Goal: Task Accomplishment & Management: Manage account settings

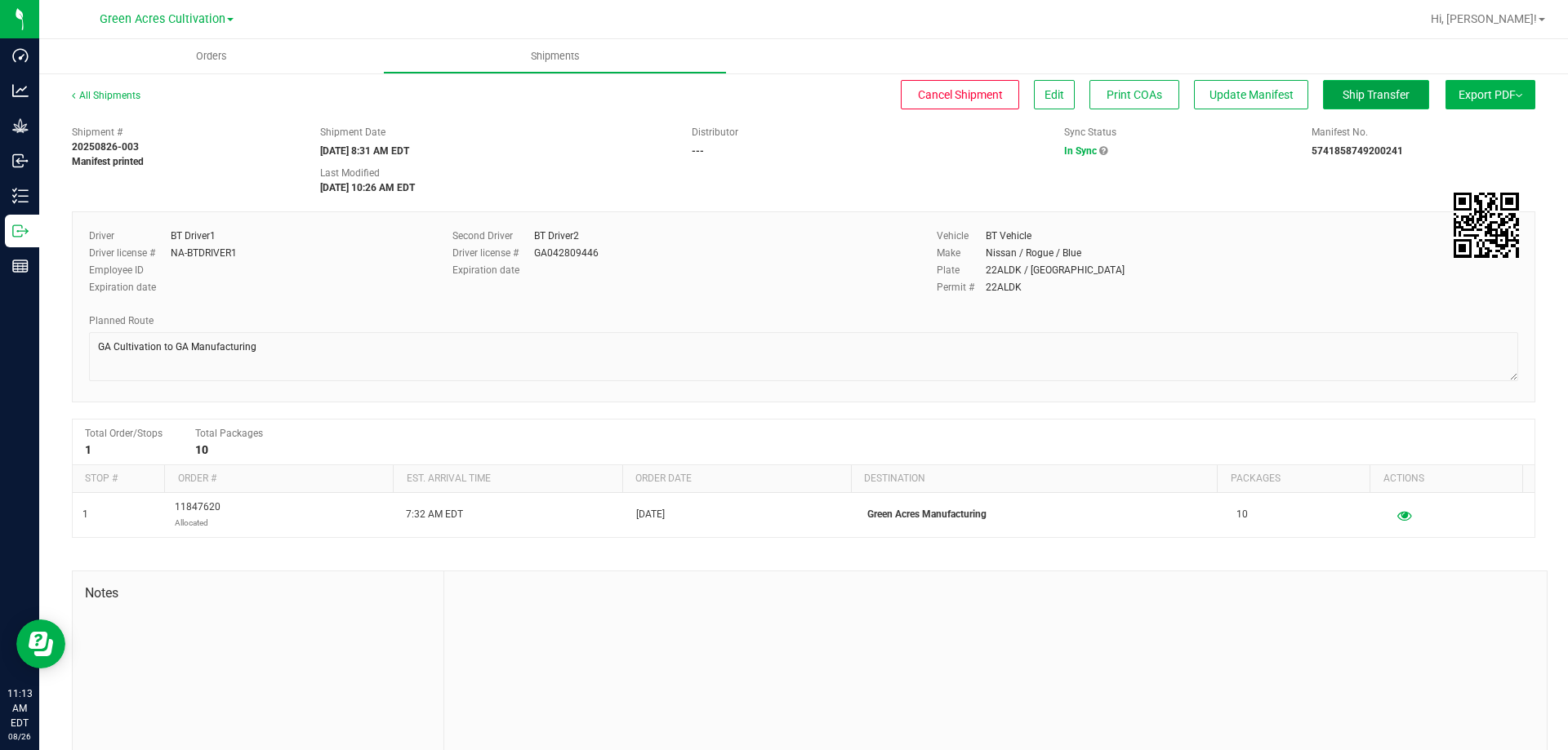
click at [1368, 93] on span "Ship Transfer" at bounding box center [1376, 95] width 67 height 13
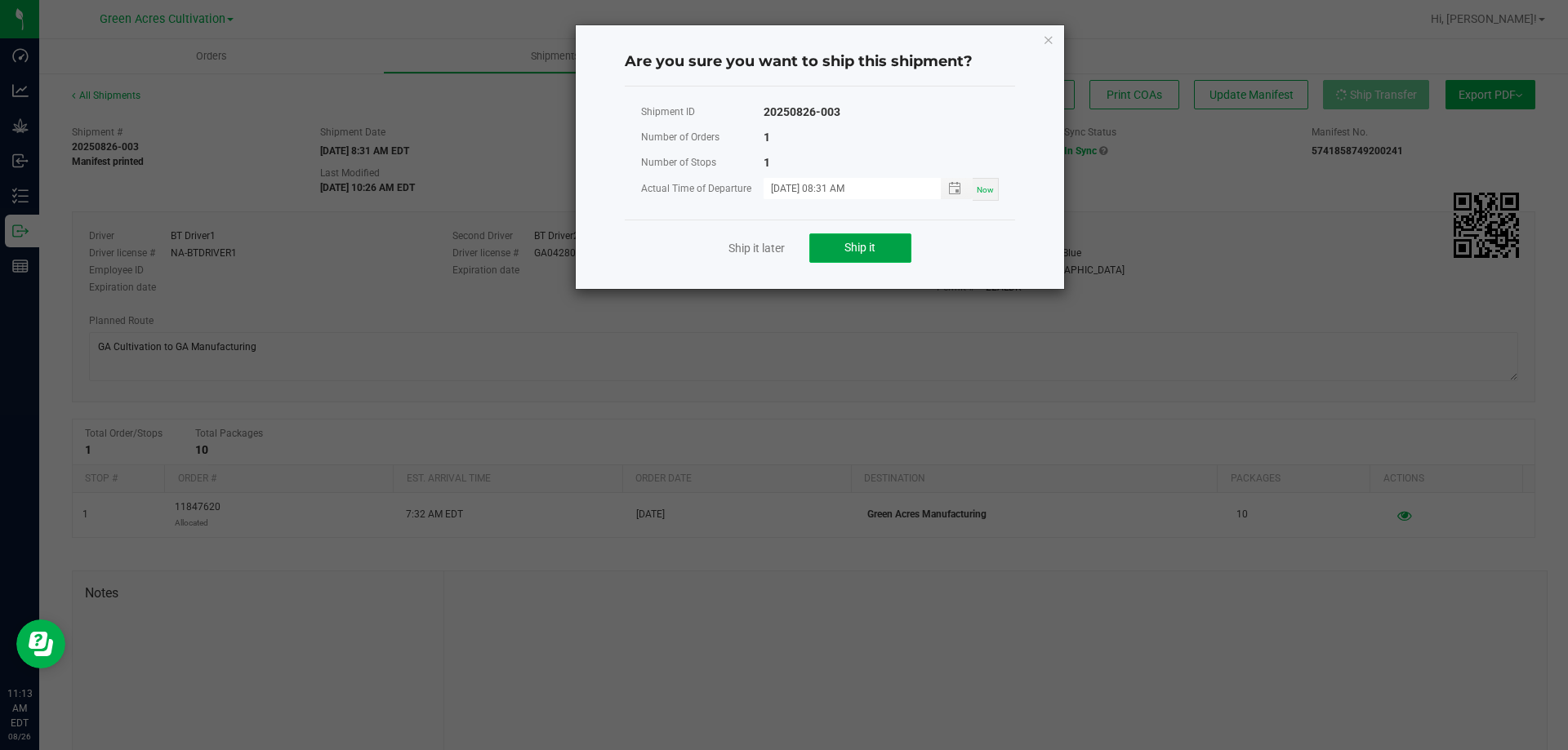
click at [881, 255] on button "Ship it" at bounding box center [860, 248] width 102 height 29
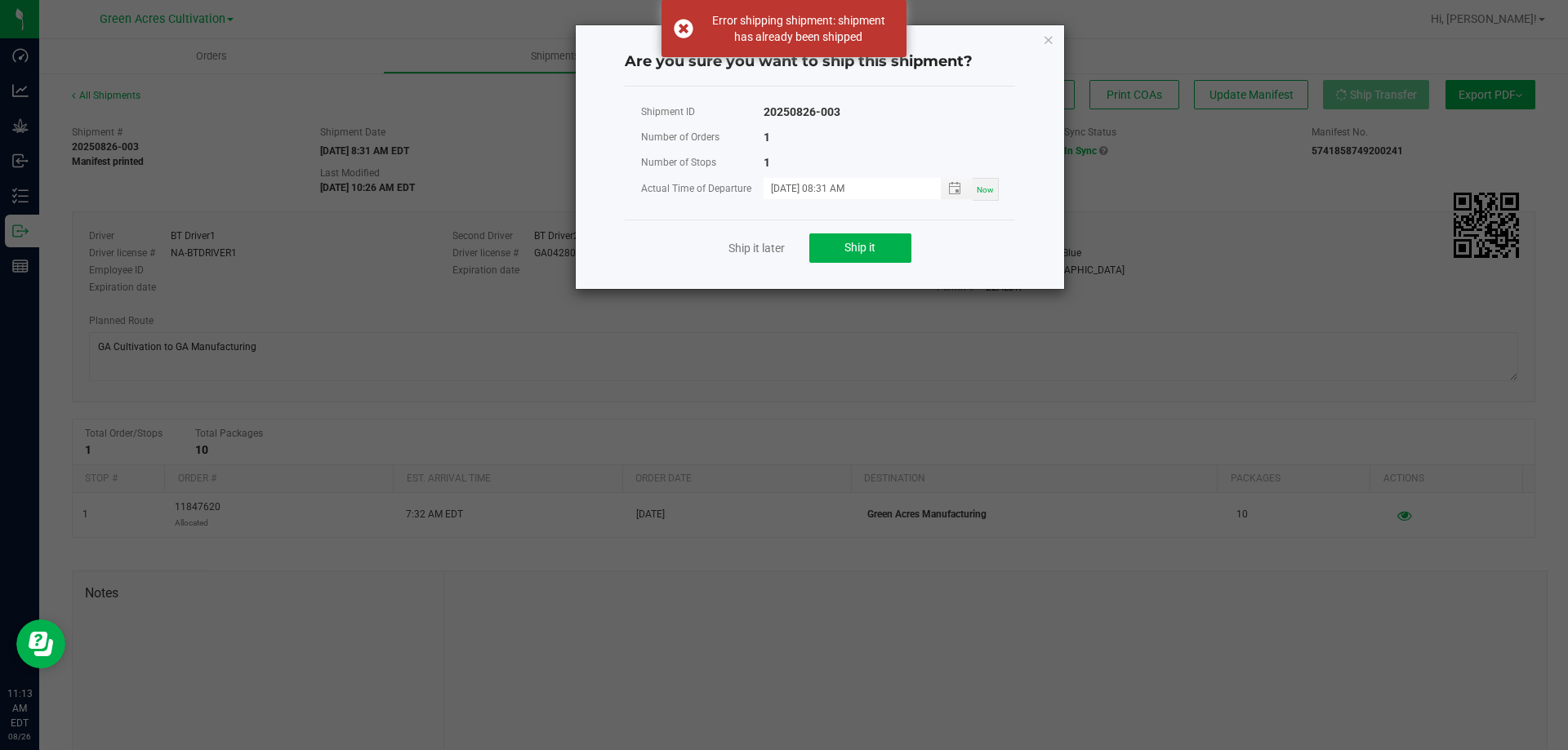
click at [107, 254] on ngb-modal-window "Are you sure you want to ship this shipment? Shipment ID 20250826-003 Number of…" at bounding box center [790, 375] width 1581 height 750
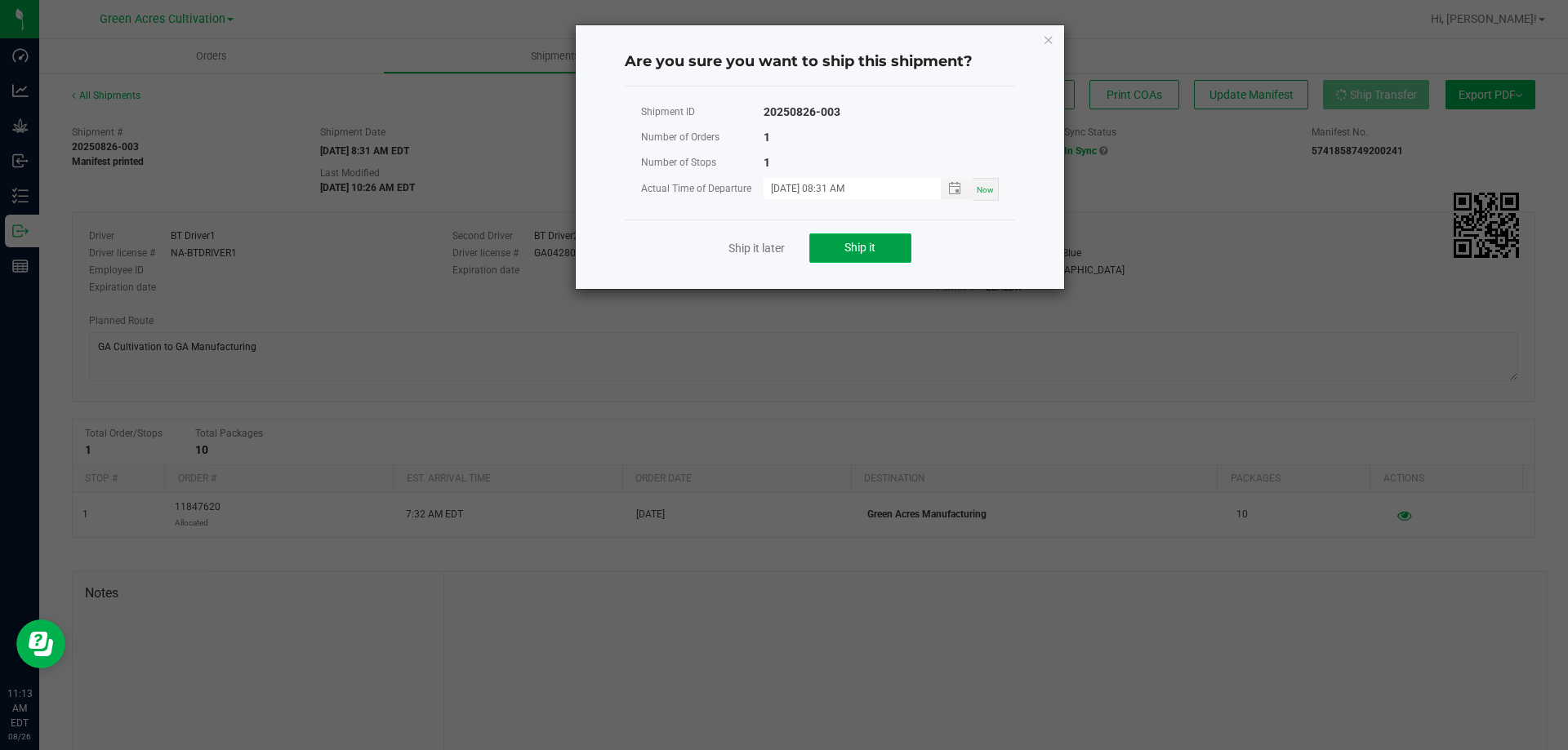
click at [854, 244] on span "Ship it" at bounding box center [859, 247] width 31 height 13
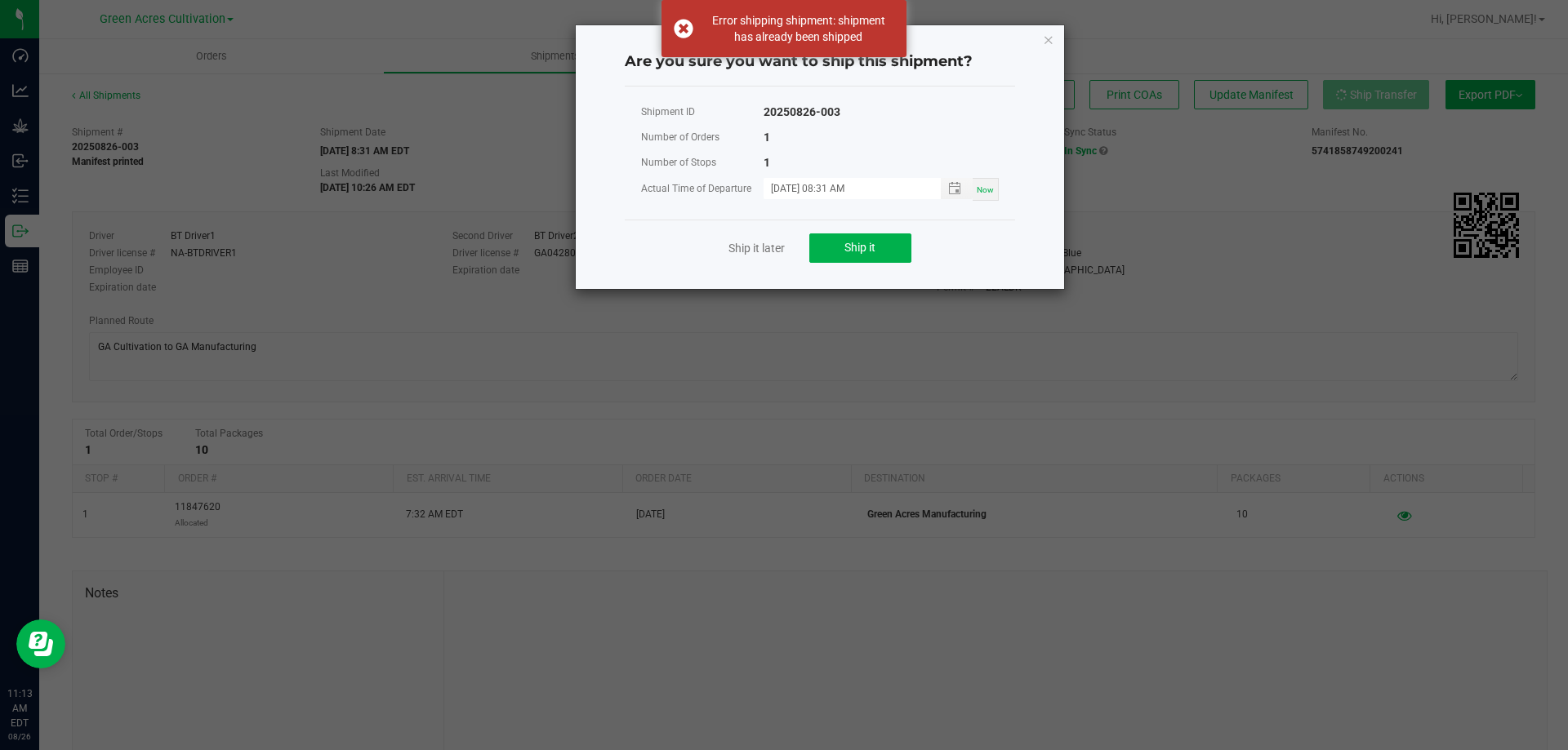
click at [1045, 39] on icon "Close" at bounding box center [1049, 39] width 12 height 19
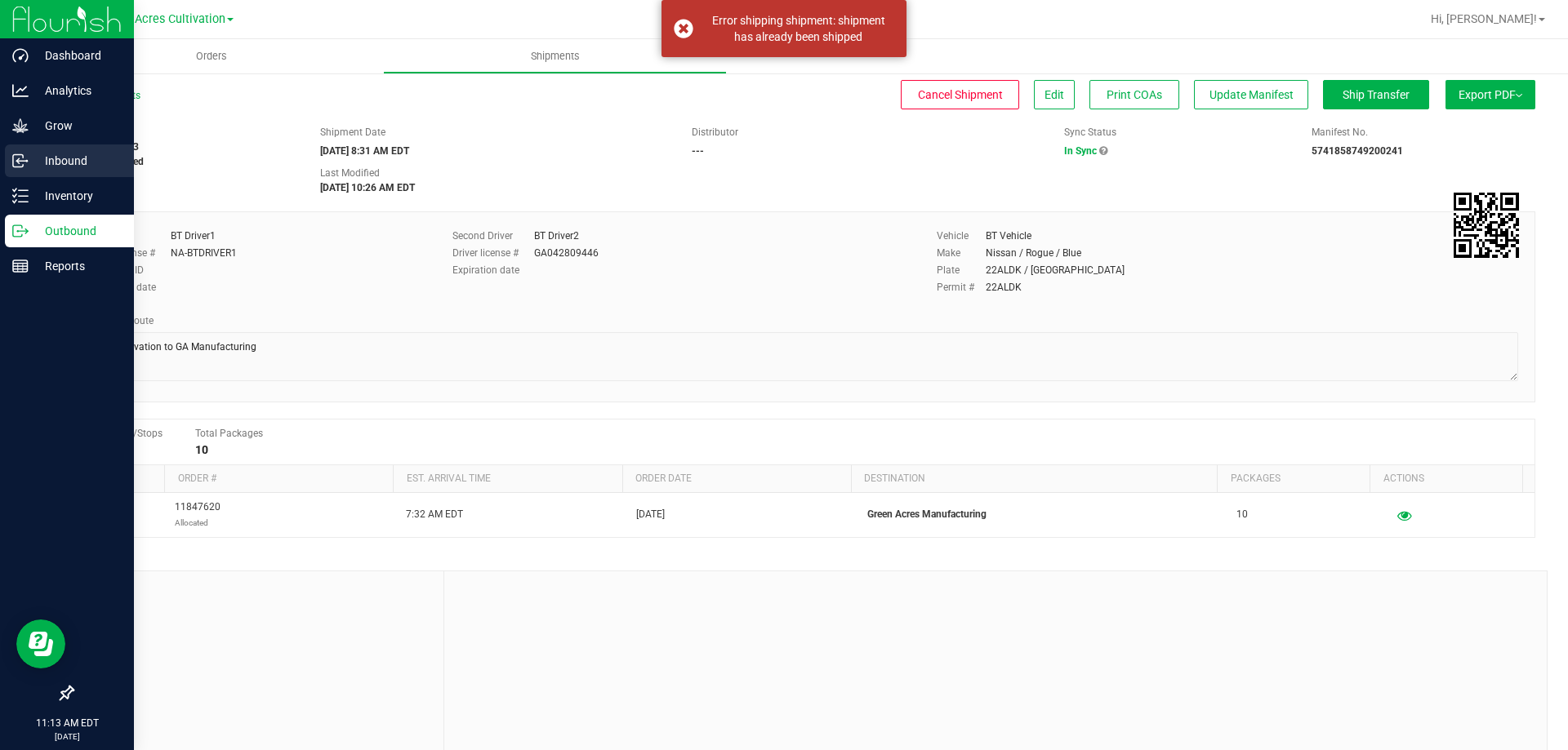
click at [70, 163] on p "Inbound" at bounding box center [77, 160] width 98 height 19
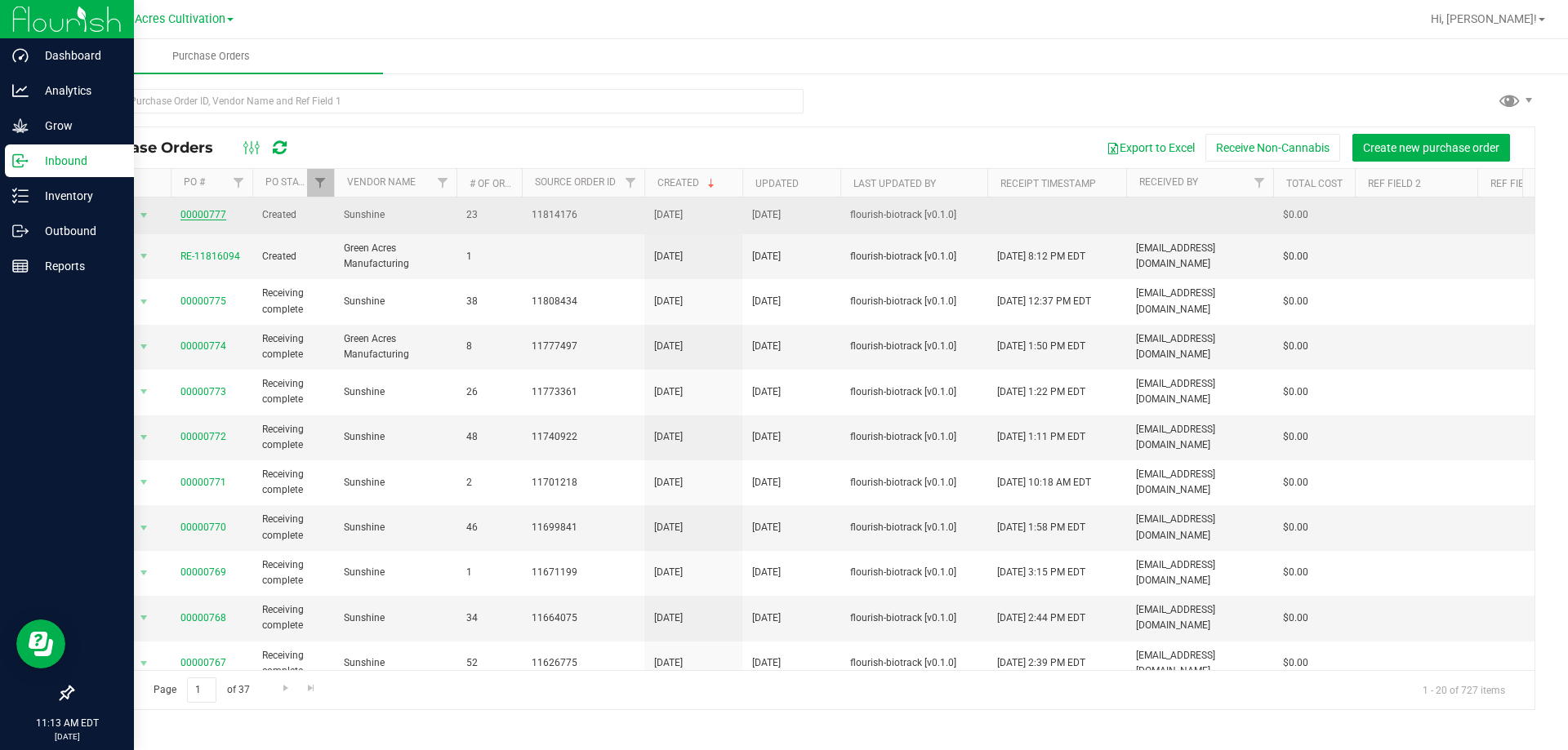
click at [208, 214] on link "00000777" at bounding box center [203, 215] width 46 height 12
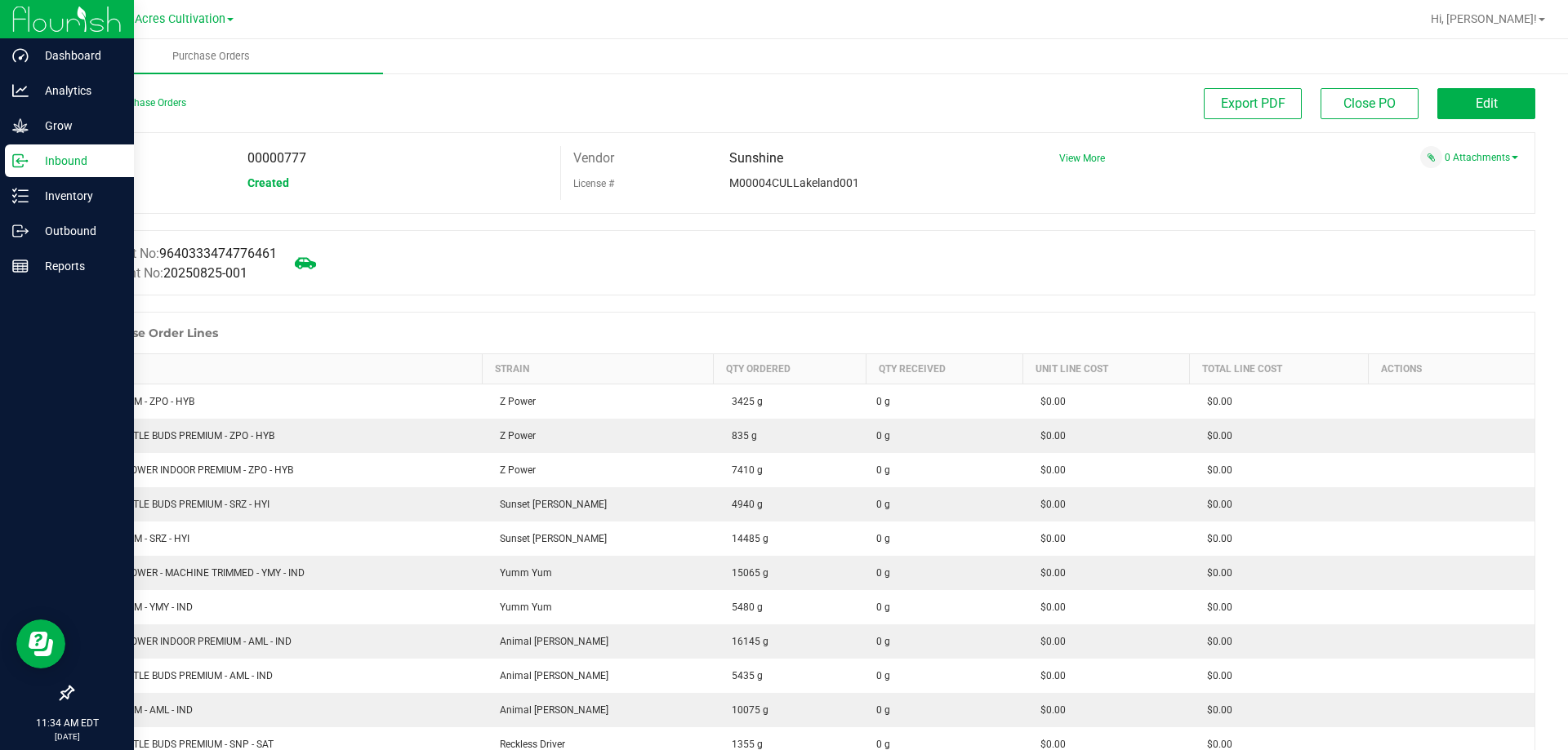
click at [305, 265] on icon at bounding box center [305, 263] width 21 height 12
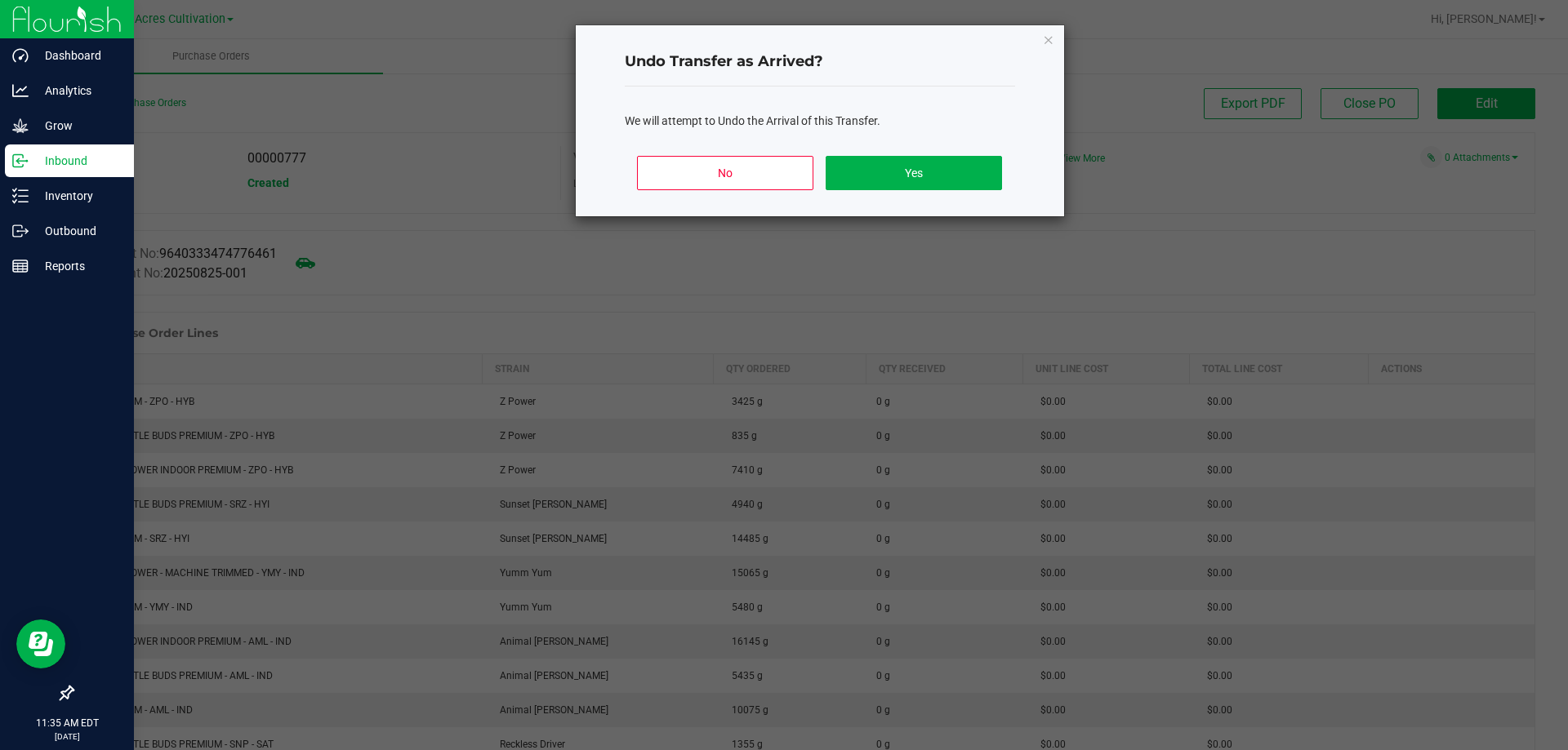
click at [1051, 39] on icon "Close" at bounding box center [1049, 39] width 12 height 19
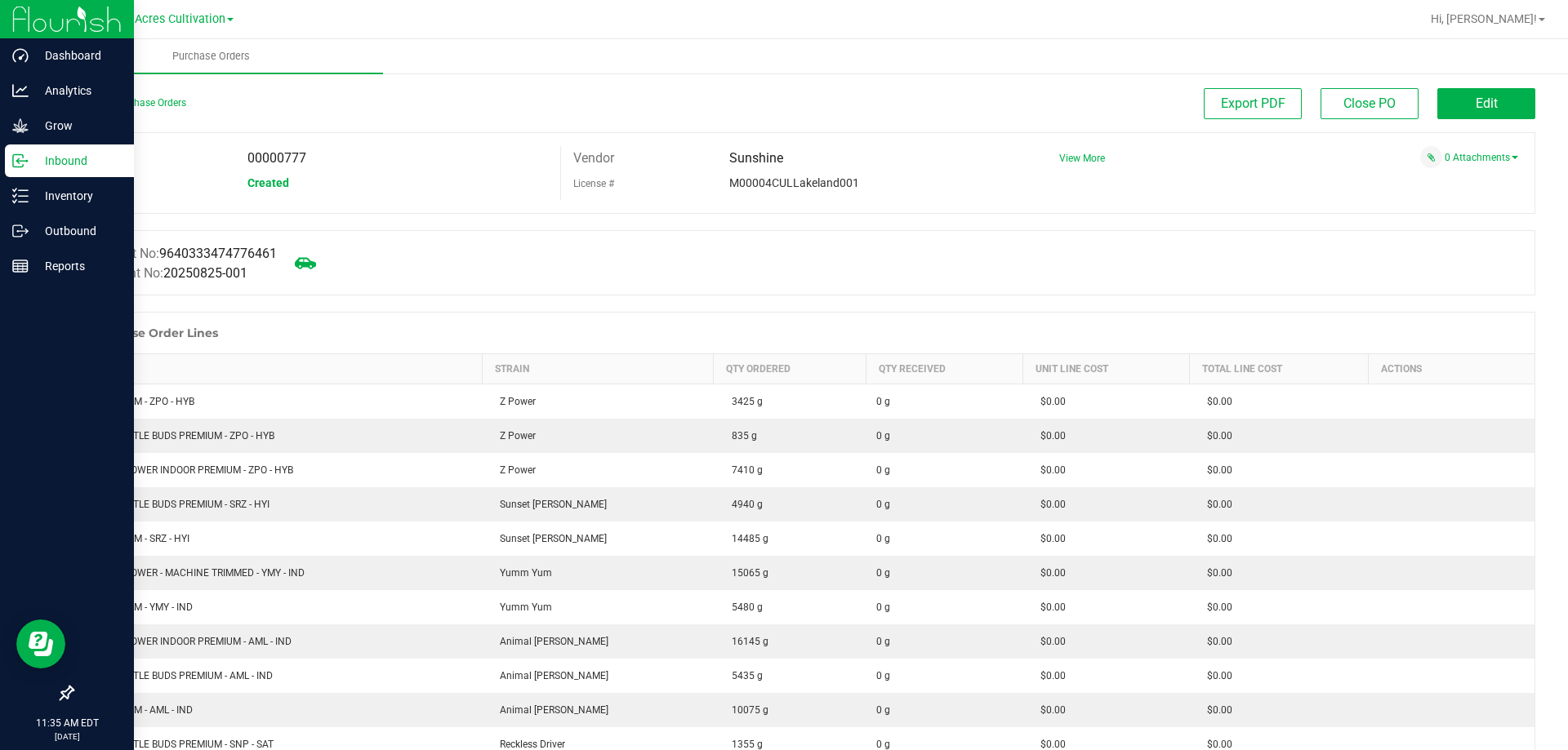
click at [303, 261] on icon at bounding box center [305, 262] width 21 height 21
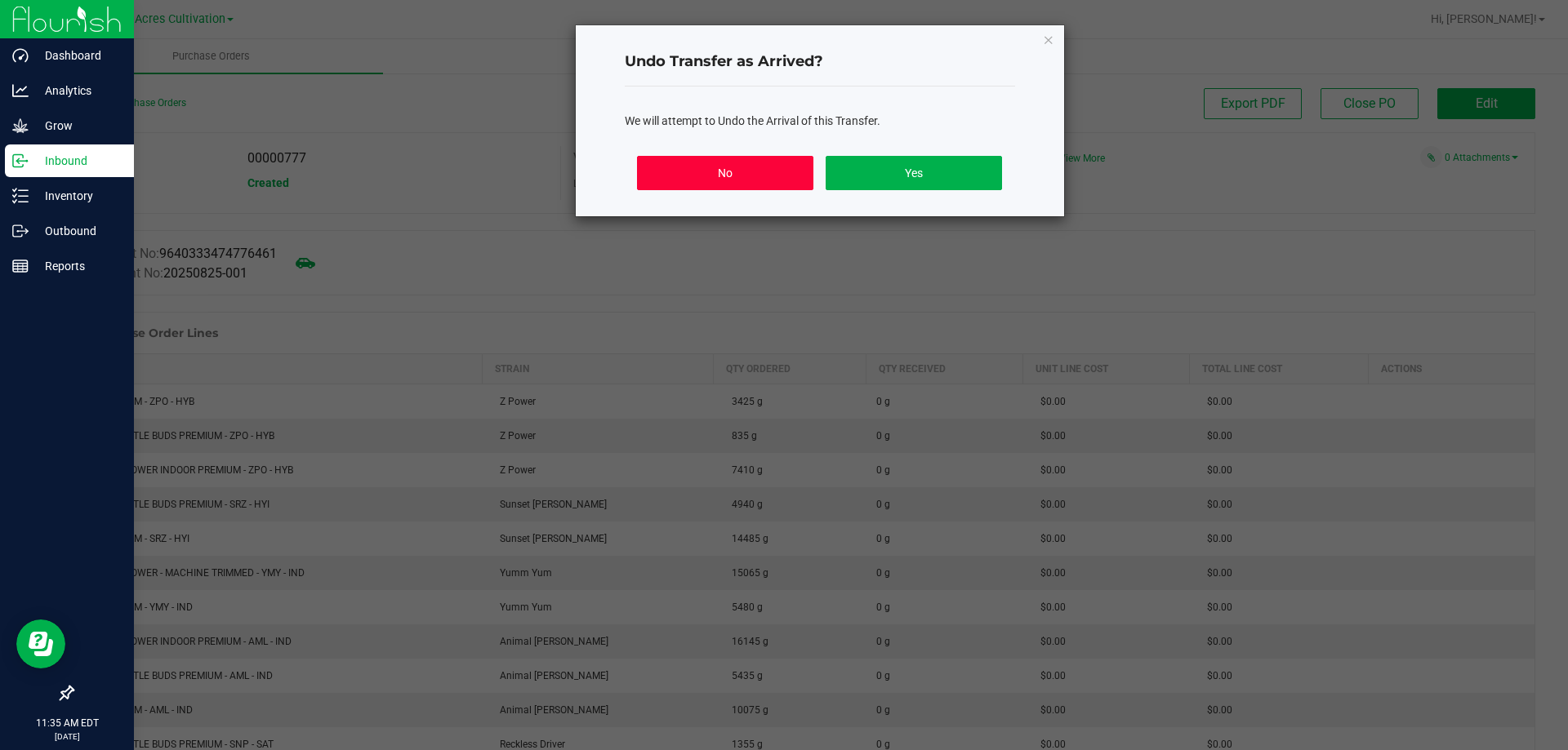
click at [731, 179] on button "No" at bounding box center [724, 173] width 175 height 34
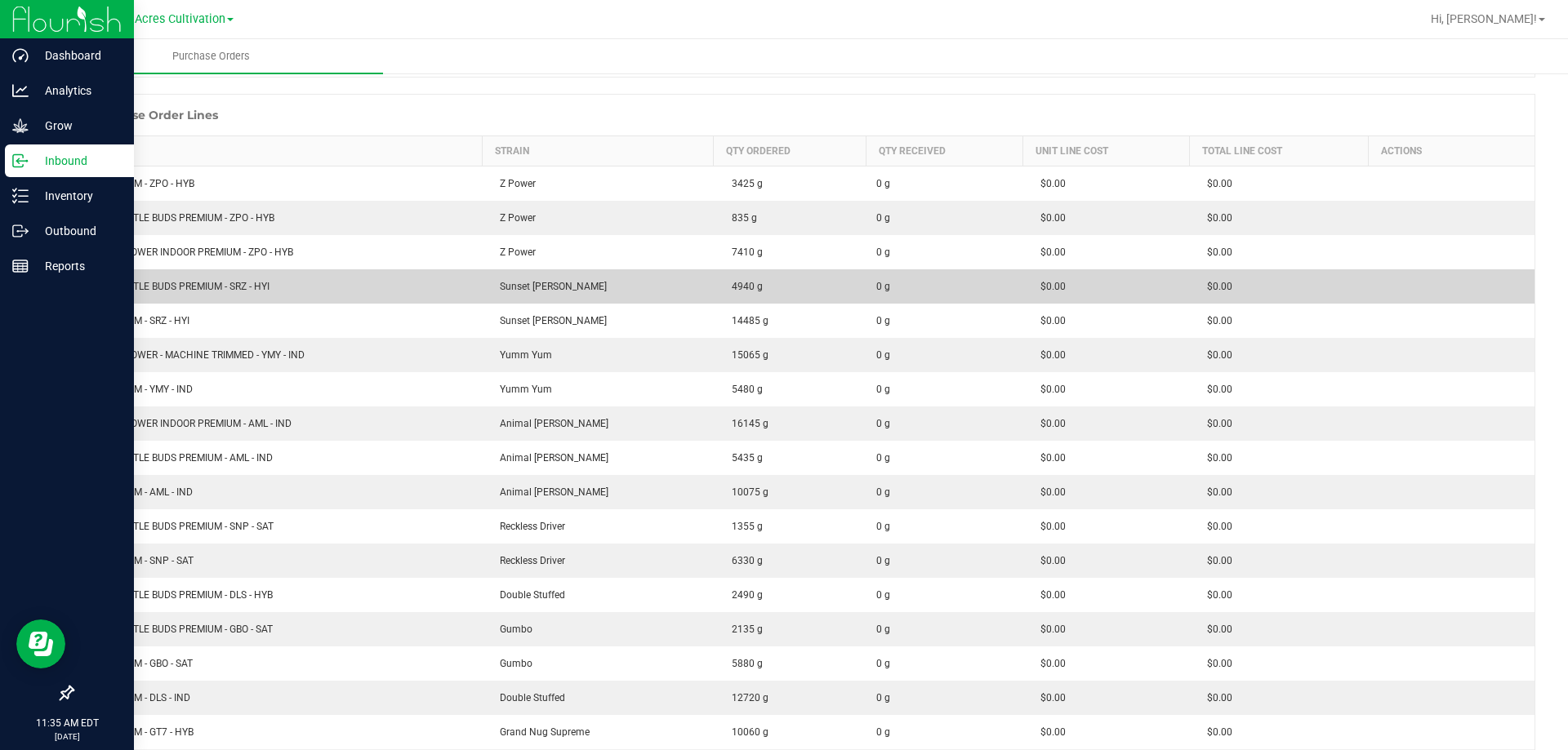
scroll to position [245, 0]
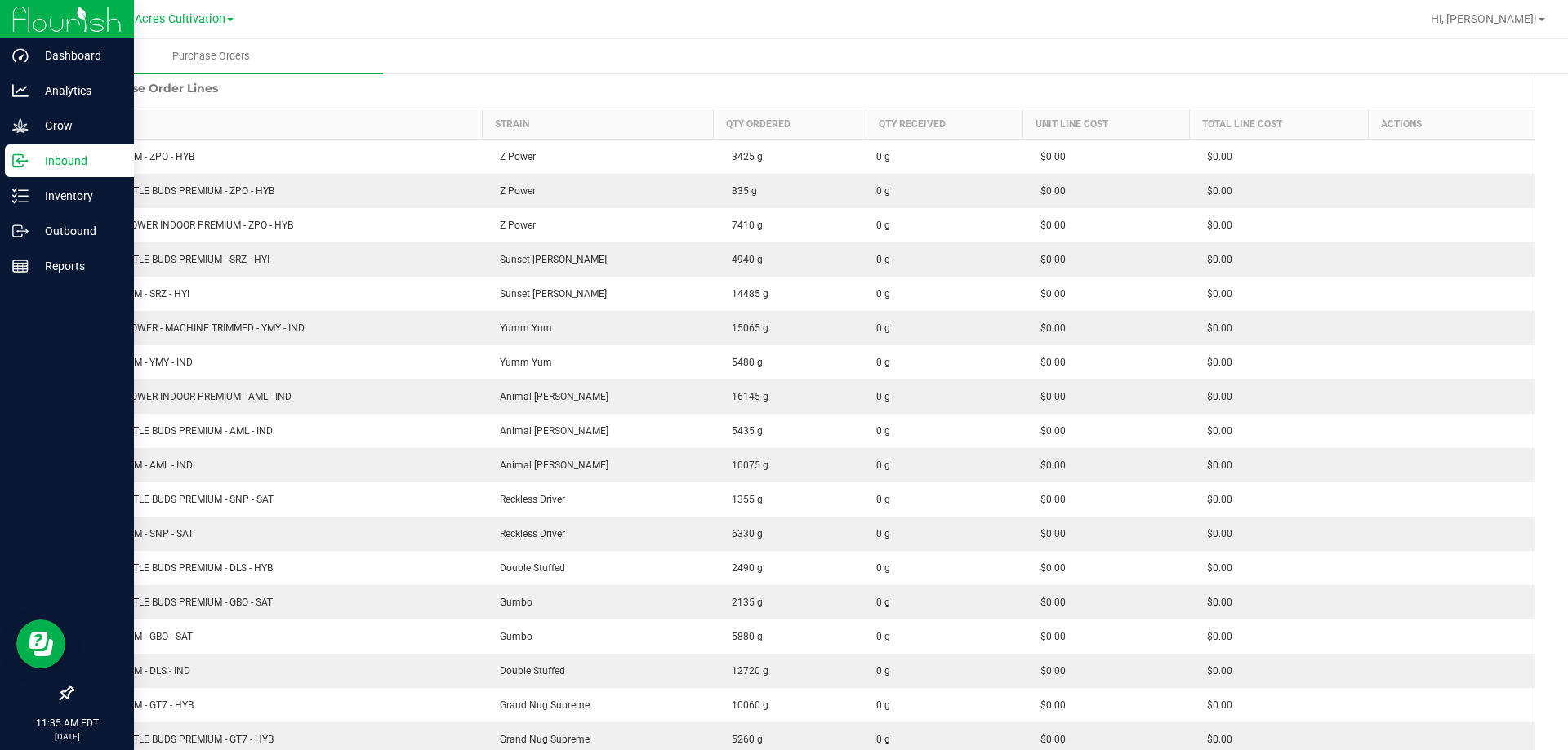
click at [70, 162] on p "Inbound" at bounding box center [77, 160] width 98 height 19
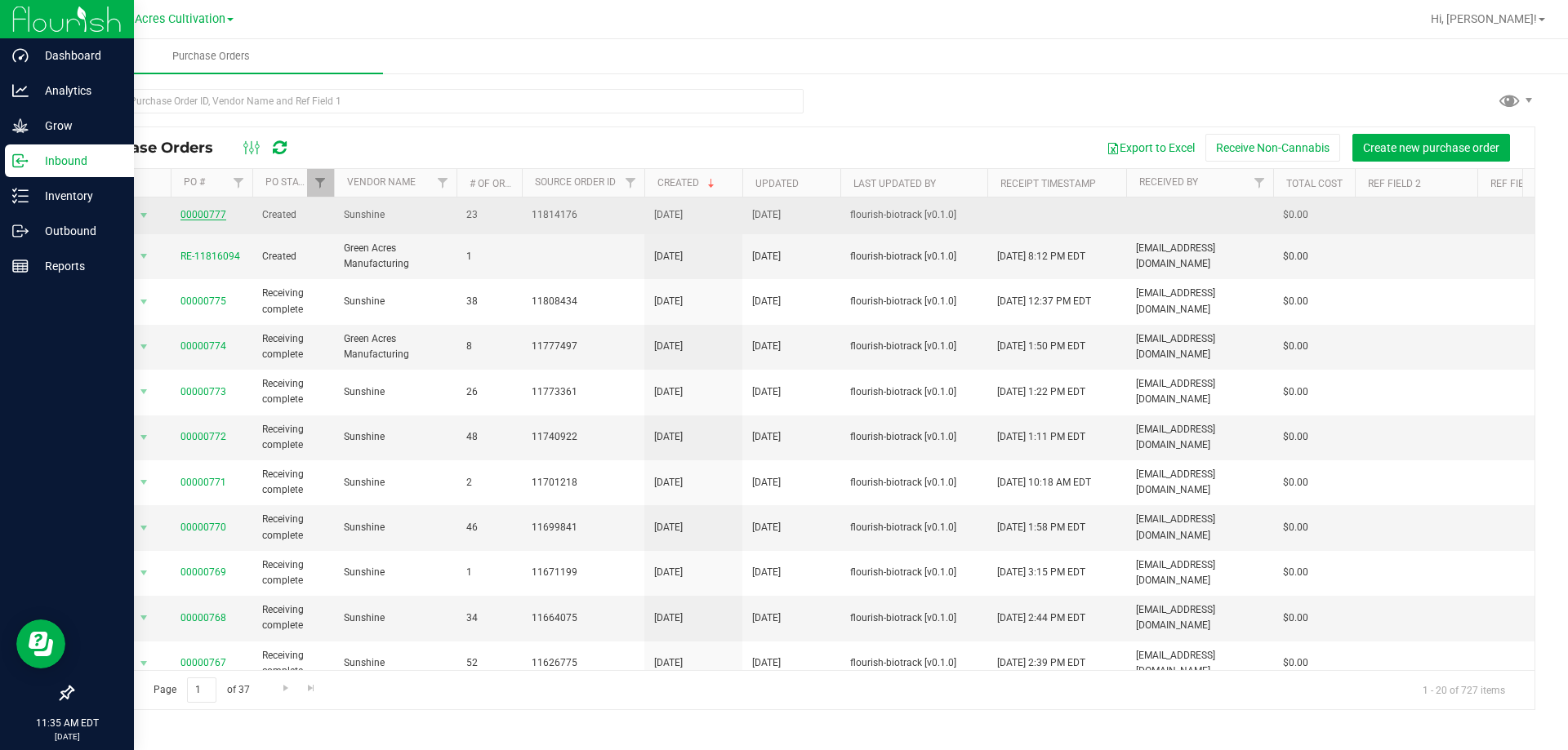
click at [214, 209] on link "00000777" at bounding box center [203, 215] width 46 height 12
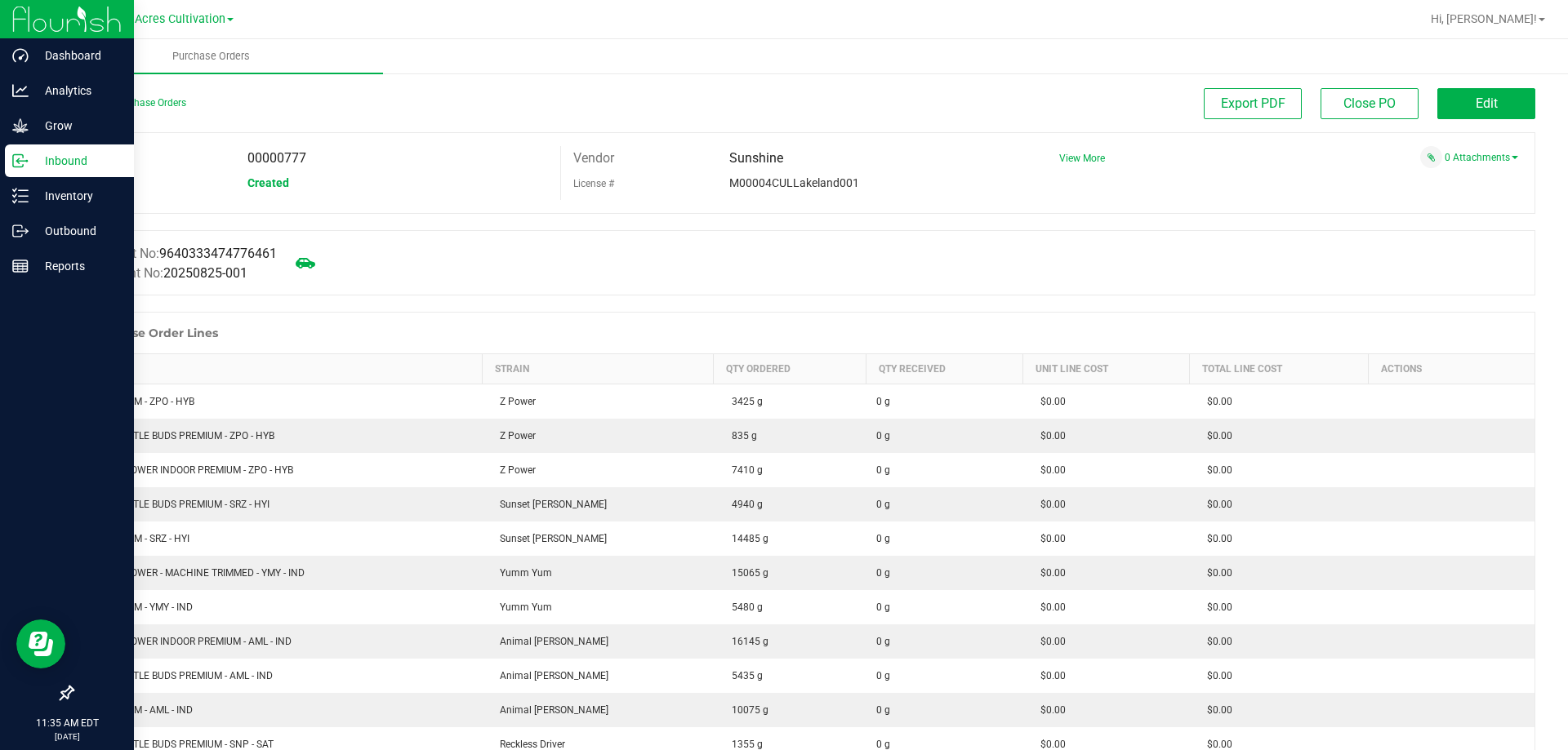
click at [605, 298] on div at bounding box center [804, 303] width 1464 height 16
click at [1476, 96] on span "Edit" at bounding box center [1487, 103] width 22 height 16
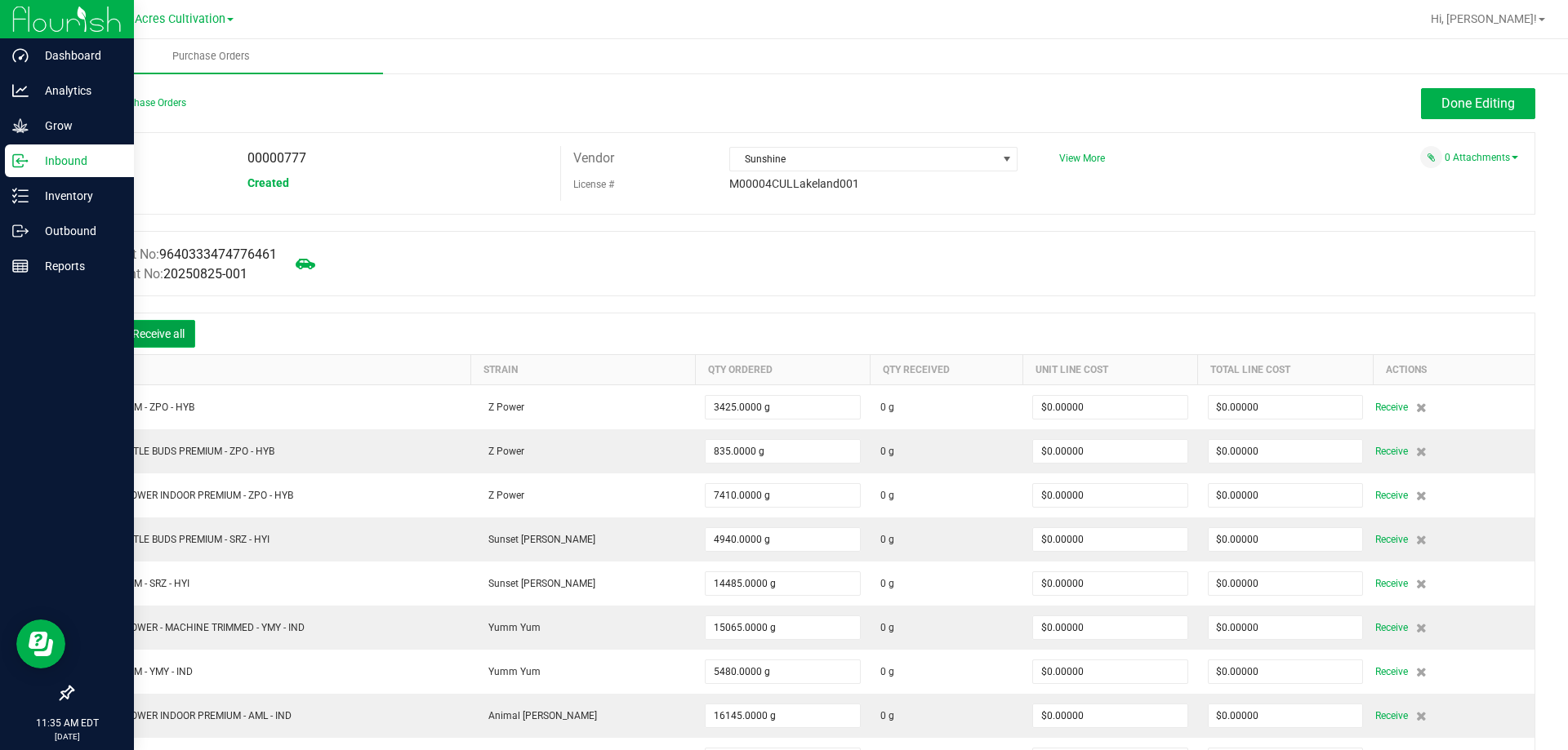
click at [136, 331] on button "Receive all" at bounding box center [158, 334] width 74 height 28
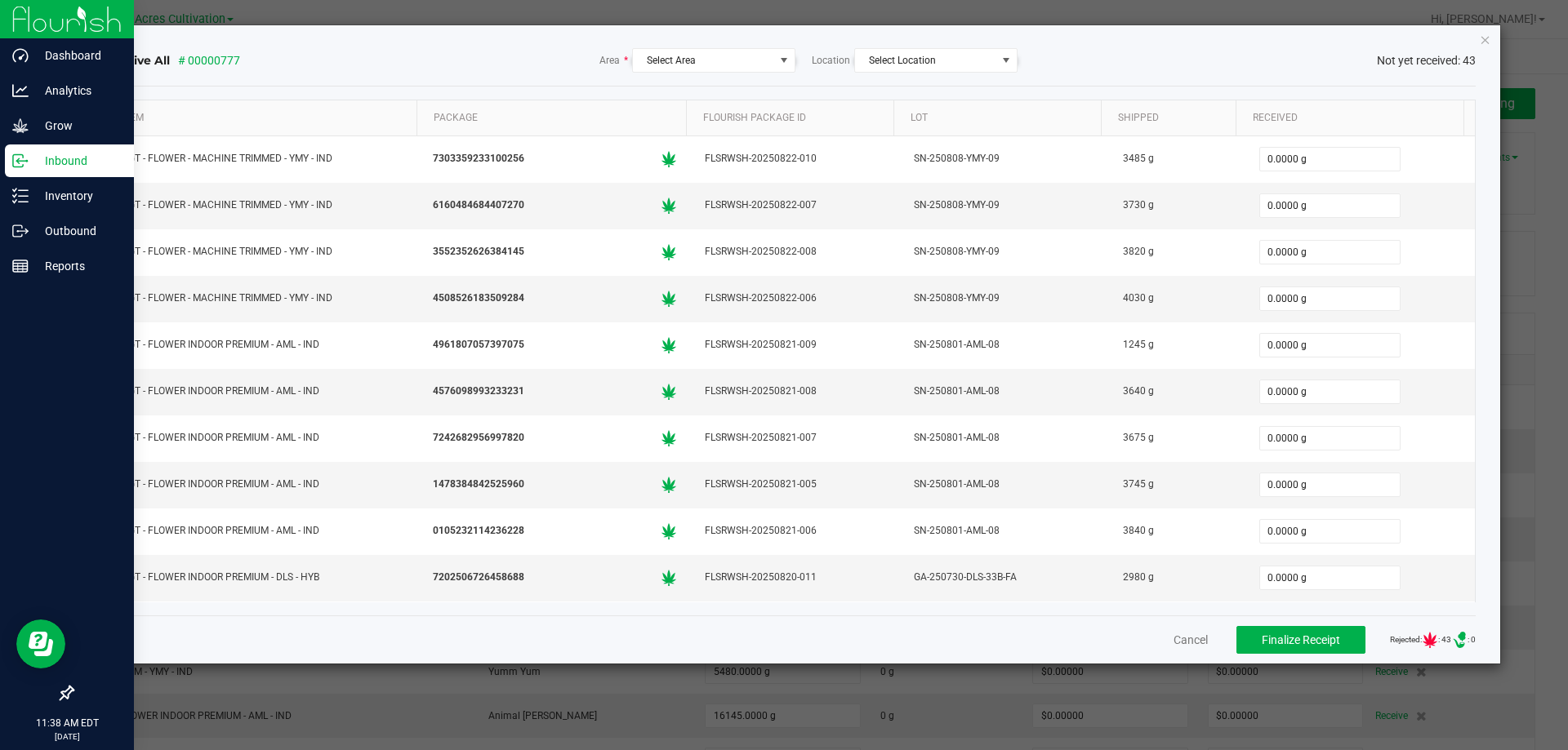
drag, startPoint x: 1486, startPoint y: 169, endPoint x: 1552, endPoint y: 509, distance: 346.3
click at [1486, 169] on div "Receive All # 00000777 Area * Select Area Location Select Location Not yet rece…" at bounding box center [790, 344] width 1421 height 639
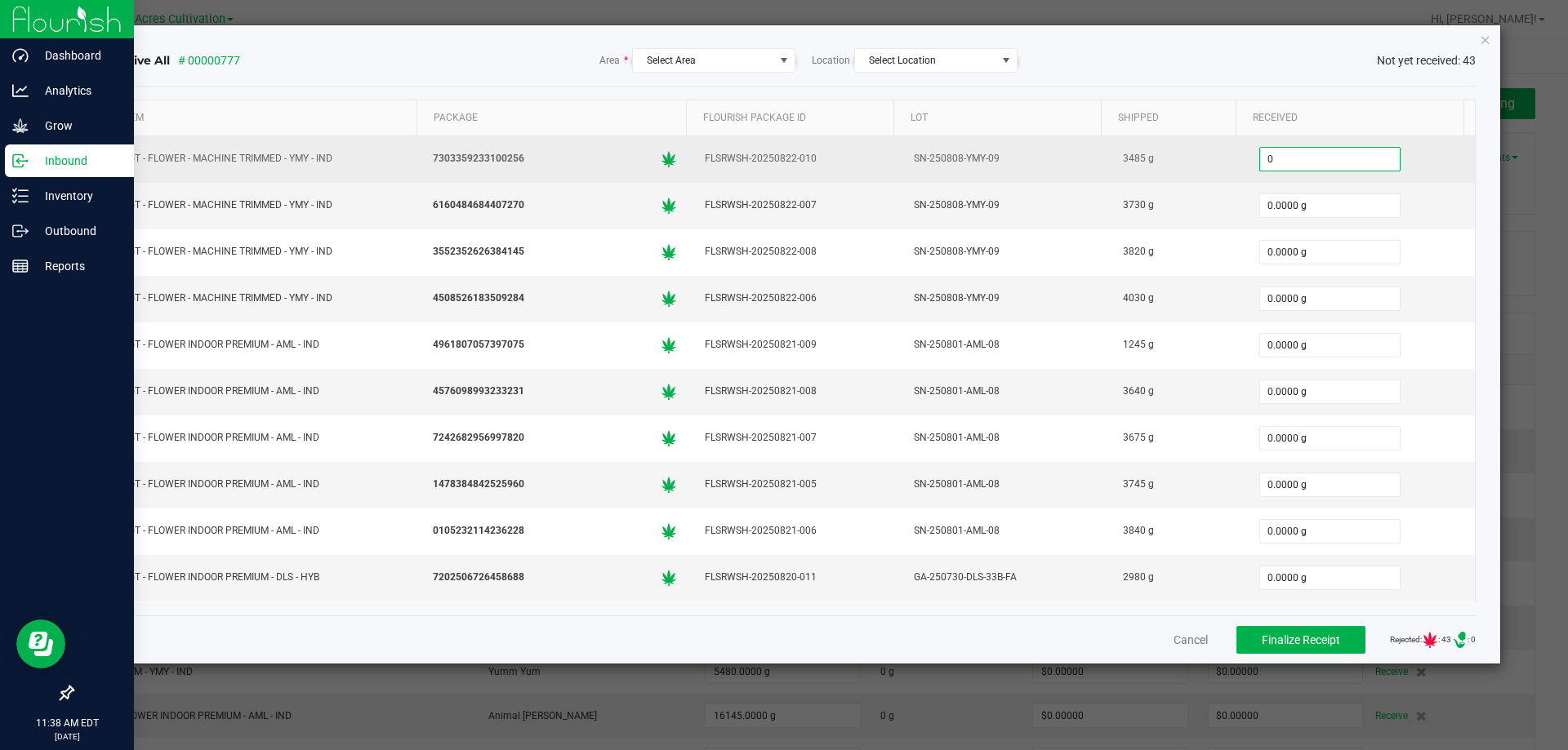
click at [1274, 154] on input "0" at bounding box center [1330, 158] width 140 height 23
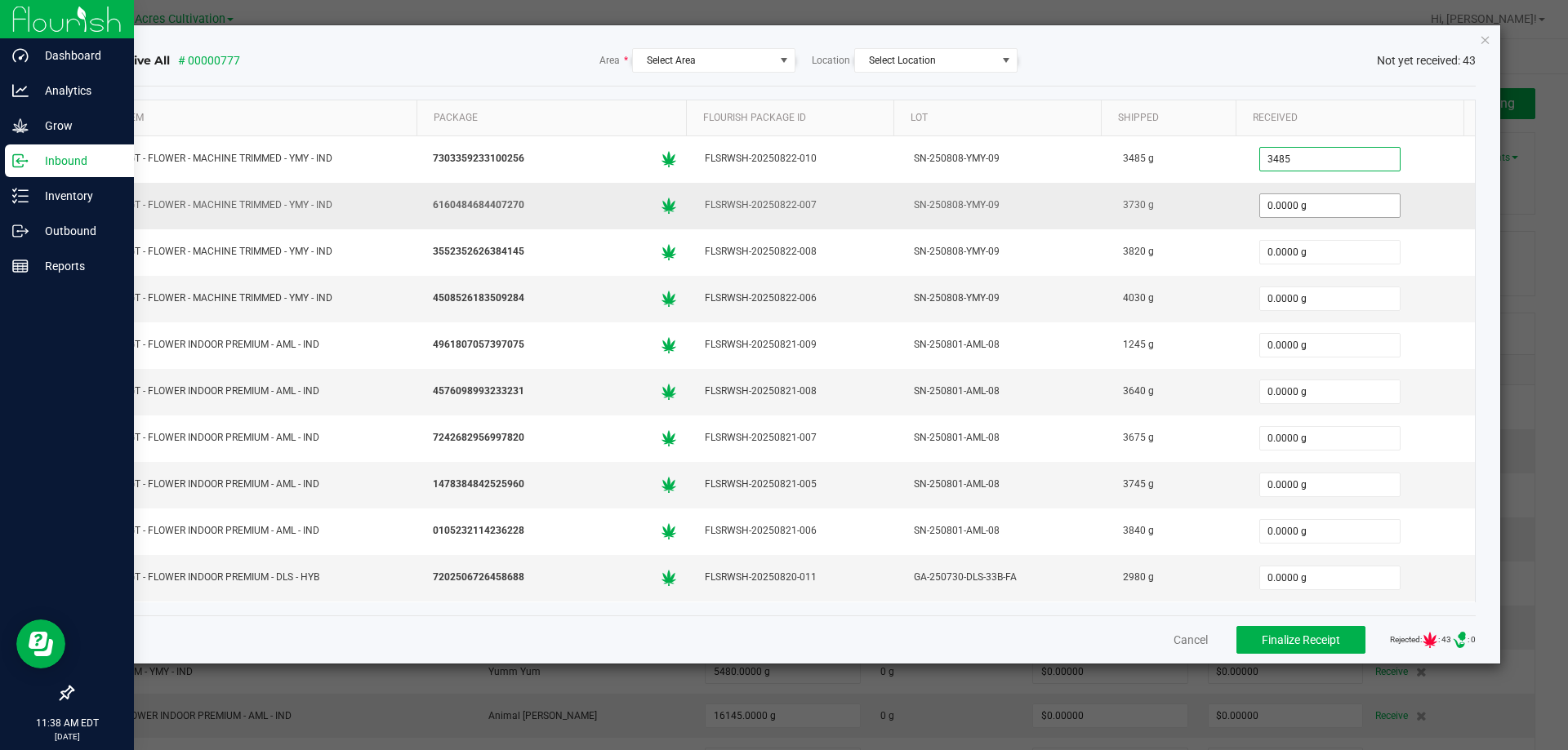
click at [1286, 204] on input "0.0000 g" at bounding box center [1330, 205] width 140 height 23
type input "3485.0000 g"
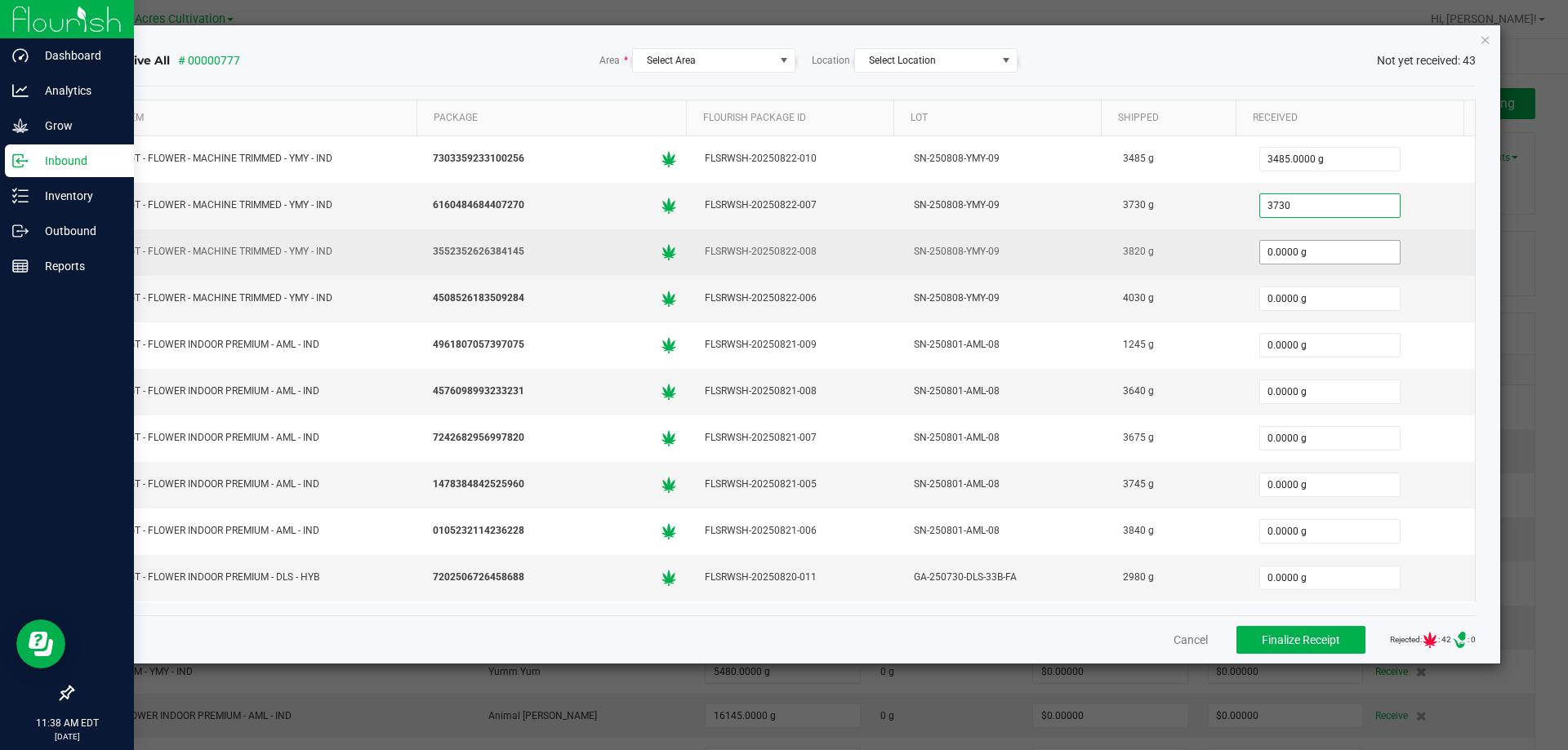
type input "3730.0000 g"
click at [1295, 262] on input "0" at bounding box center [1330, 251] width 140 height 23
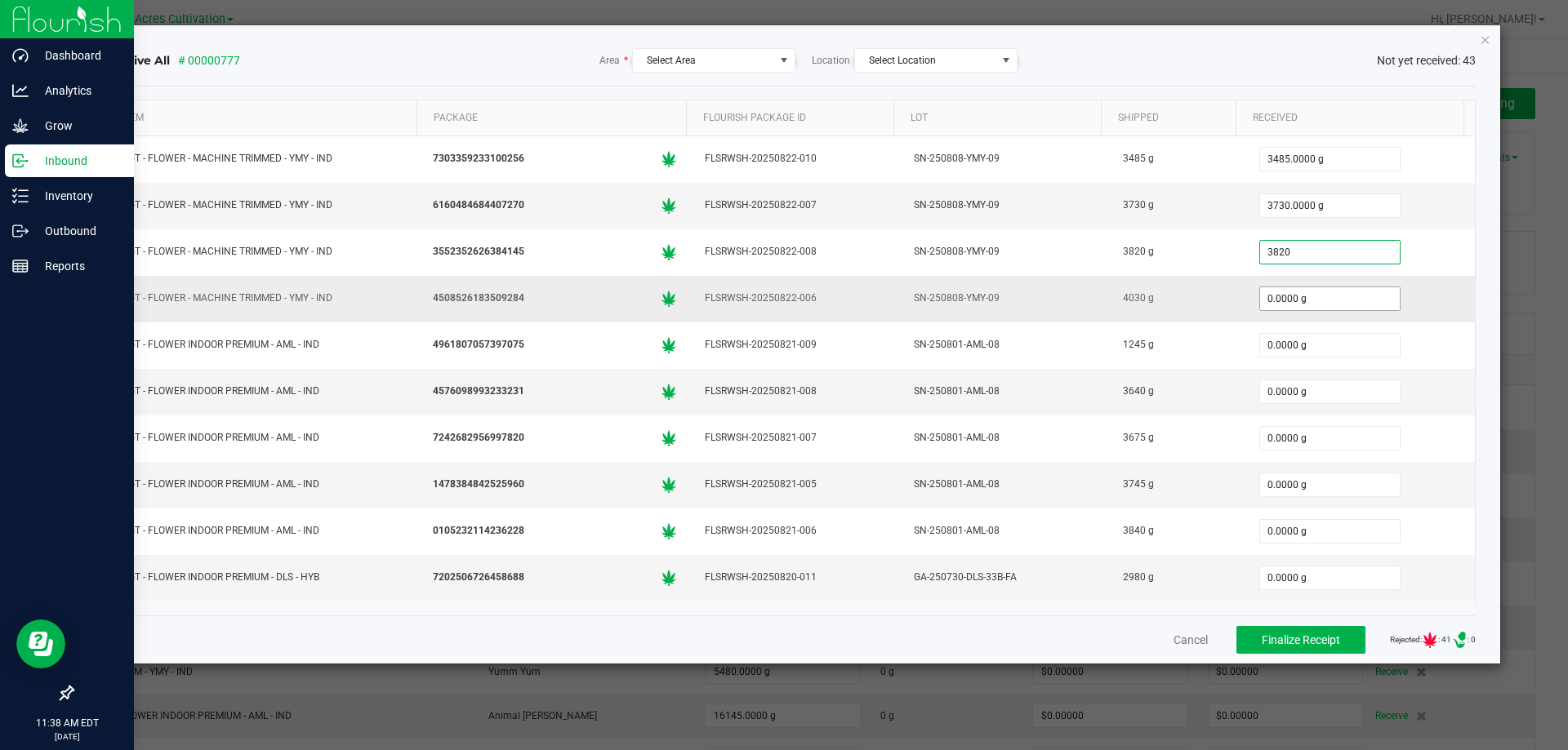
type input "3820.0000 g"
click at [1285, 294] on input "0" at bounding box center [1330, 298] width 140 height 23
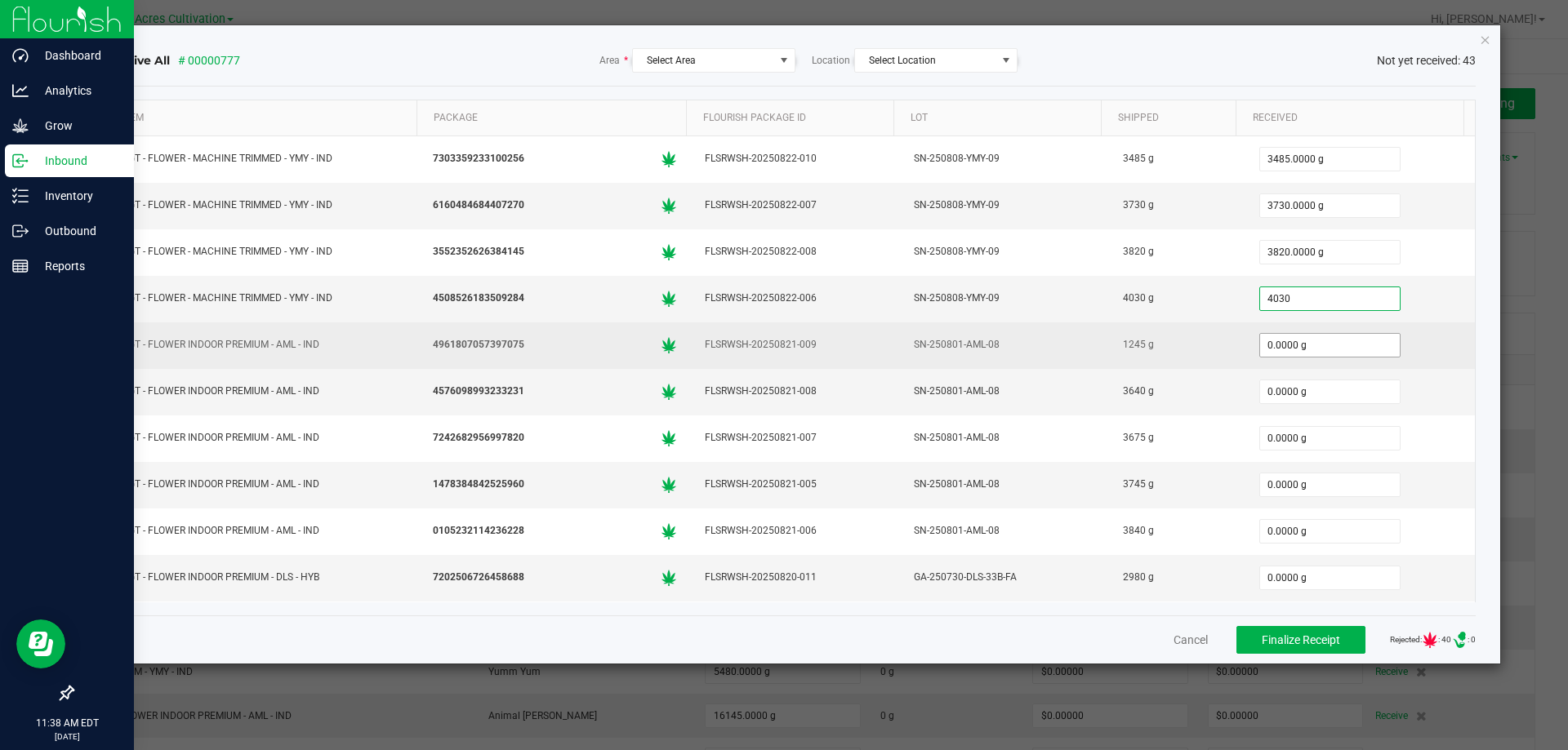
type input "4030.0000 g"
click at [1305, 334] on input "0" at bounding box center [1330, 344] width 140 height 23
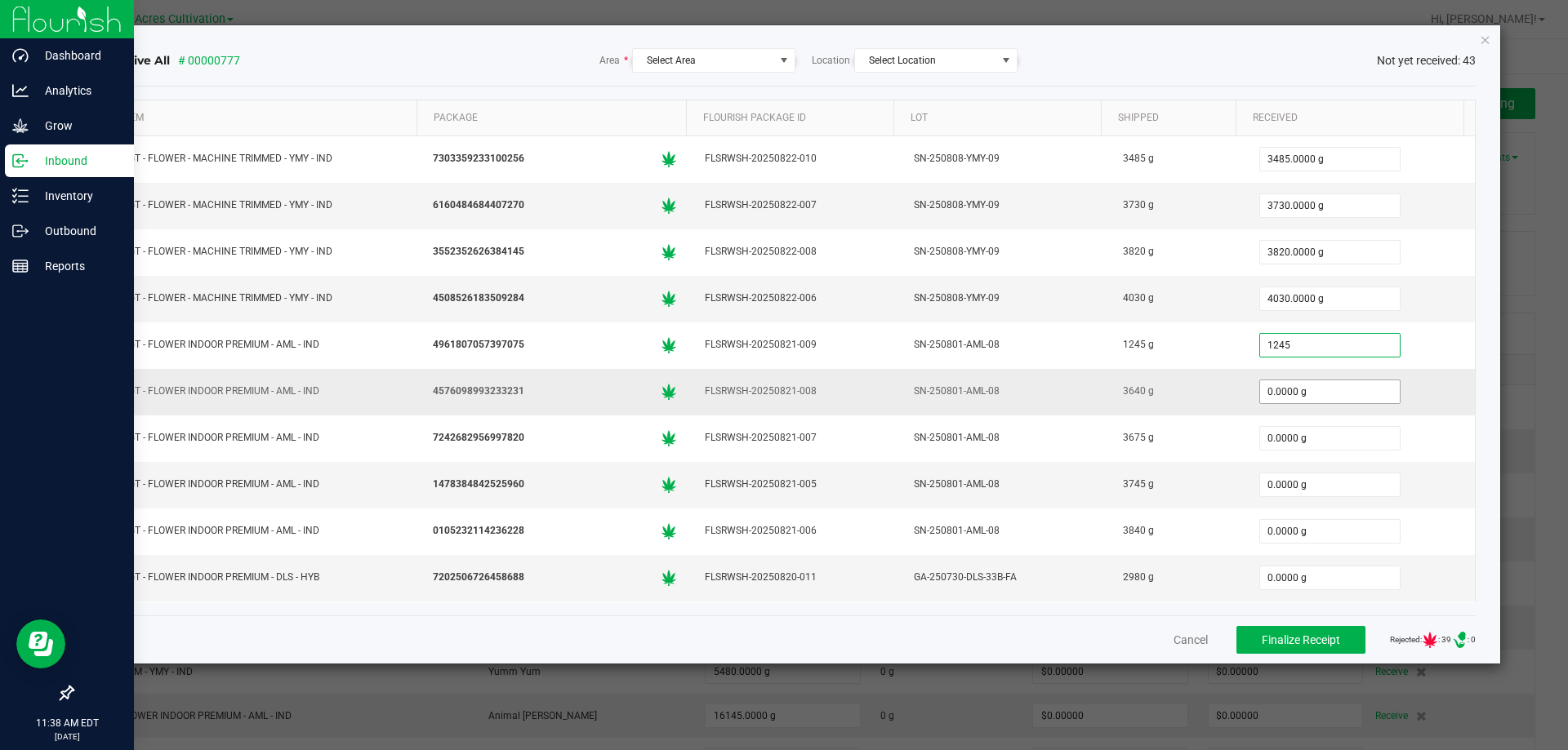
type input "1245.0000 g"
click at [1297, 390] on input "0" at bounding box center [1330, 391] width 140 height 23
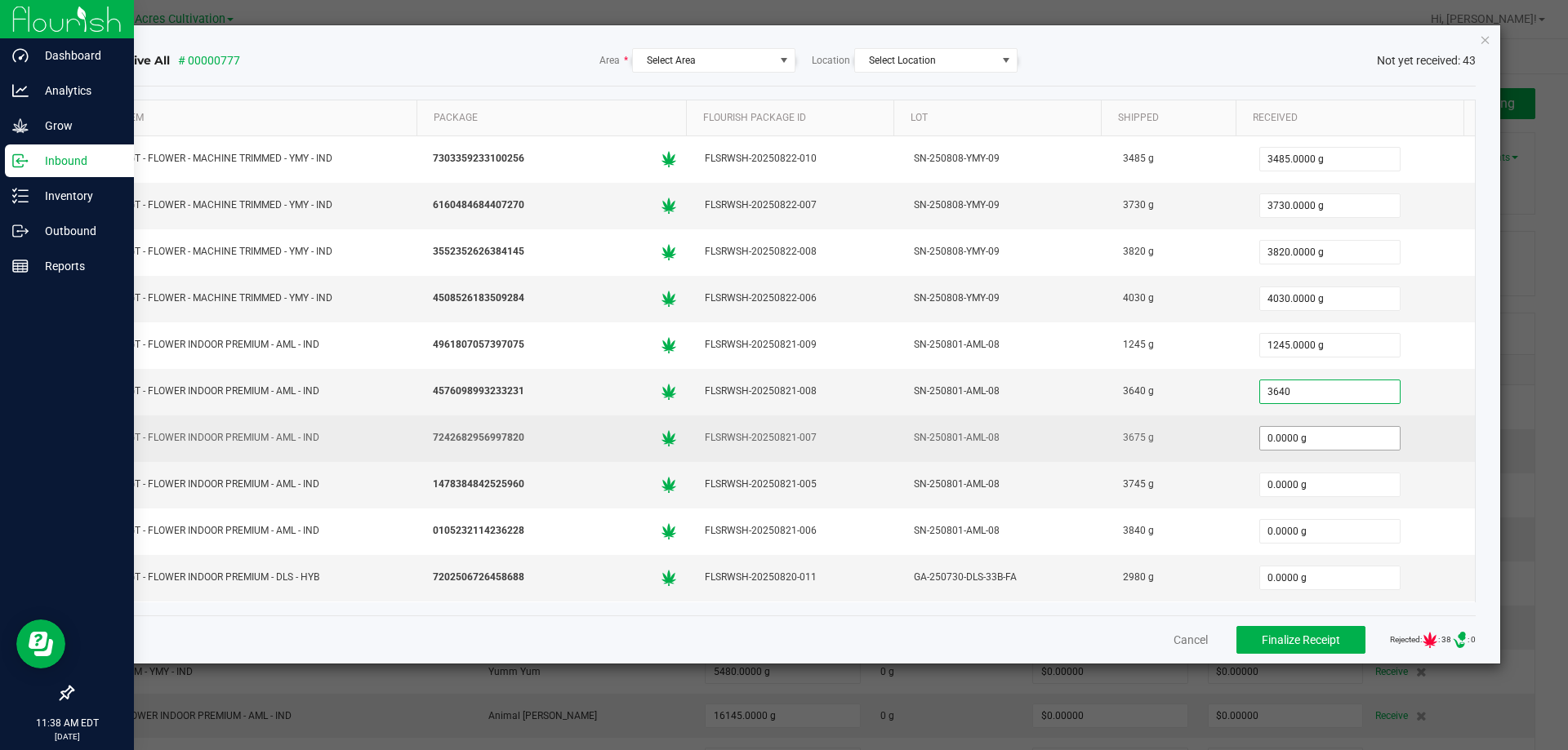
type input "3640.0000 g"
click at [1293, 434] on input "0" at bounding box center [1330, 437] width 140 height 23
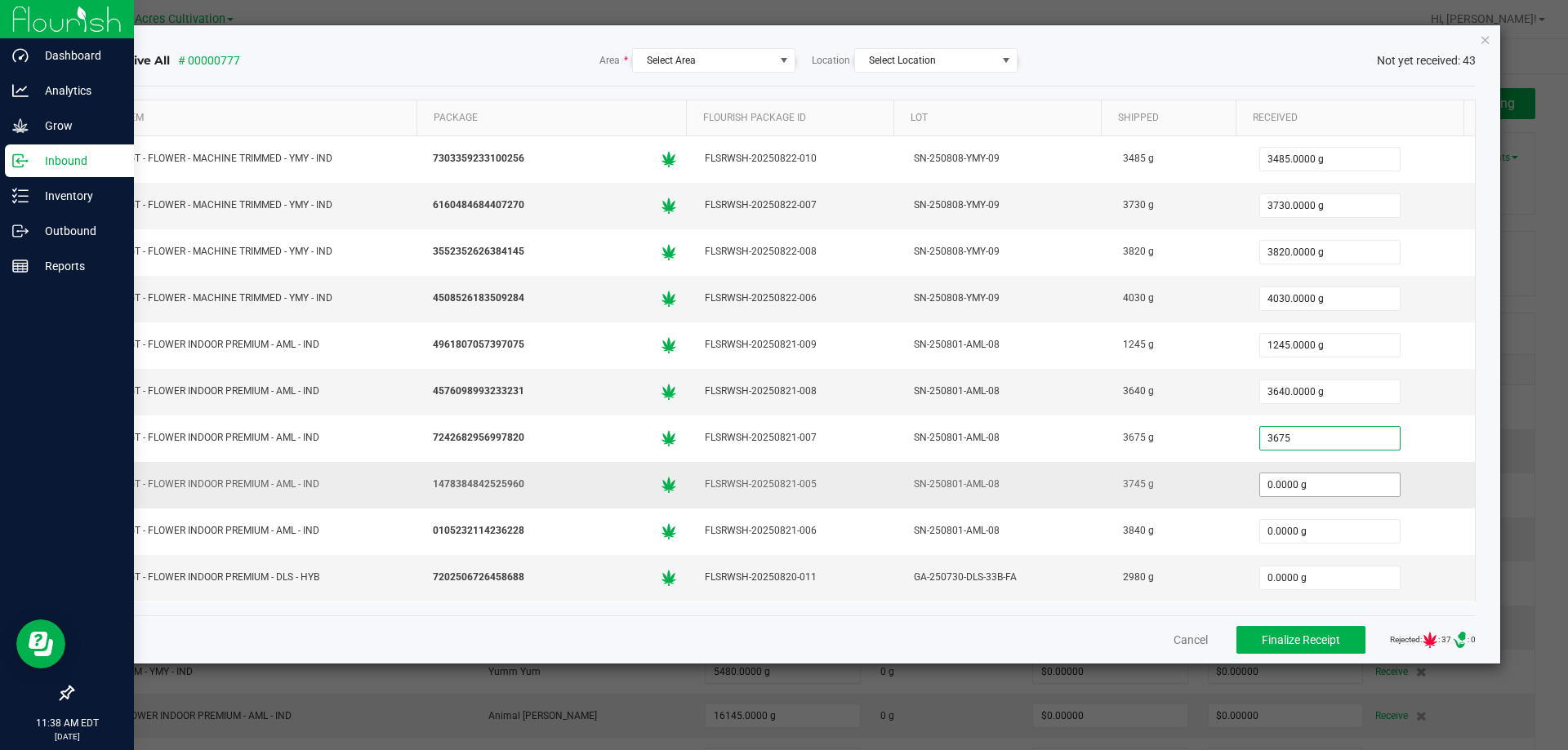
type input "3675.0000 g"
click at [1295, 489] on input "0" at bounding box center [1330, 484] width 140 height 23
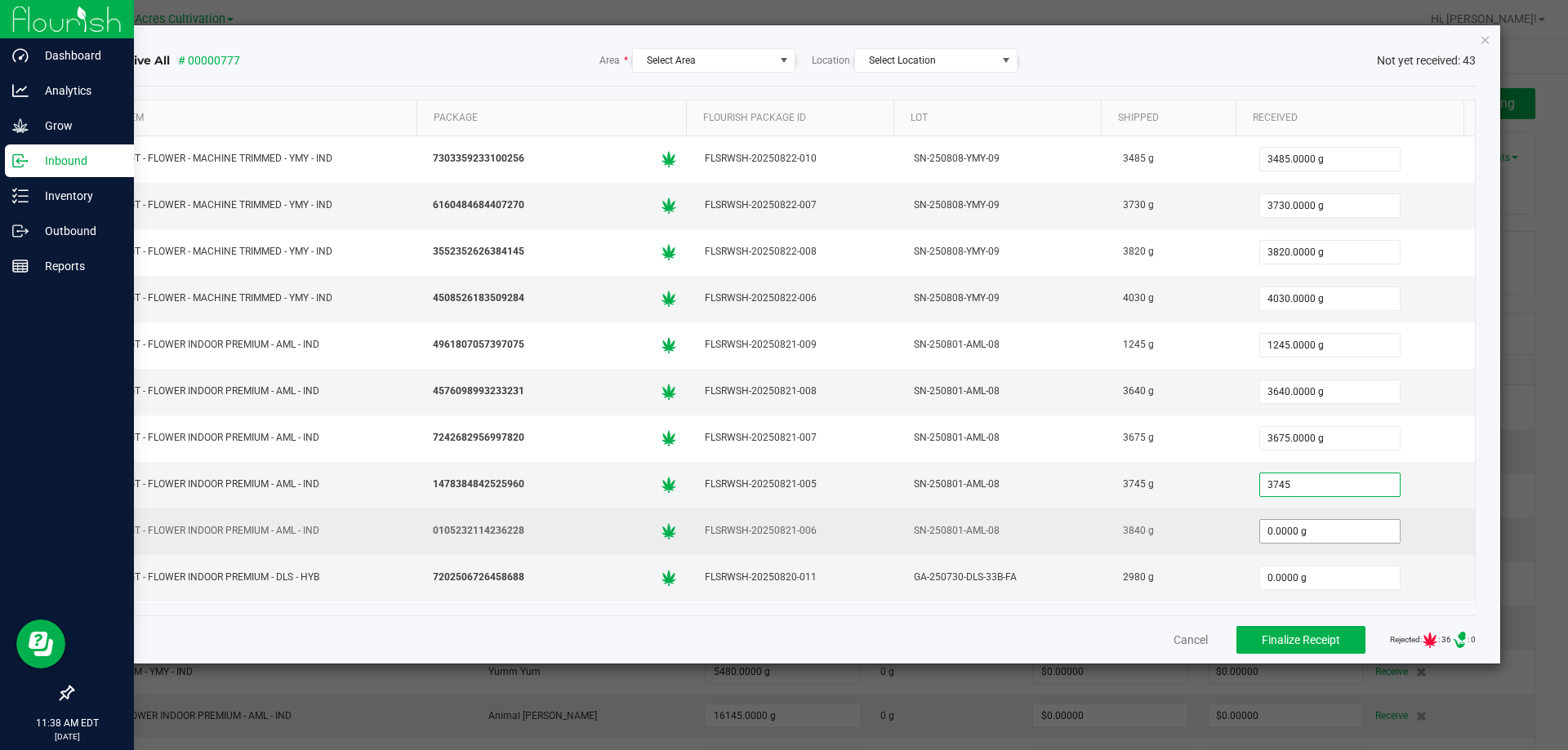
drag, startPoint x: 1294, startPoint y: 515, endPoint x: 1295, endPoint y: 529, distance: 14.0
click at [1294, 521] on div "0.0000 g" at bounding box center [1360, 531] width 210 height 33
type input "3745.0000 g"
click at [1295, 529] on input "0.0000 g" at bounding box center [1330, 531] width 140 height 23
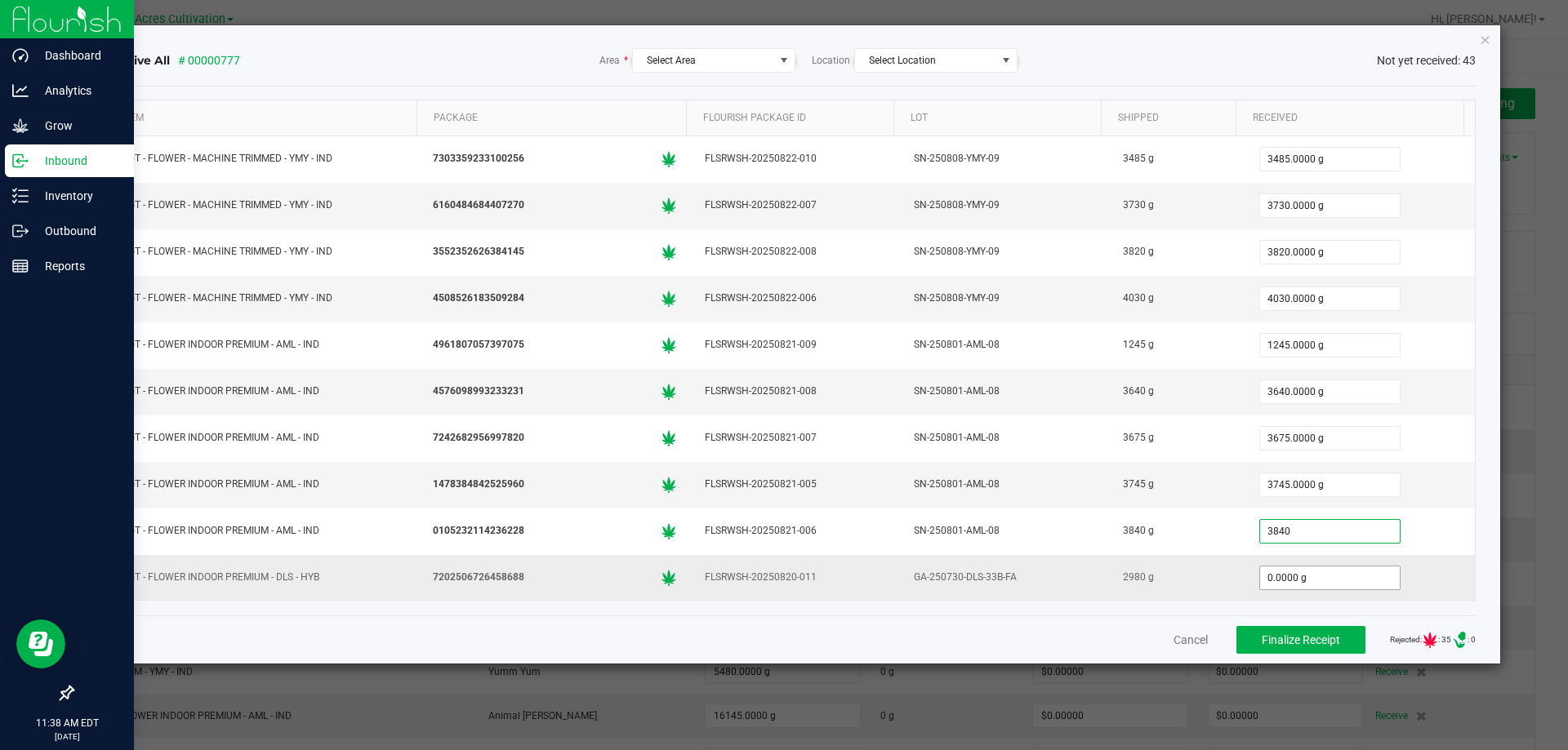
type input "3840.0000 g"
click at [1305, 588] on input "0" at bounding box center [1330, 577] width 140 height 23
type input "2980.0000 g"
click at [1404, 480] on div "3745.0000 g" at bounding box center [1360, 484] width 210 height 33
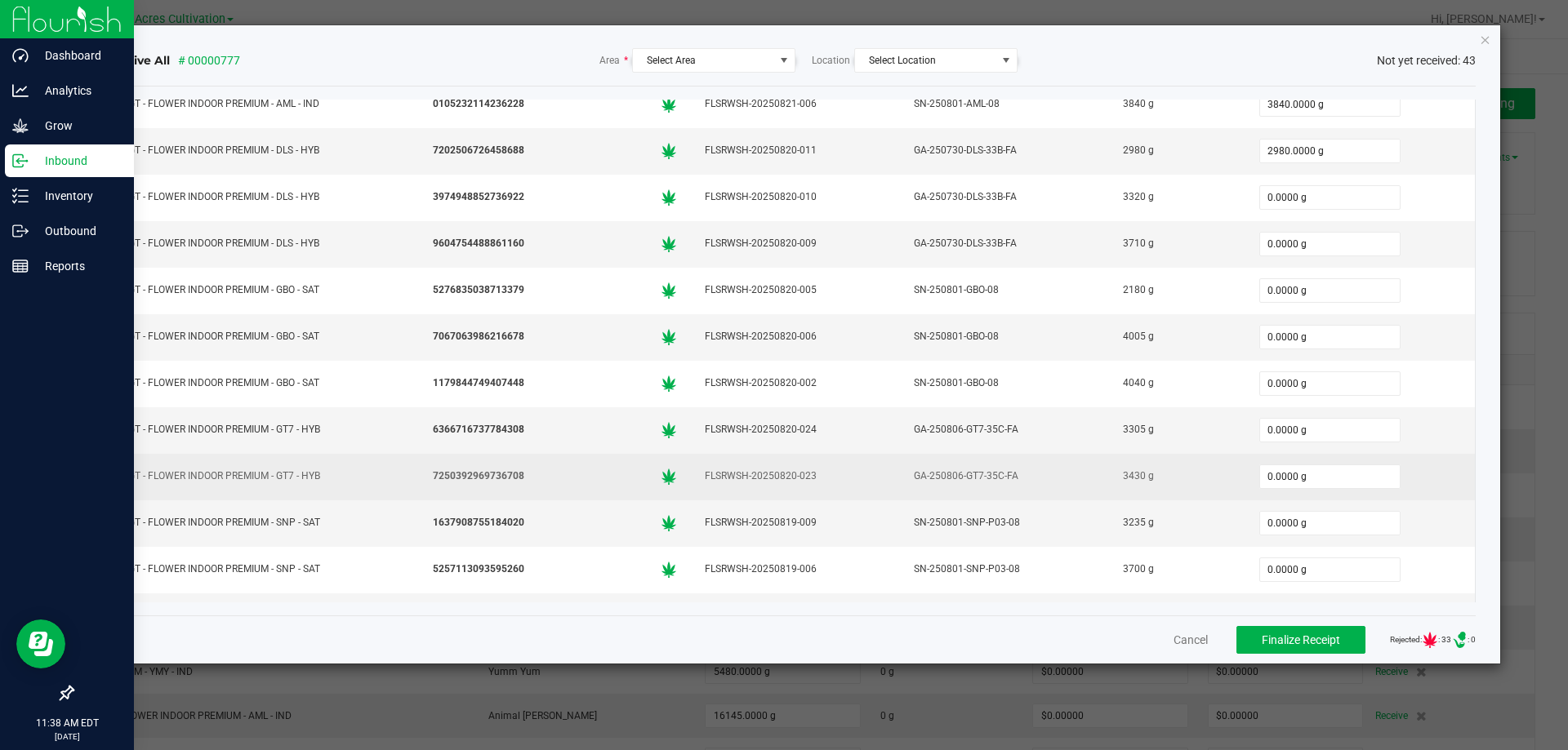
scroll to position [408, 0]
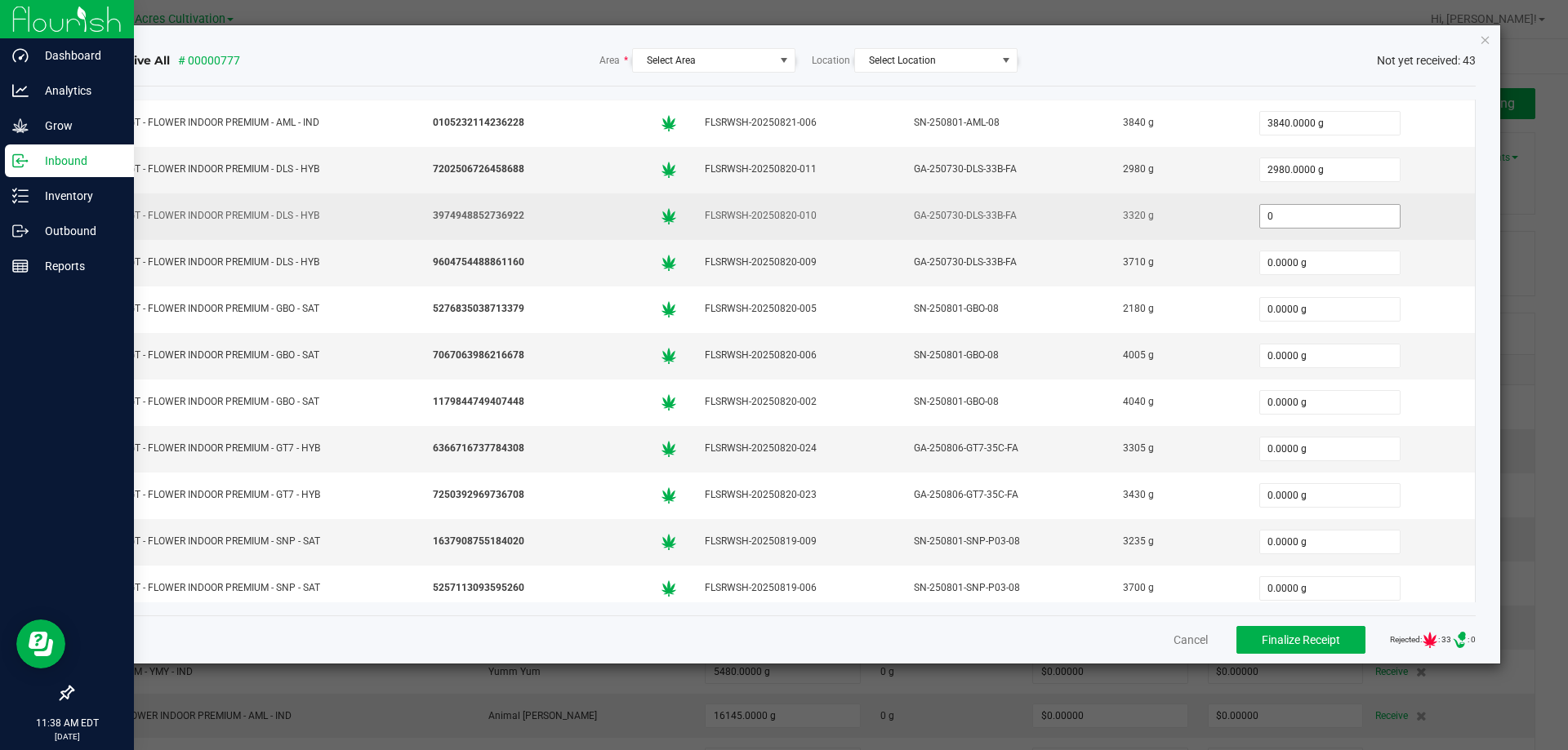
click at [1325, 221] on input "0" at bounding box center [1330, 216] width 140 height 23
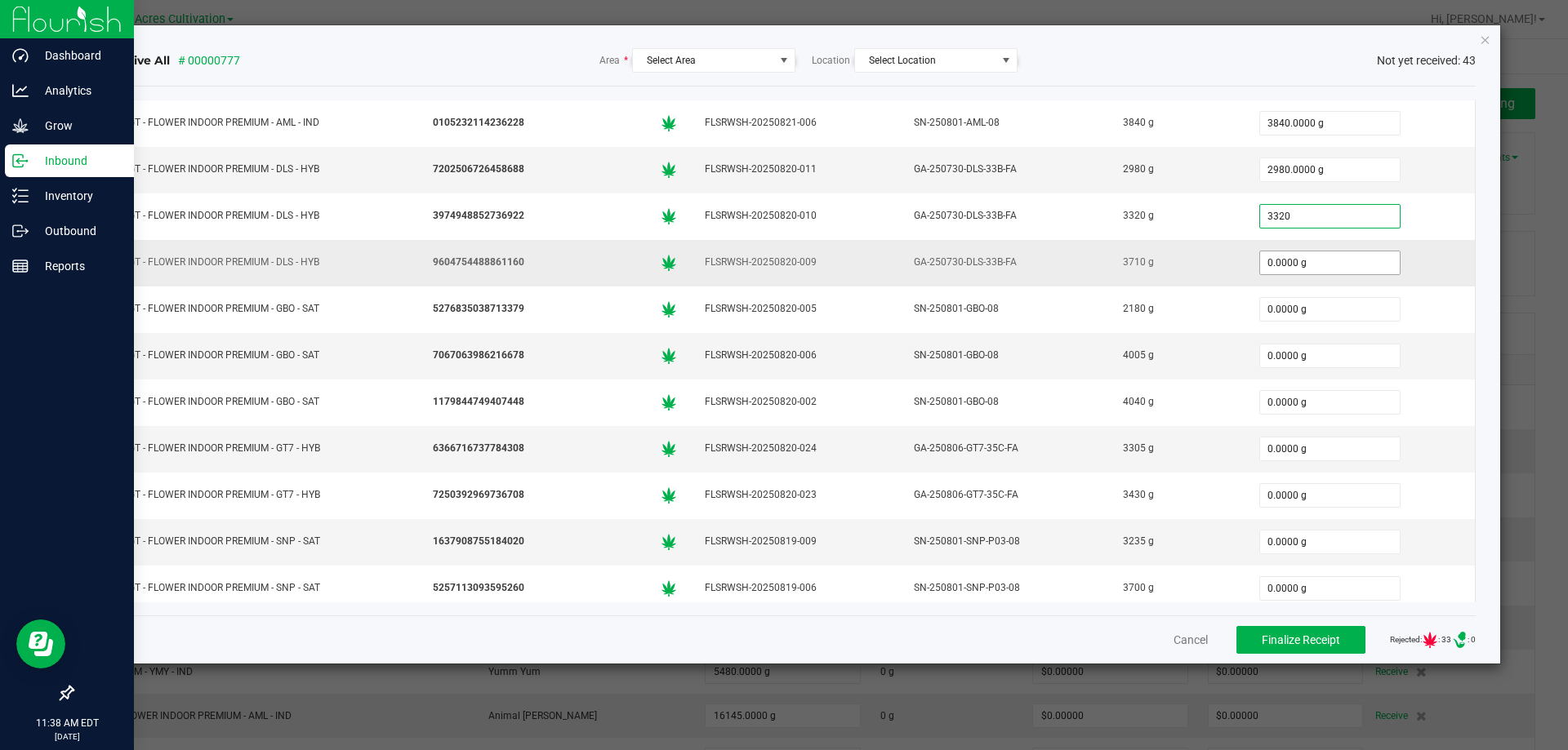
type input "3320.0000 g"
click at [1302, 270] on input "0" at bounding box center [1330, 262] width 140 height 23
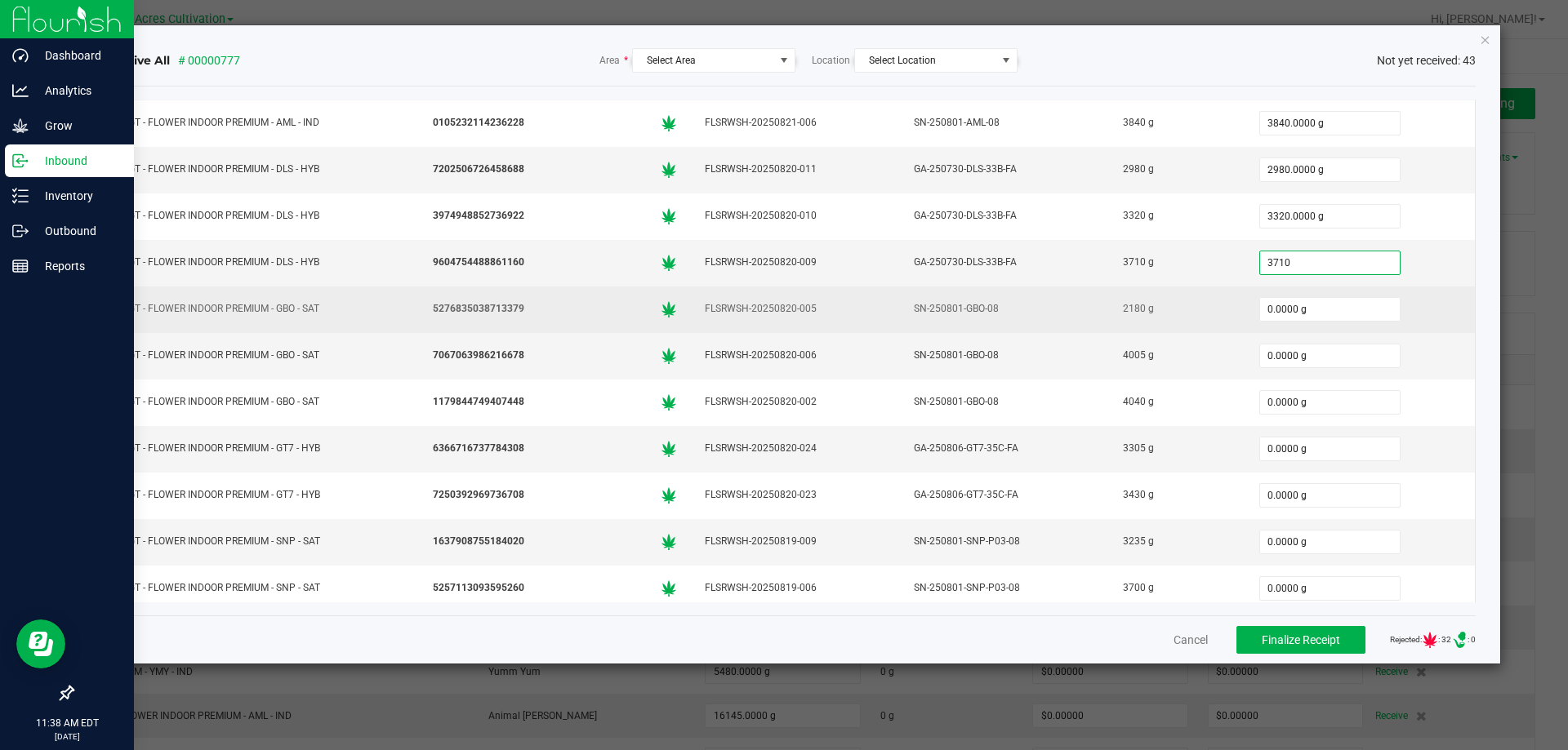
type input "3710.0000 g"
drag, startPoint x: 1310, startPoint y: 313, endPoint x: 1302, endPoint y: 331, distance: 19.7
click at [1310, 313] on input "0" at bounding box center [1330, 309] width 140 height 23
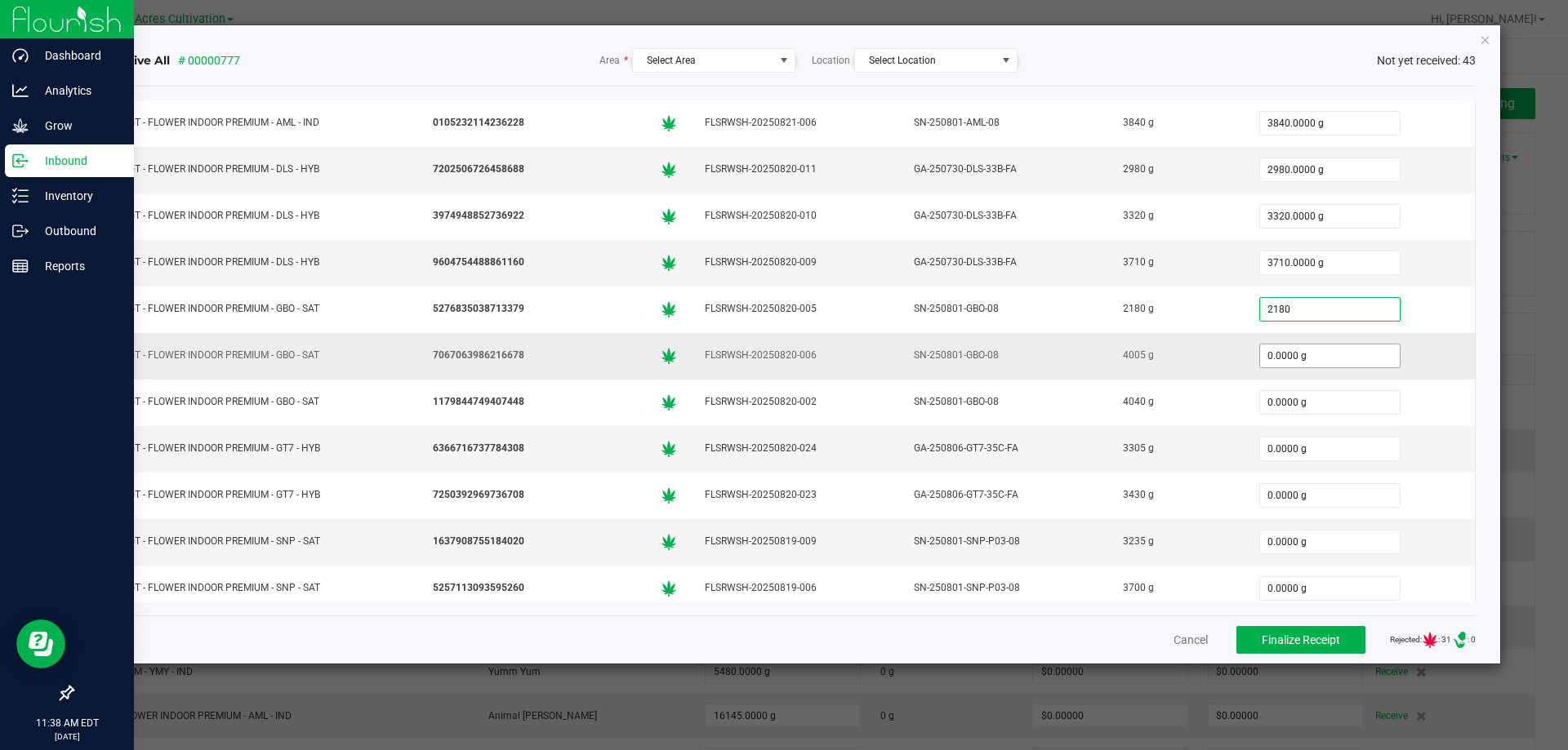
type input "2180.0000 g"
click at [1301, 363] on input "0" at bounding box center [1330, 355] width 140 height 23
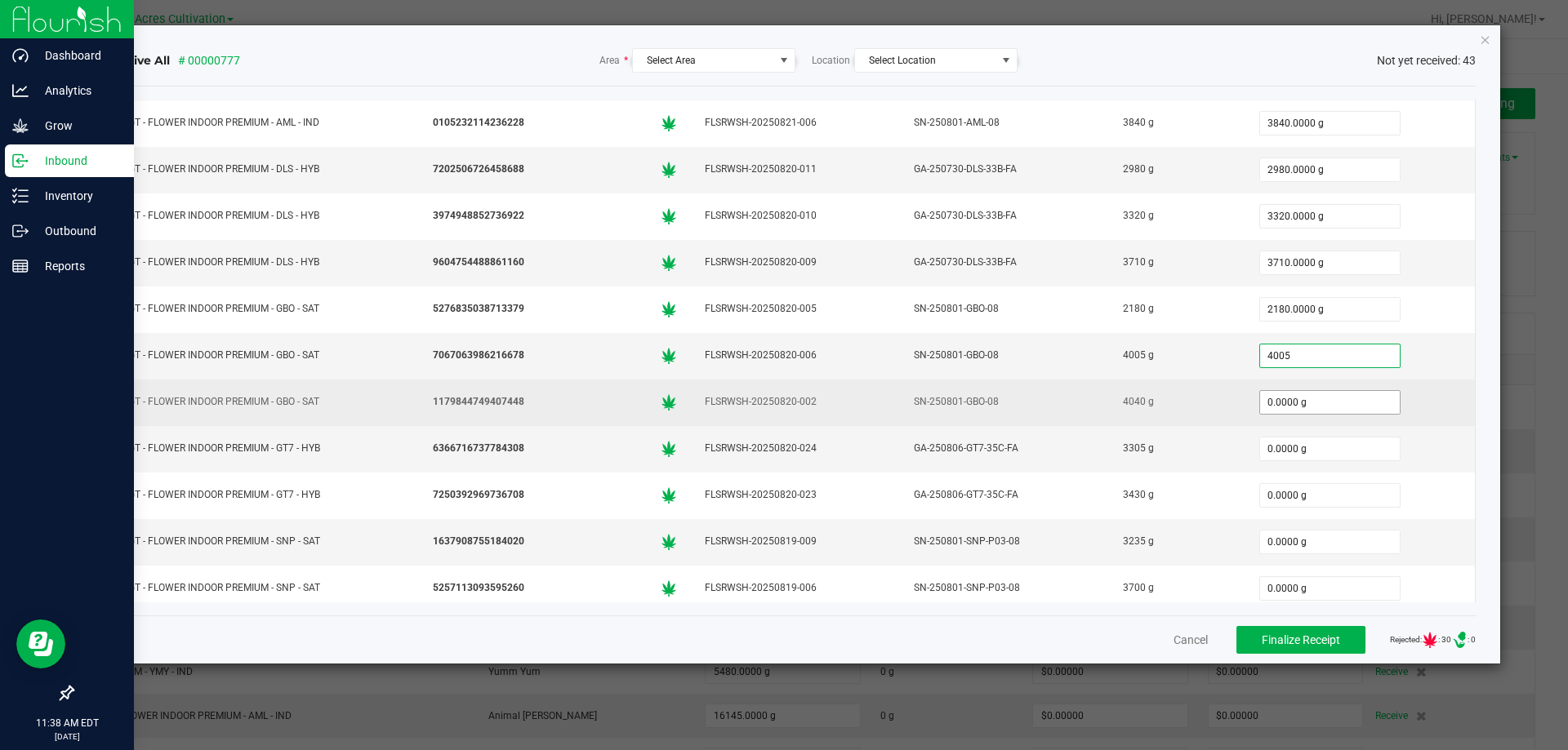
type input "4005.0000 g"
click at [1311, 394] on input "0" at bounding box center [1330, 402] width 140 height 23
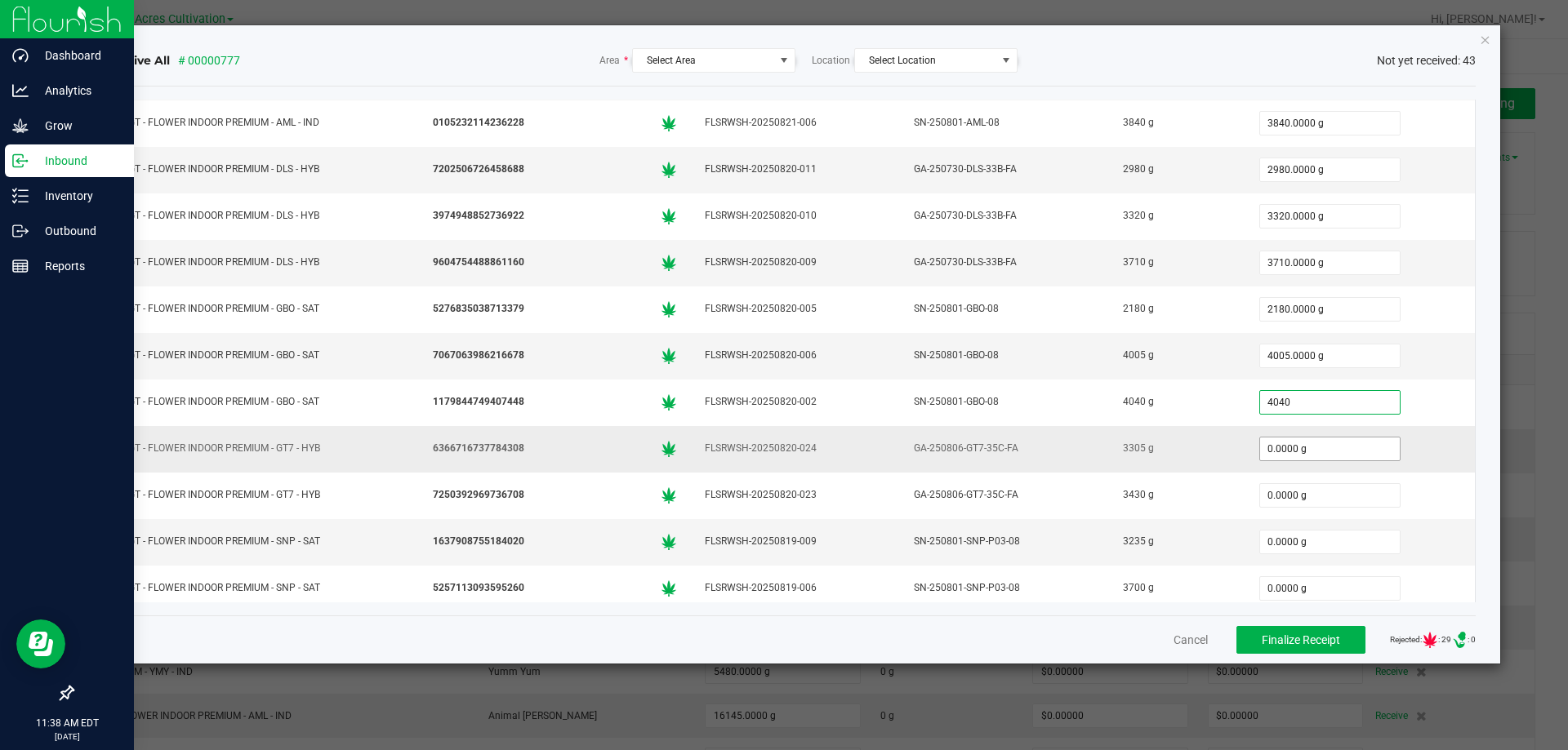
type input "4040.0000 g"
click at [1313, 456] on input "0" at bounding box center [1330, 448] width 140 height 23
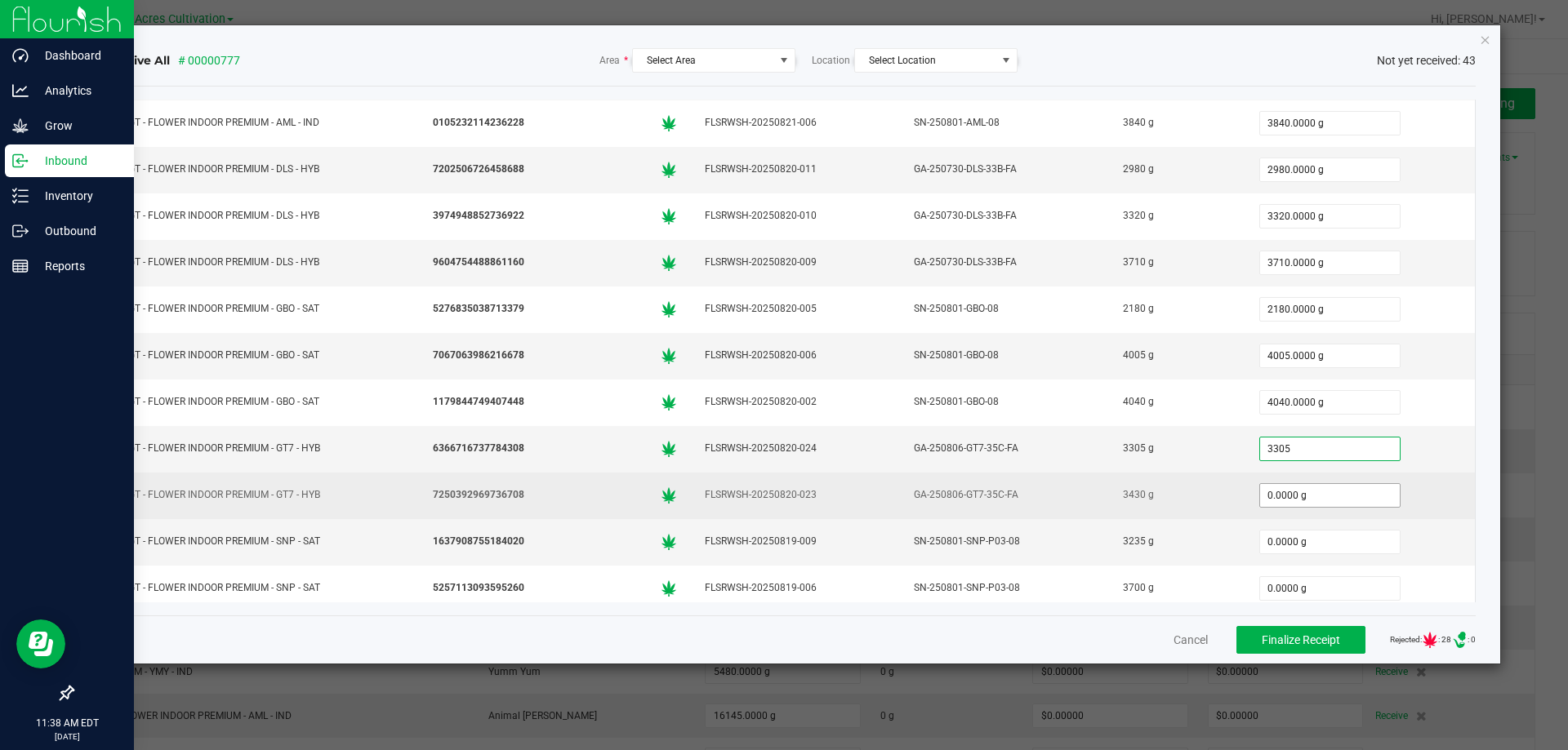
type input "3305.0000 g"
click at [1293, 489] on input "0" at bounding box center [1330, 495] width 140 height 23
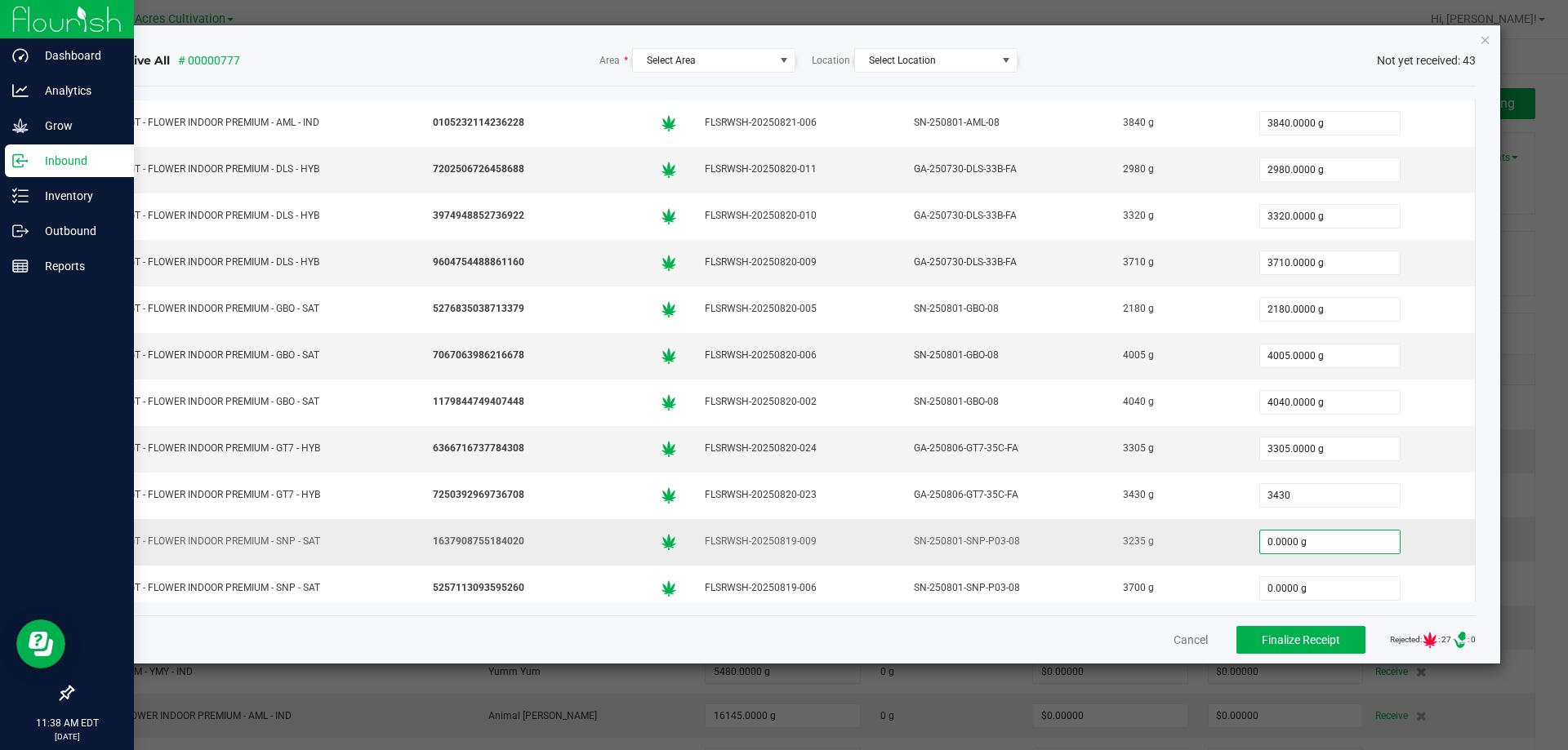
type input "3430.0000 g"
click at [1295, 544] on input "0" at bounding box center [1330, 541] width 140 height 23
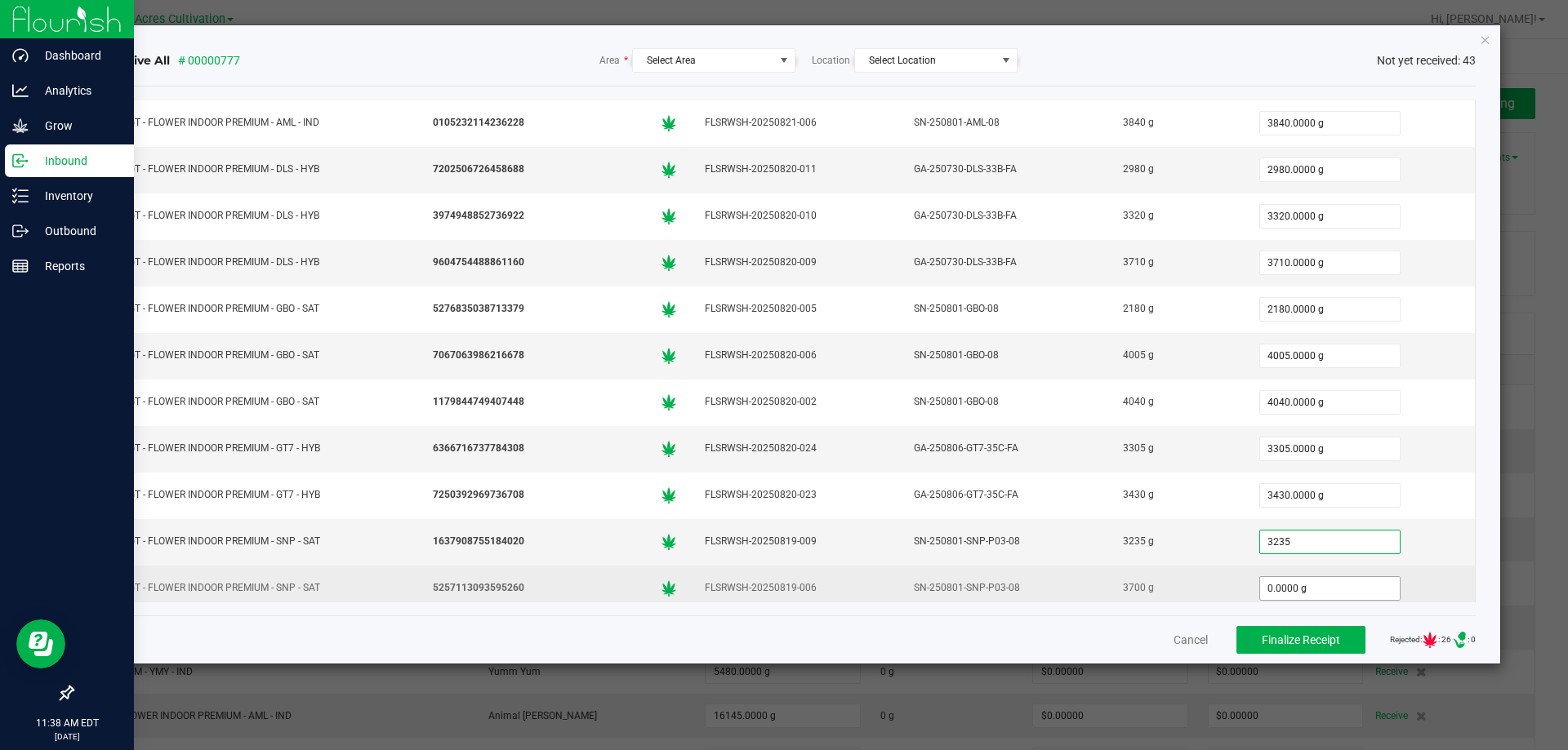
type input "3235.0000 g"
click at [1311, 588] on input "0" at bounding box center [1330, 588] width 140 height 23
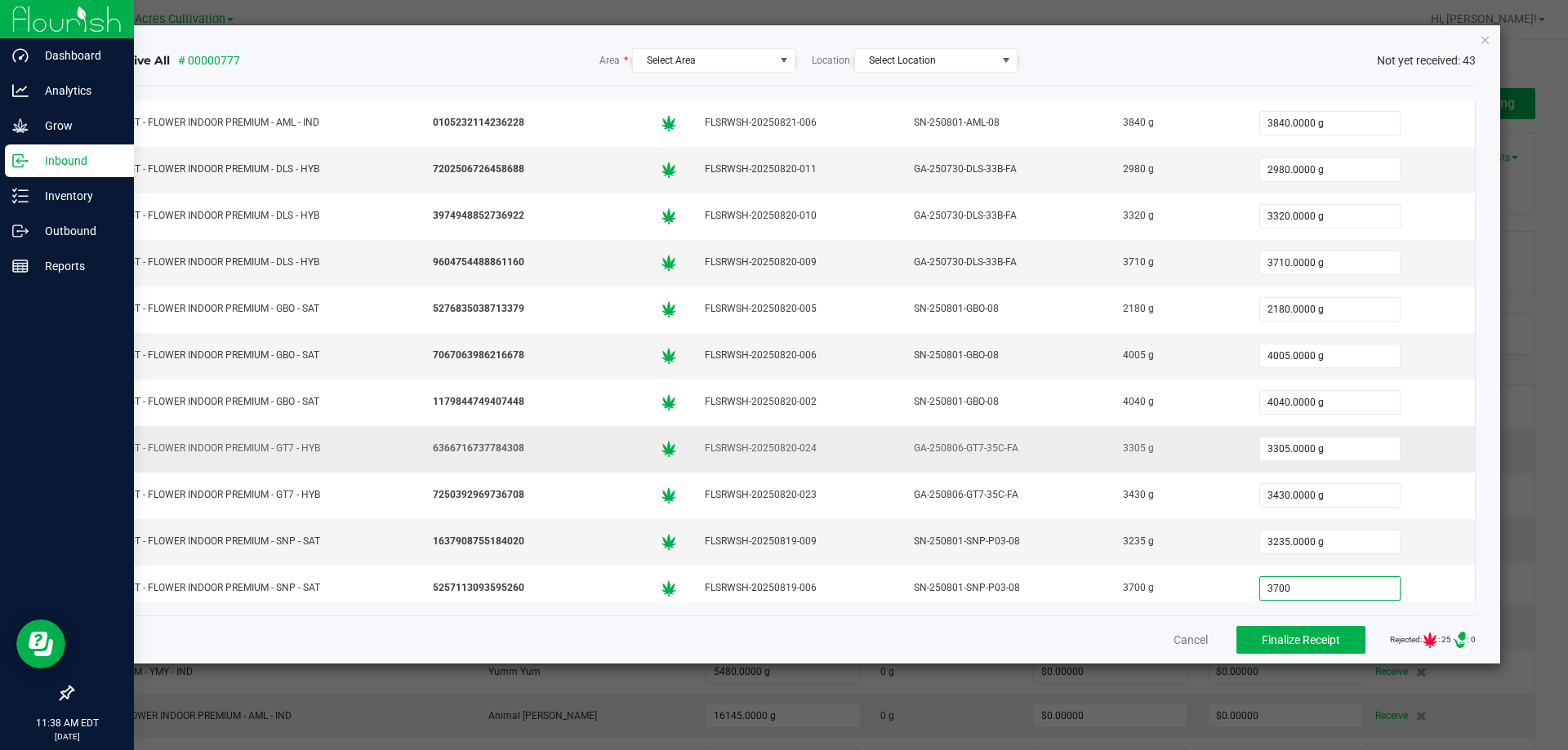
type input "3700.0000 g"
click at [1399, 464] on div "3305.0000 g" at bounding box center [1360, 448] width 210 height 33
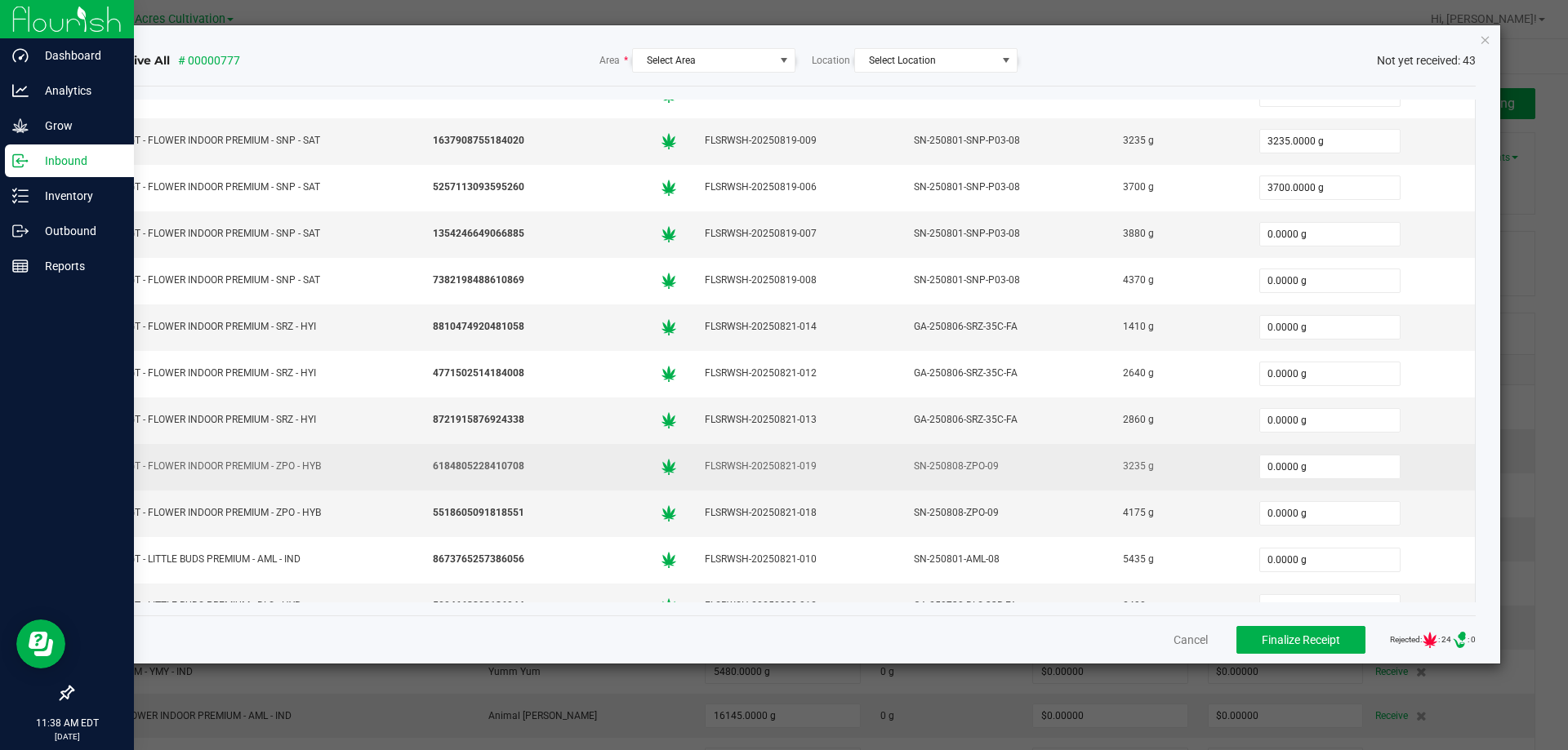
scroll to position [816, 0]
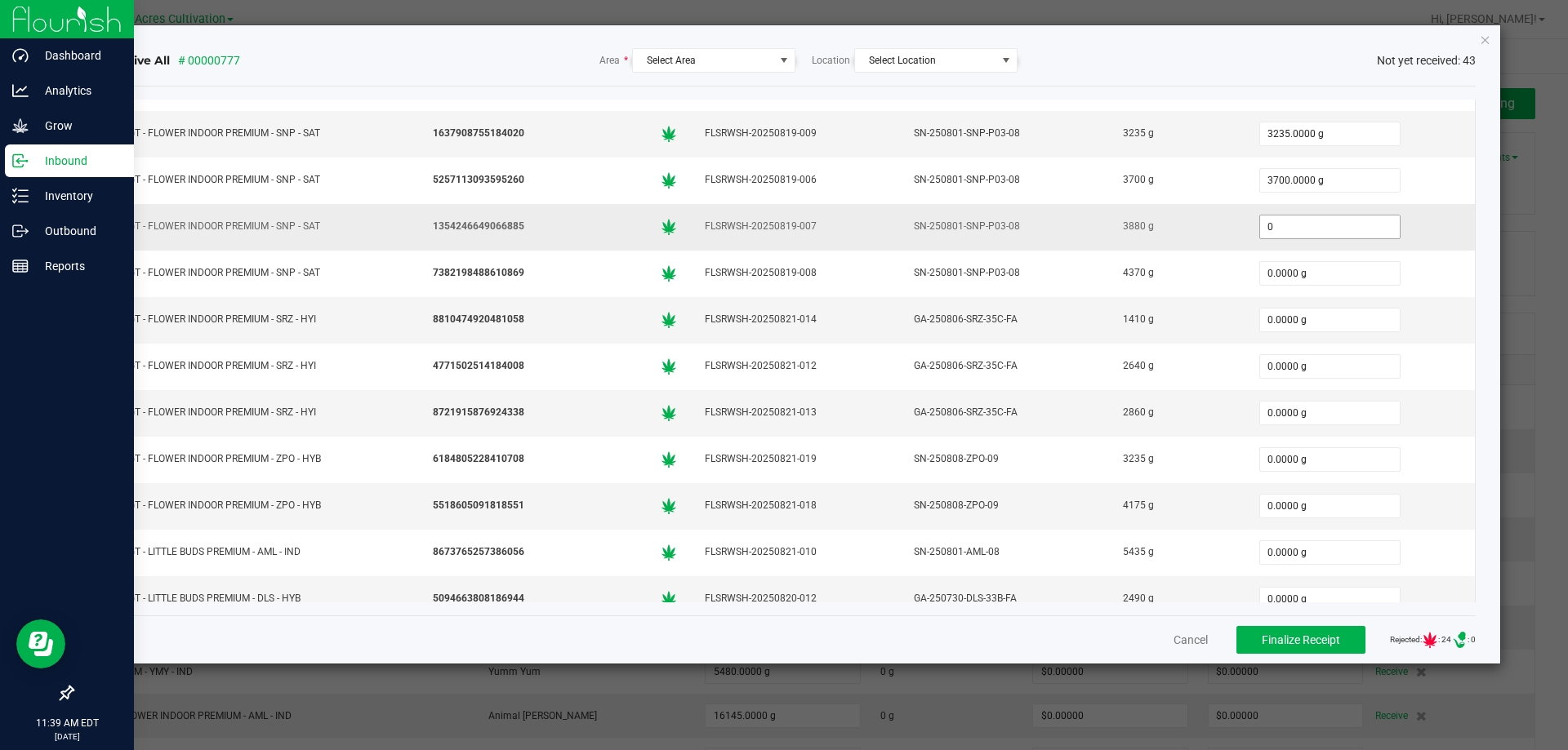
click at [1337, 226] on input "0" at bounding box center [1330, 226] width 140 height 23
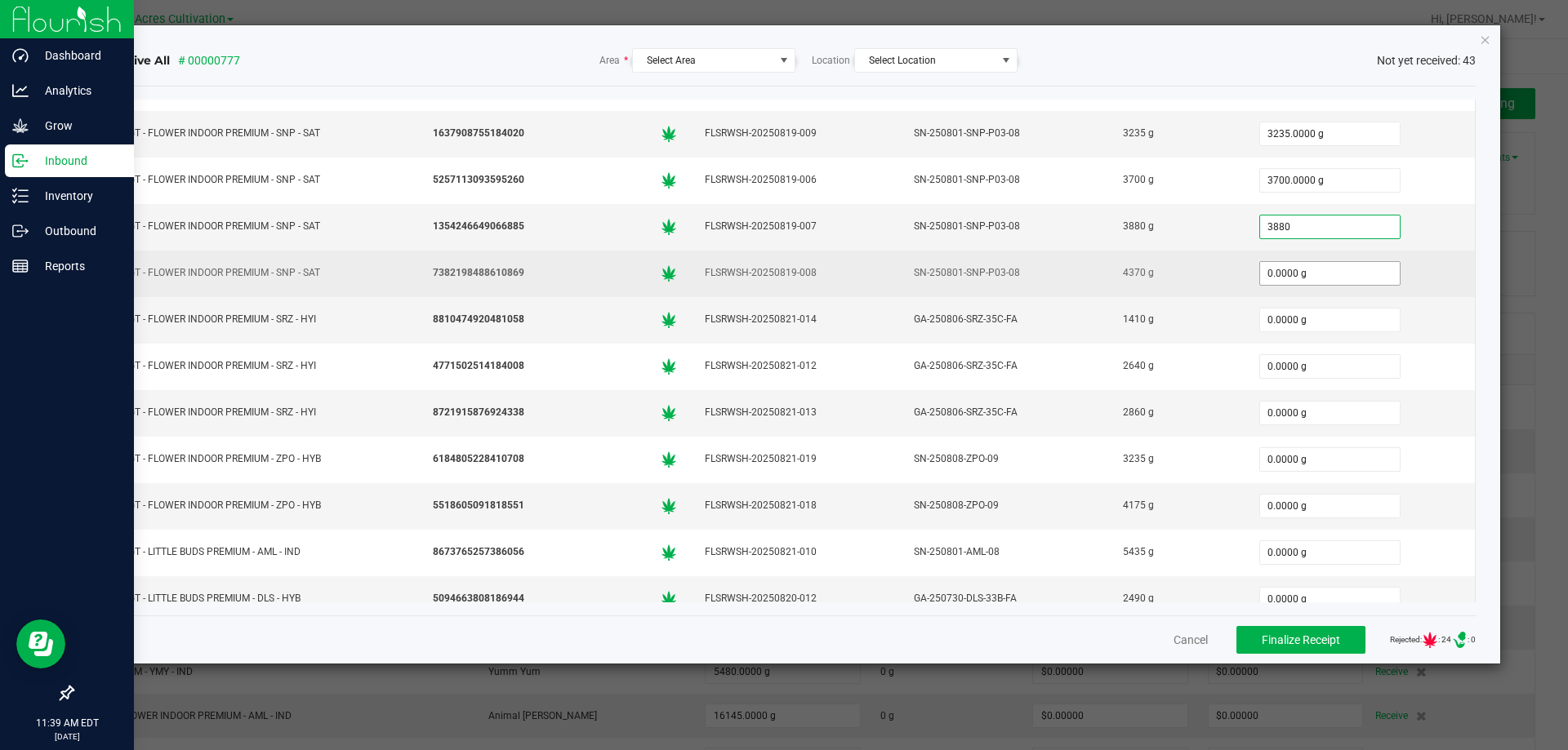
type input "3880.0000 g"
click at [1313, 270] on input "0" at bounding box center [1330, 273] width 140 height 23
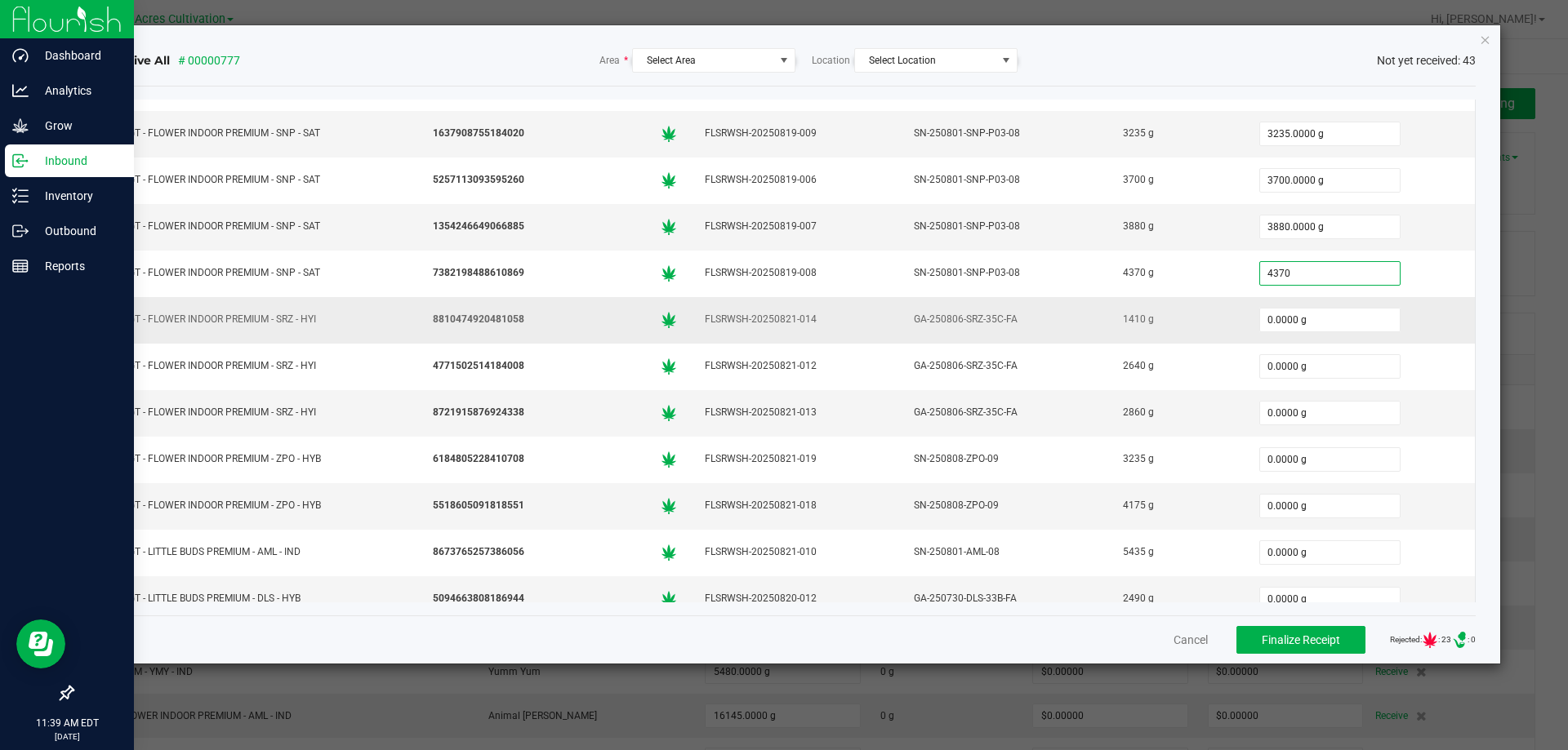
type input "4370.0000 g"
click at [1310, 333] on div "0.0000 g" at bounding box center [1360, 319] width 210 height 33
click at [1308, 331] on input "0" at bounding box center [1330, 319] width 140 height 23
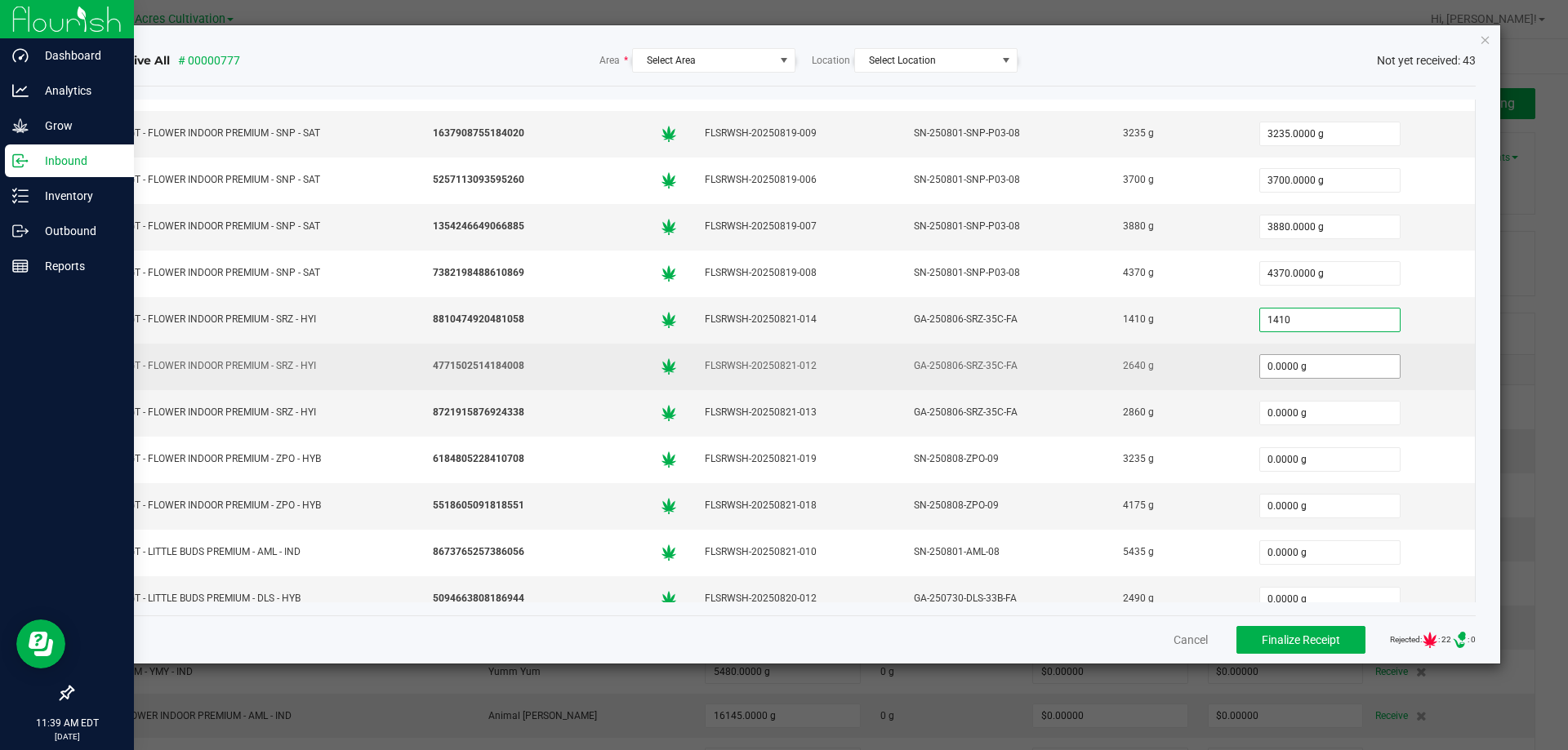
type input "1410.0000 g"
click at [1290, 362] on input "0" at bounding box center [1330, 366] width 140 height 23
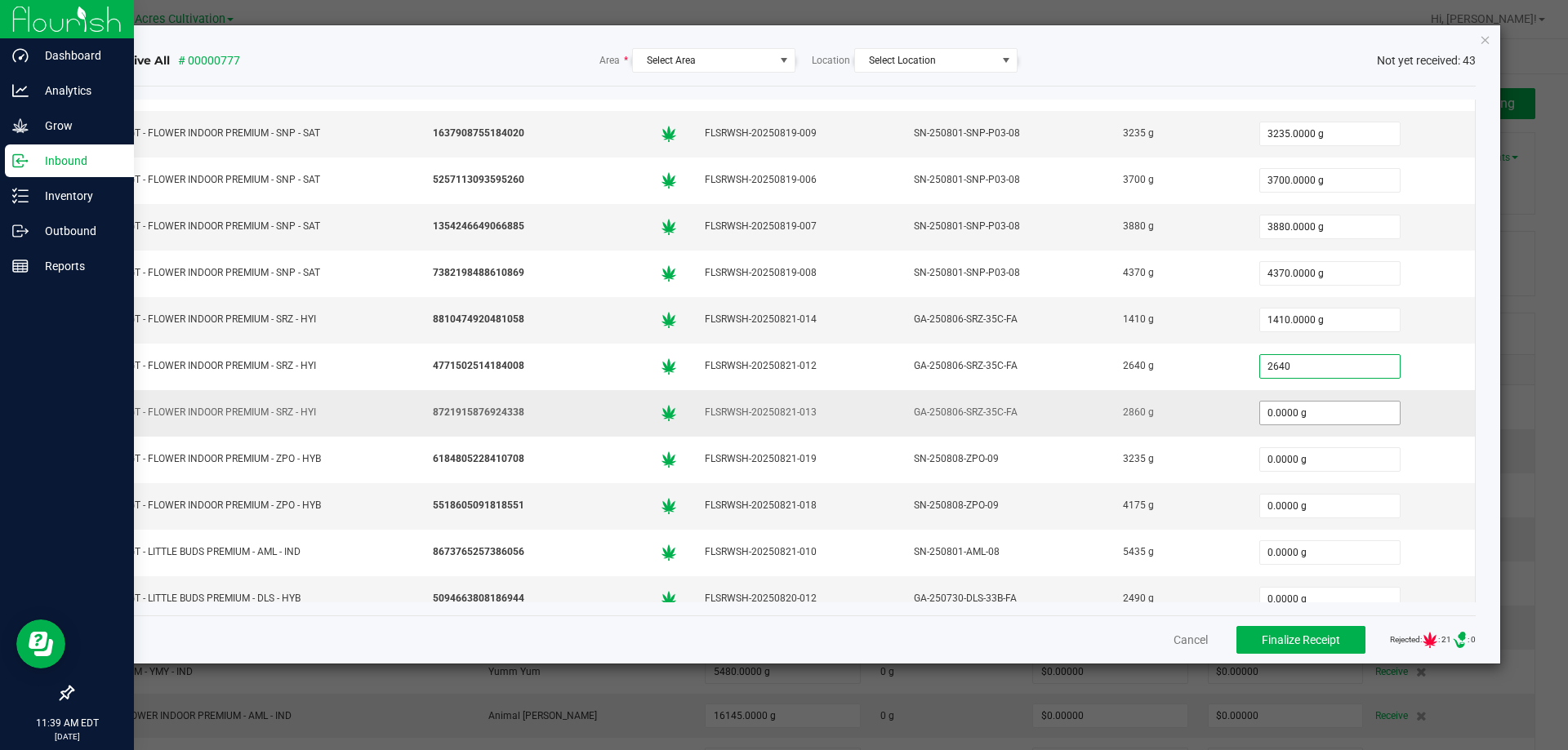
type input "2640.0000 g"
click at [1290, 422] on input "0" at bounding box center [1330, 412] width 140 height 23
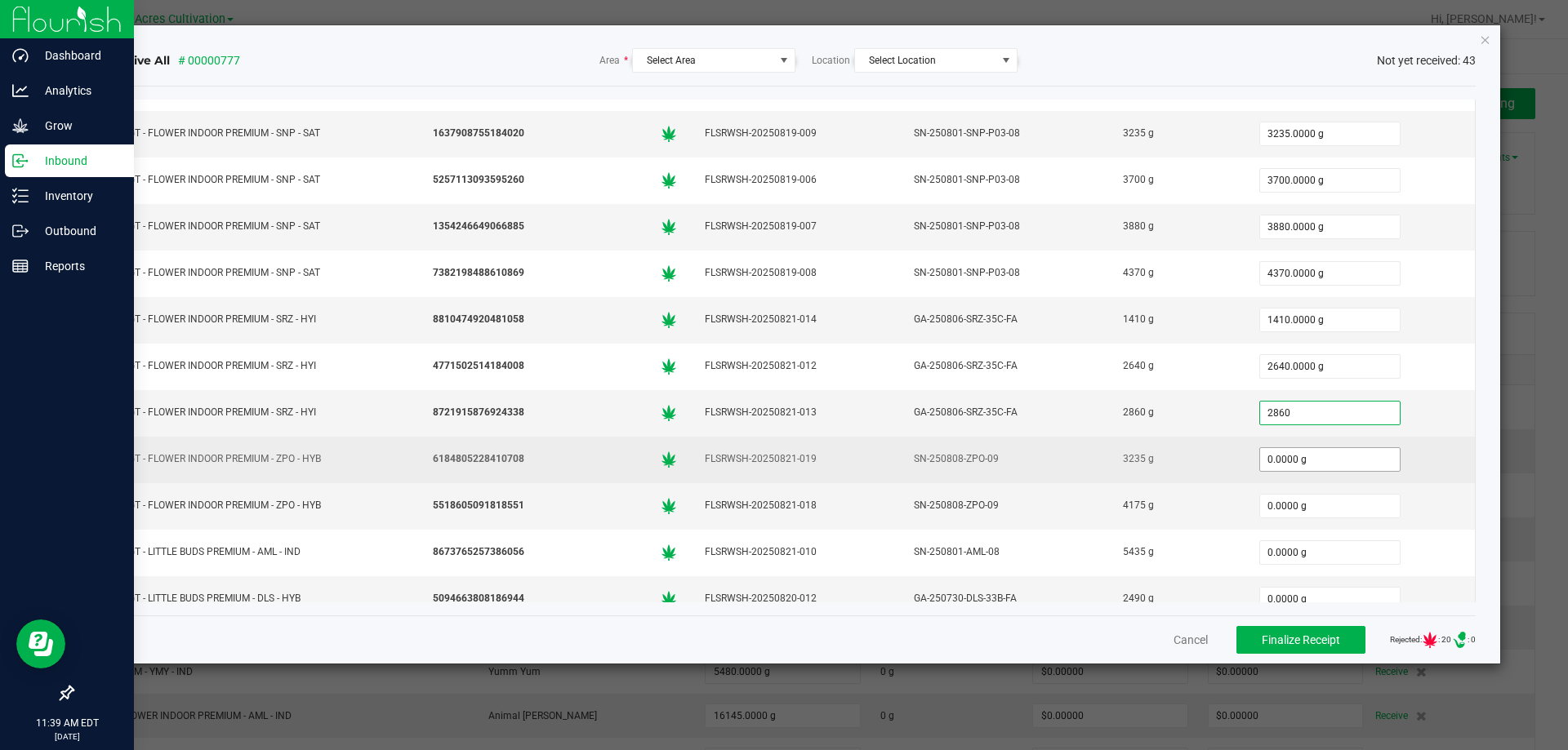
type input "2860.0000 g"
click at [1293, 455] on input "0" at bounding box center [1330, 459] width 140 height 23
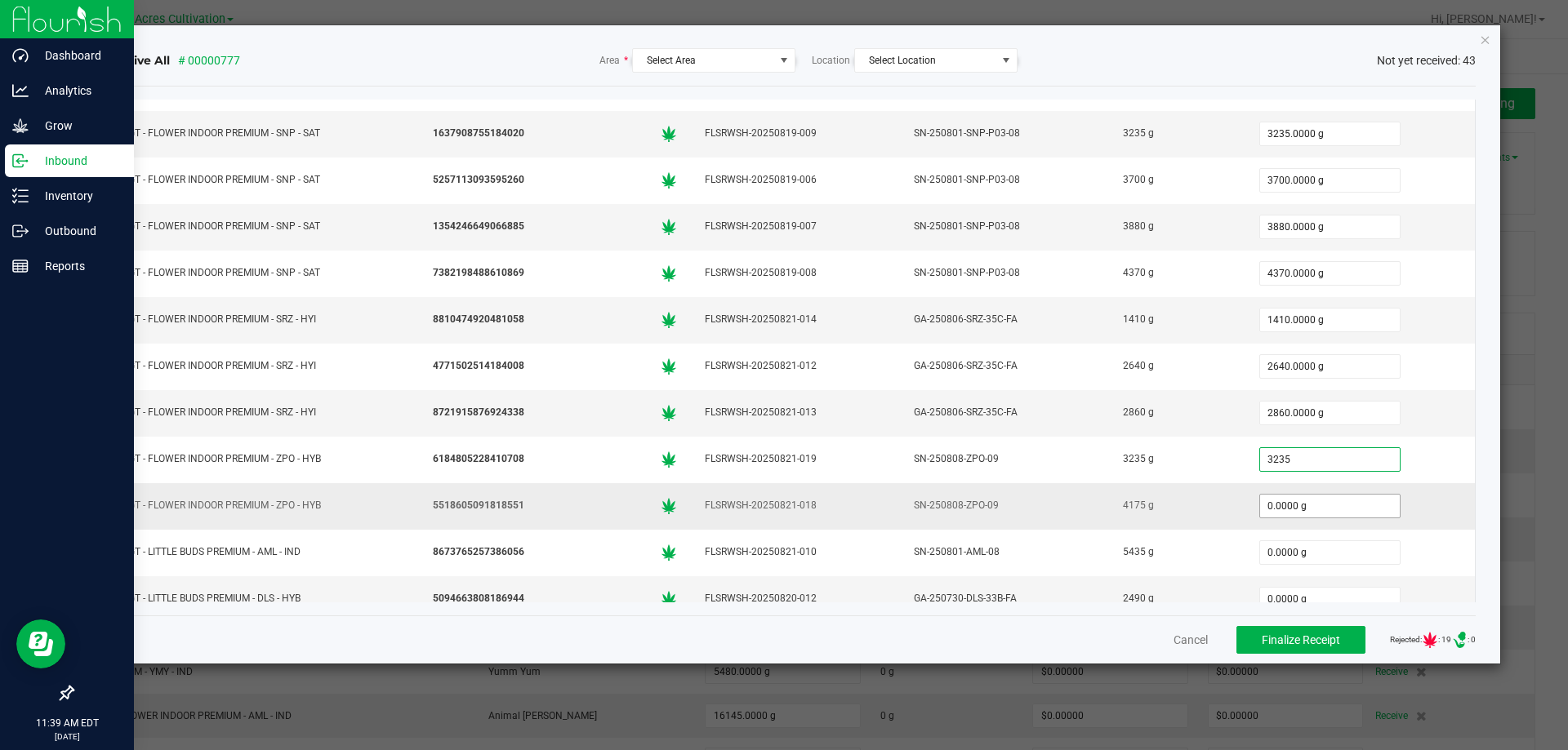
type input "3235.0000 g"
click at [1317, 509] on input "0" at bounding box center [1330, 505] width 140 height 23
type input "2"
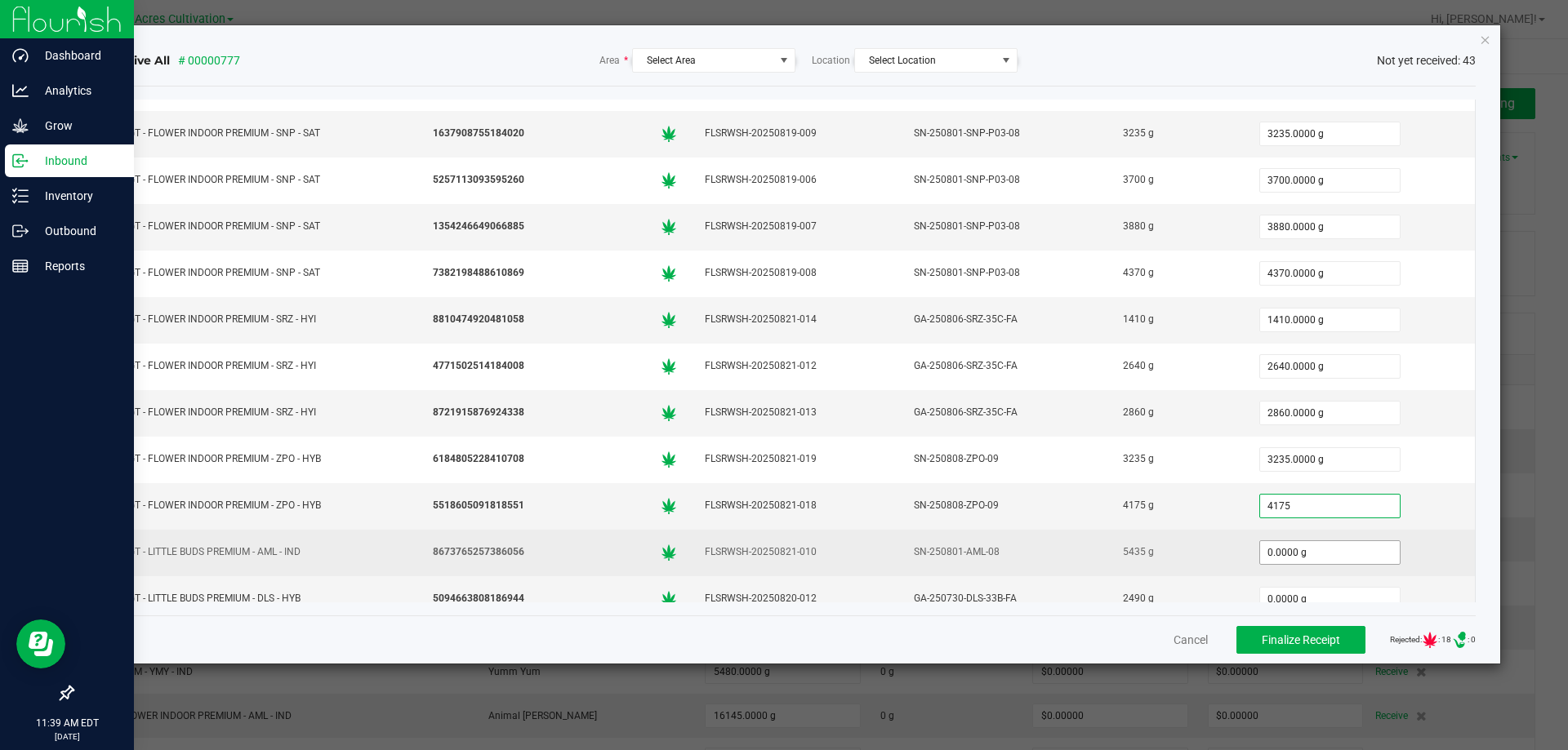
type input "4175.0000 g"
click at [1310, 548] on input "0" at bounding box center [1330, 552] width 140 height 23
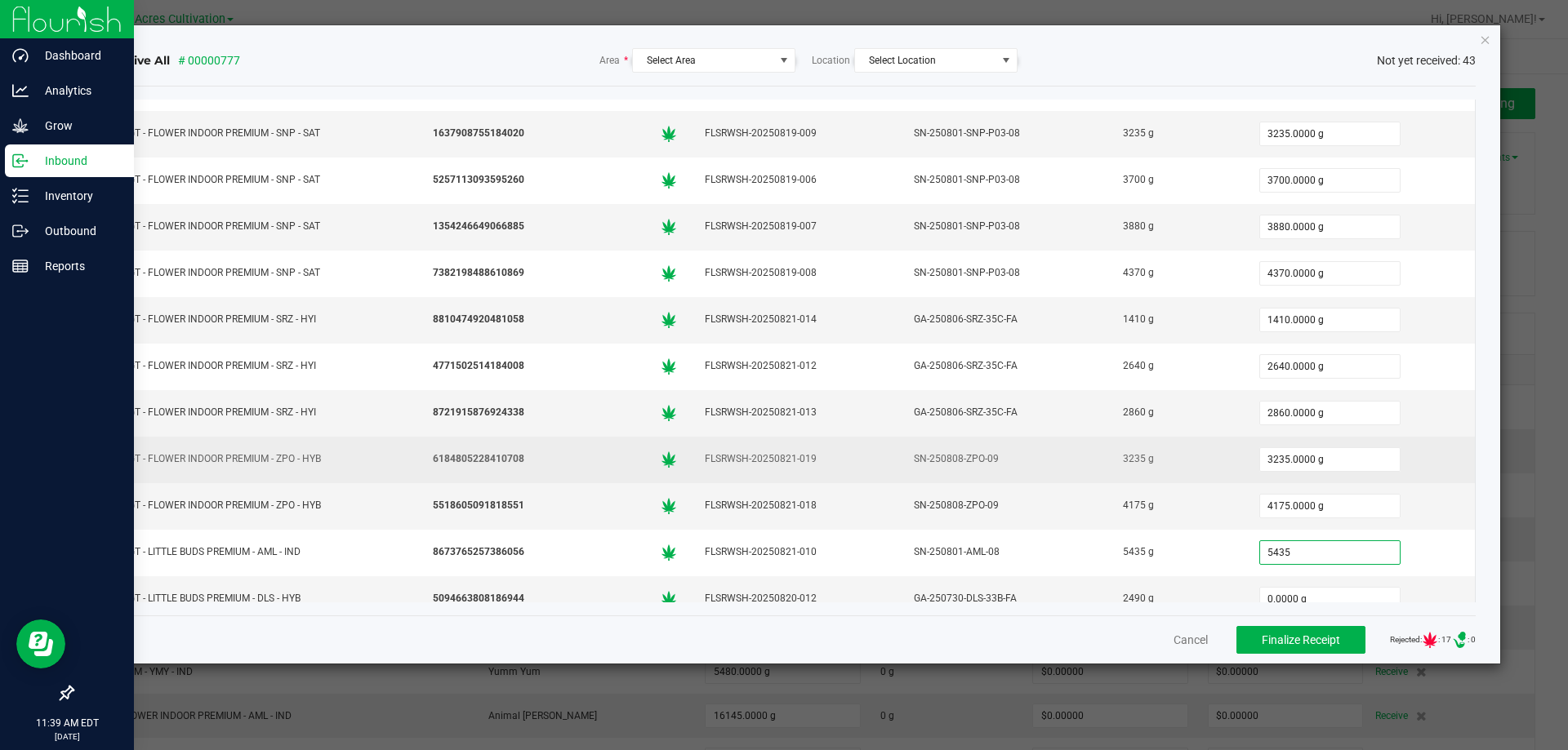
type input "5435.0000 g"
click at [1401, 466] on div "3235.0000 g" at bounding box center [1360, 459] width 210 height 33
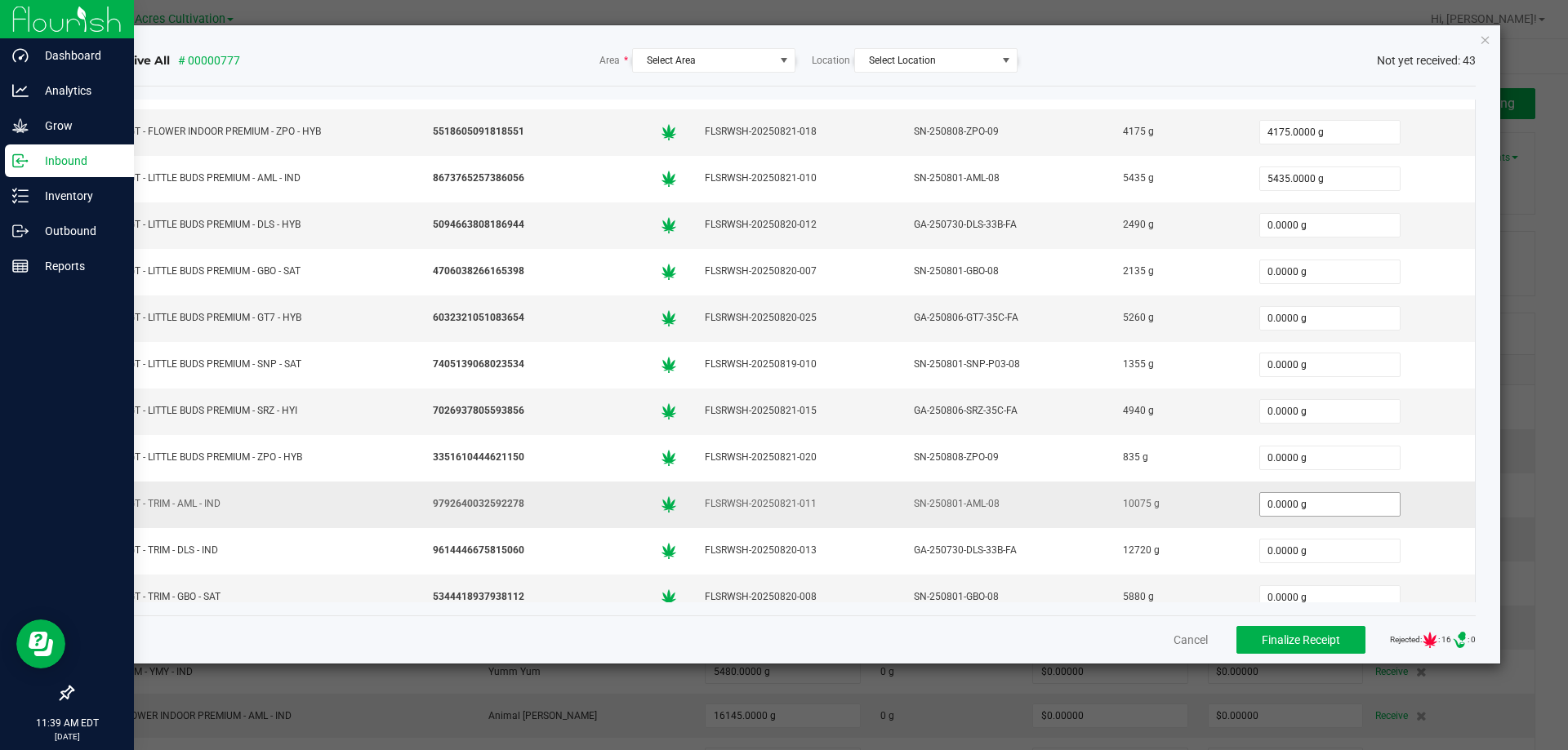
scroll to position [1224, 0]
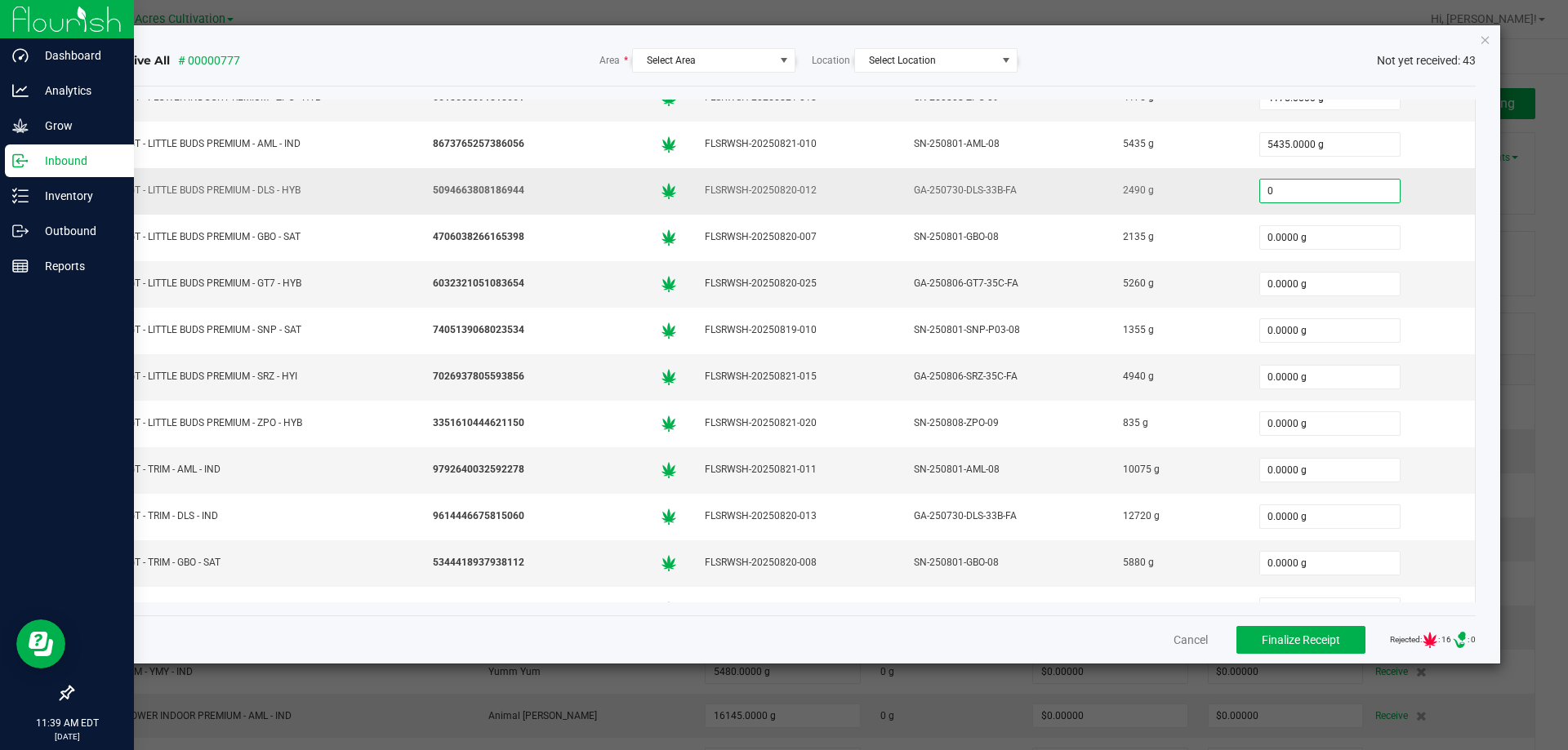
click at [1333, 184] on input "0" at bounding box center [1330, 190] width 140 height 23
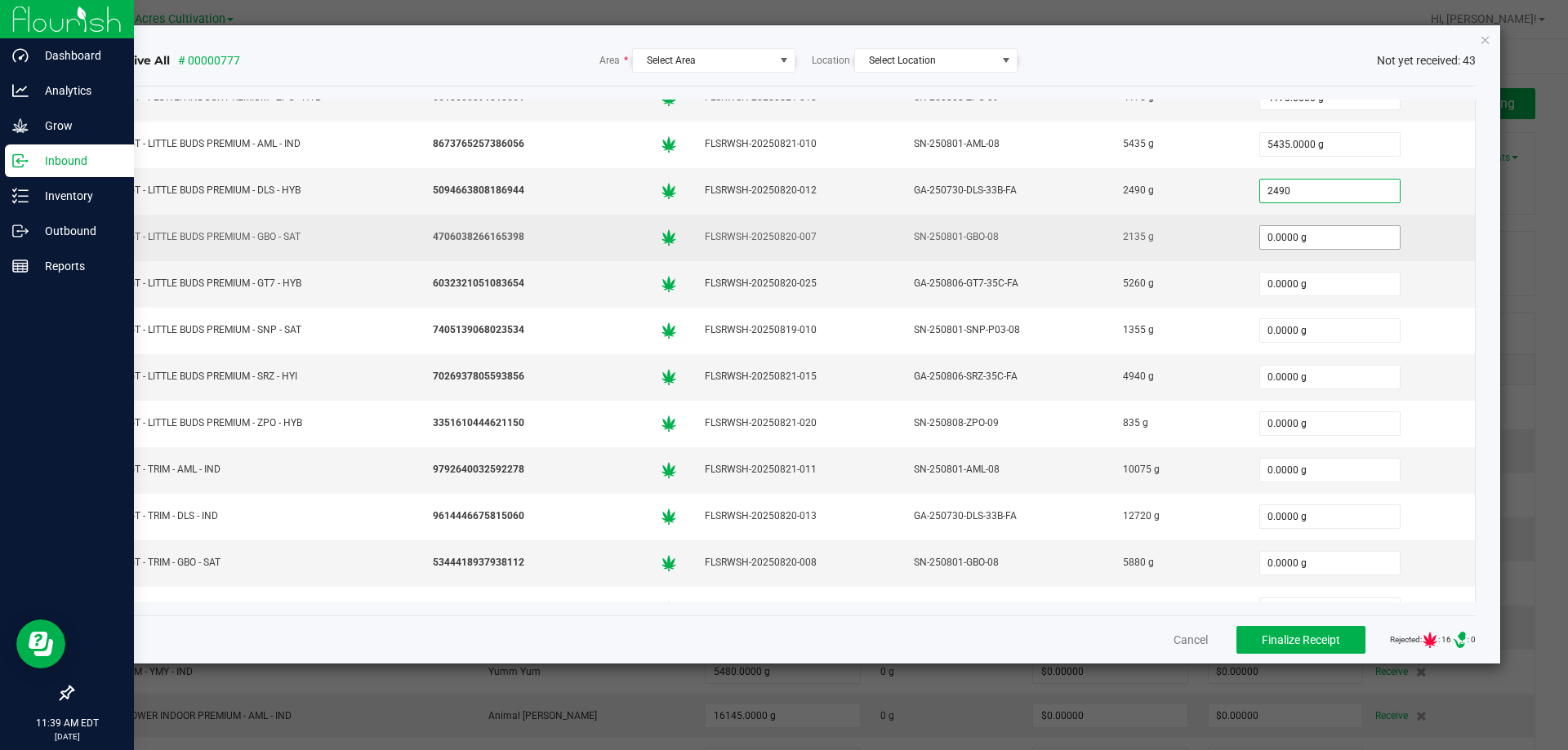
type input "2490.0000 g"
click at [1303, 239] on input "0" at bounding box center [1330, 237] width 140 height 23
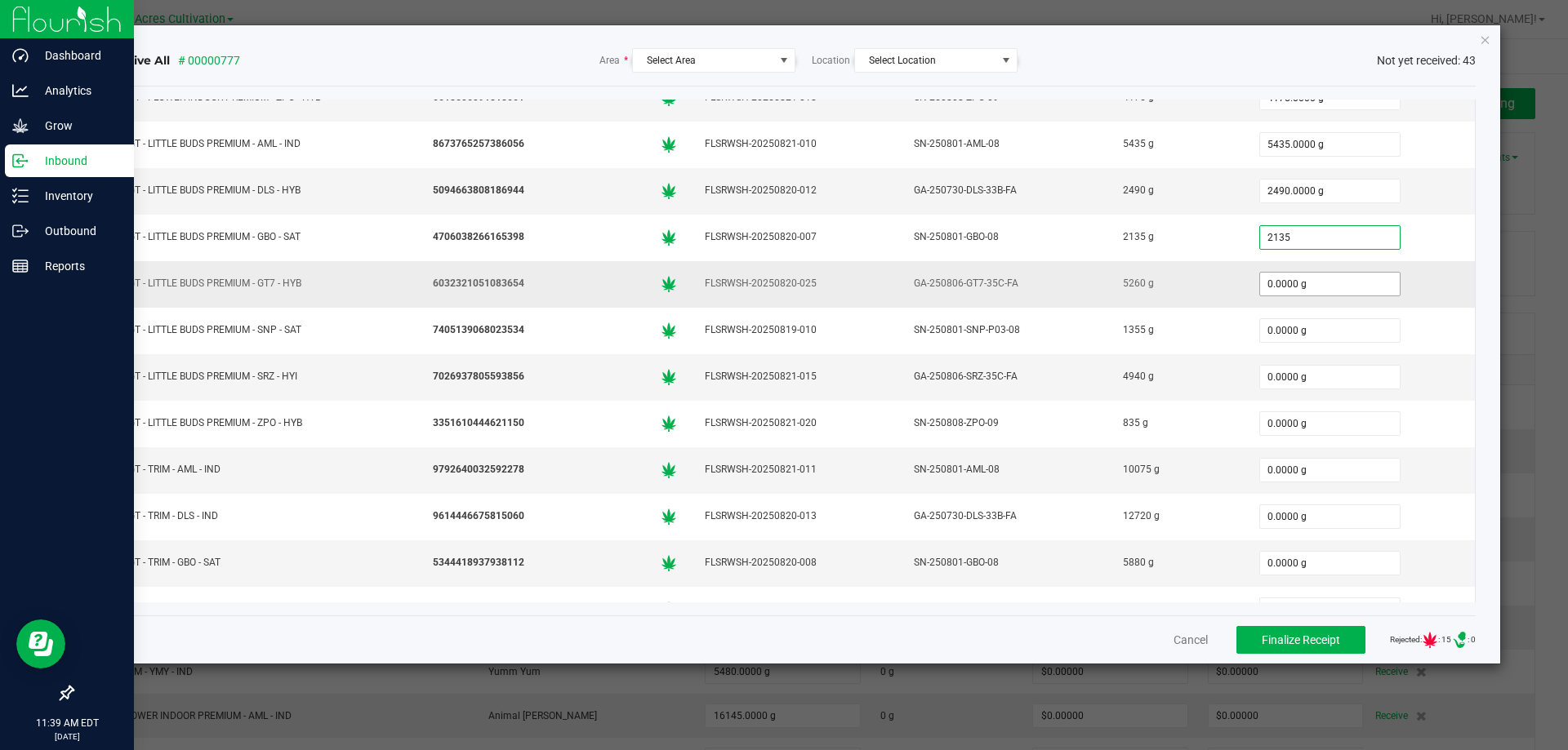
type input "2135.0000 g"
click at [1296, 285] on input "0" at bounding box center [1330, 283] width 140 height 23
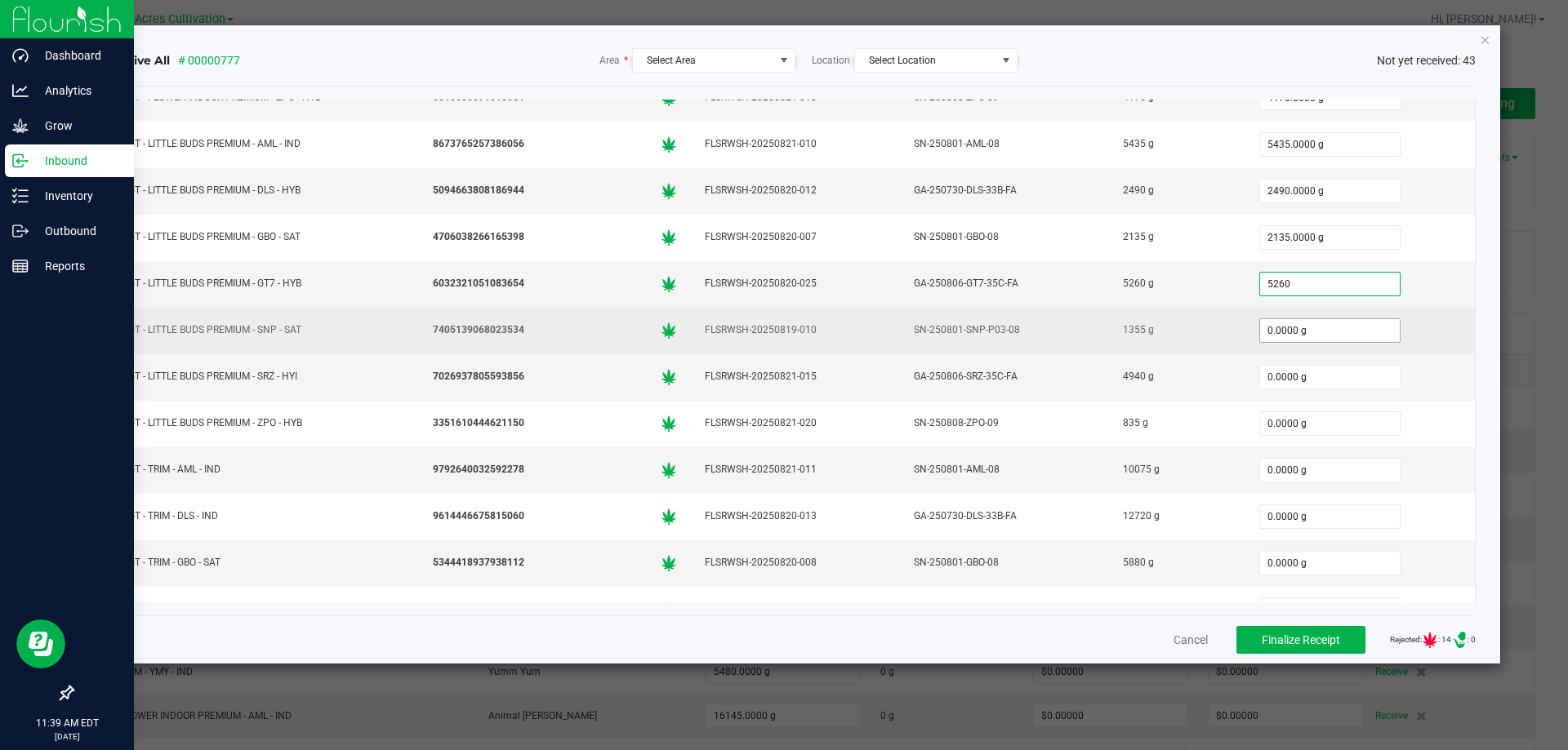
type input "5260.0000 g"
drag, startPoint x: 1296, startPoint y: 326, endPoint x: 1296, endPoint y: 335, distance: 9.0
click at [1296, 327] on input "0" at bounding box center [1330, 330] width 140 height 23
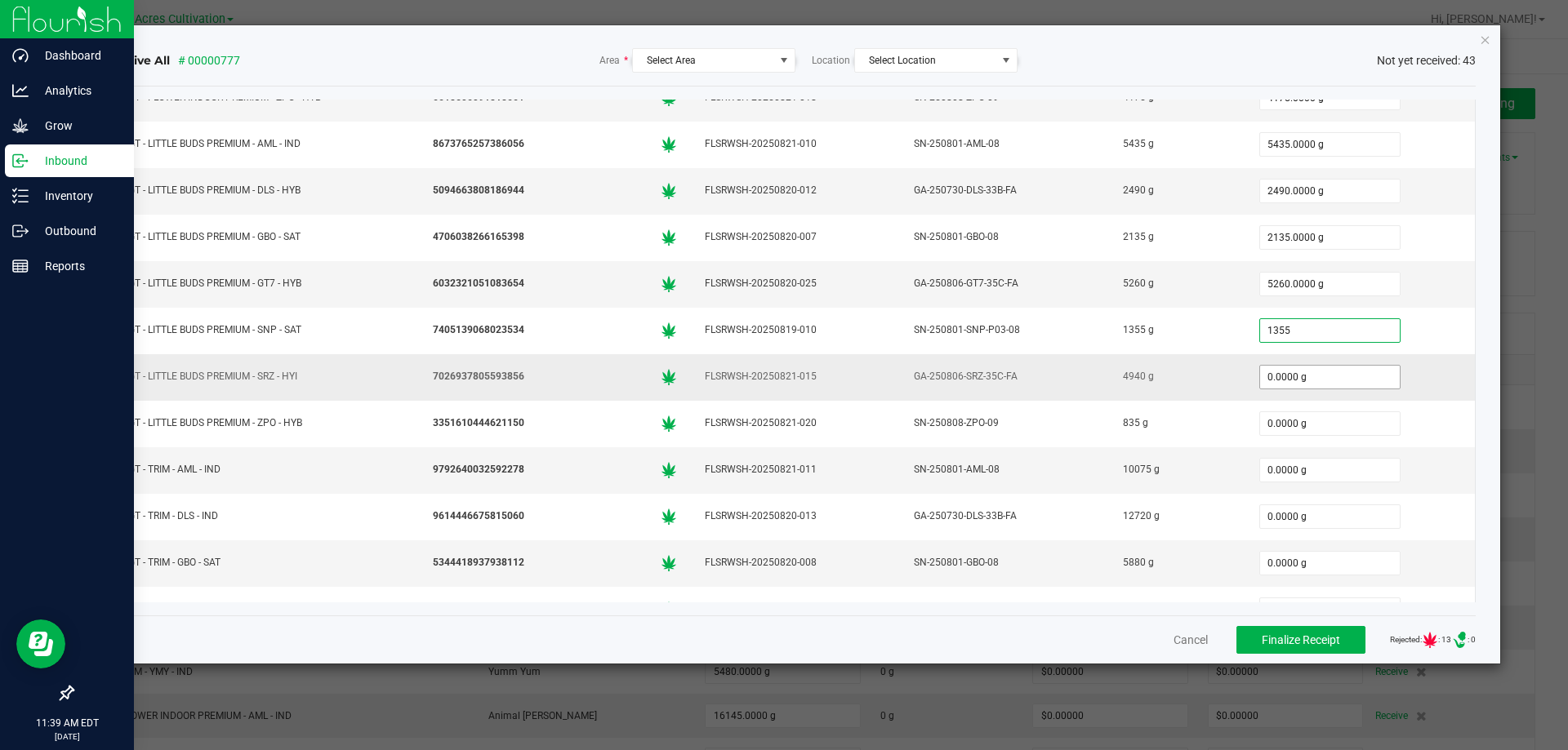
type input "1355.0000 g"
click at [1312, 379] on input "0" at bounding box center [1330, 376] width 140 height 23
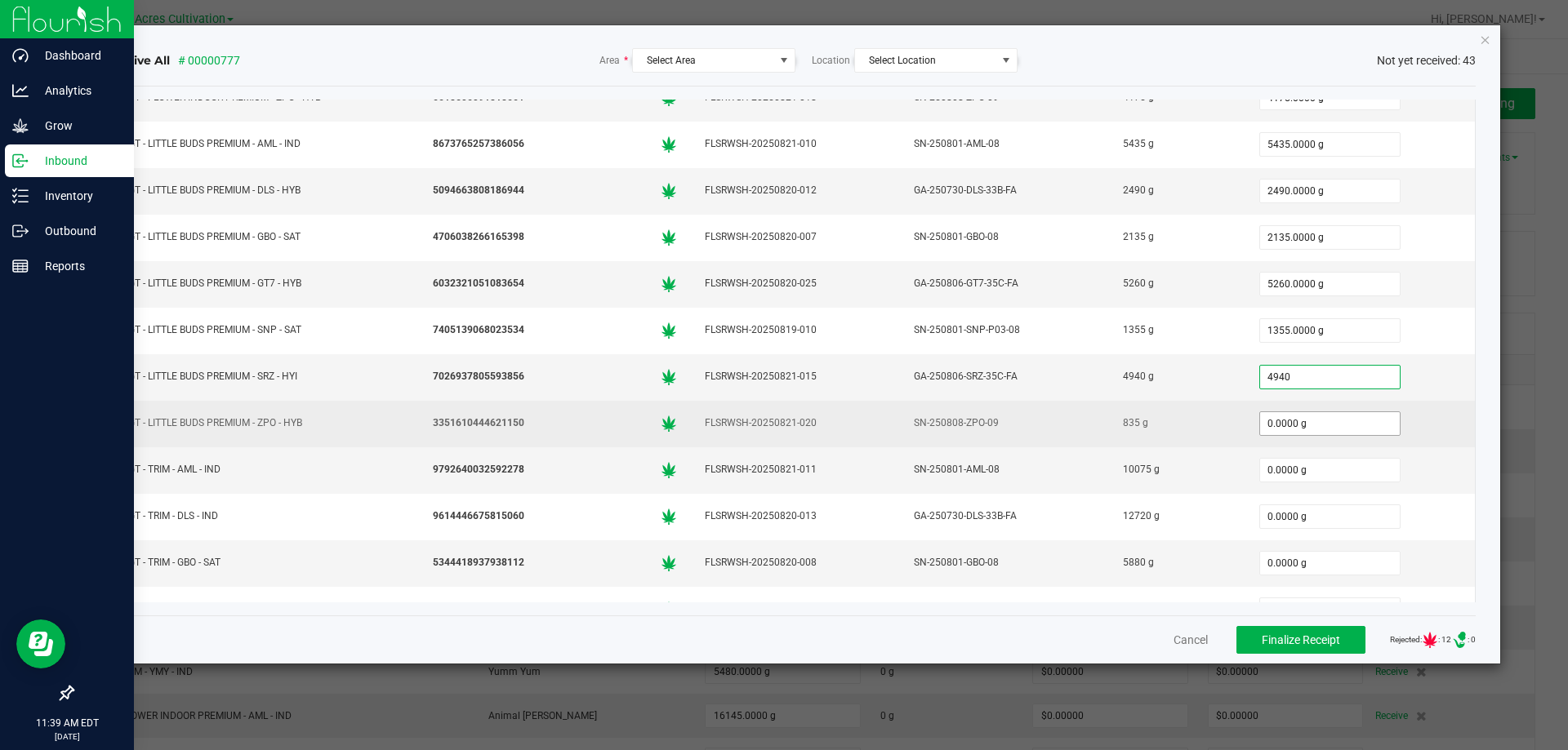
type input "4940.0000 g"
click at [1308, 431] on input "0" at bounding box center [1330, 423] width 140 height 23
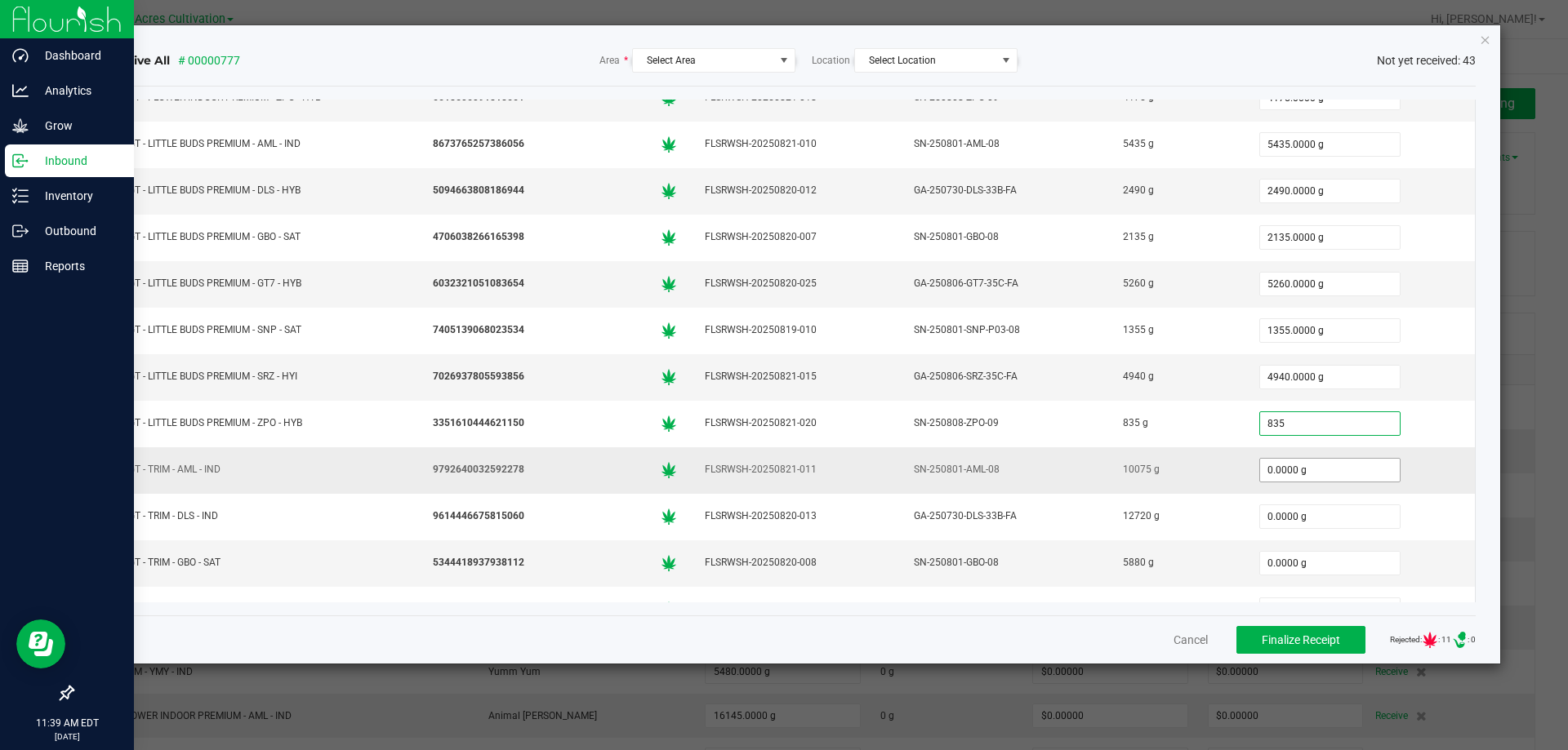
type input "835.0000 g"
click at [1310, 478] on input "0" at bounding box center [1330, 469] width 140 height 23
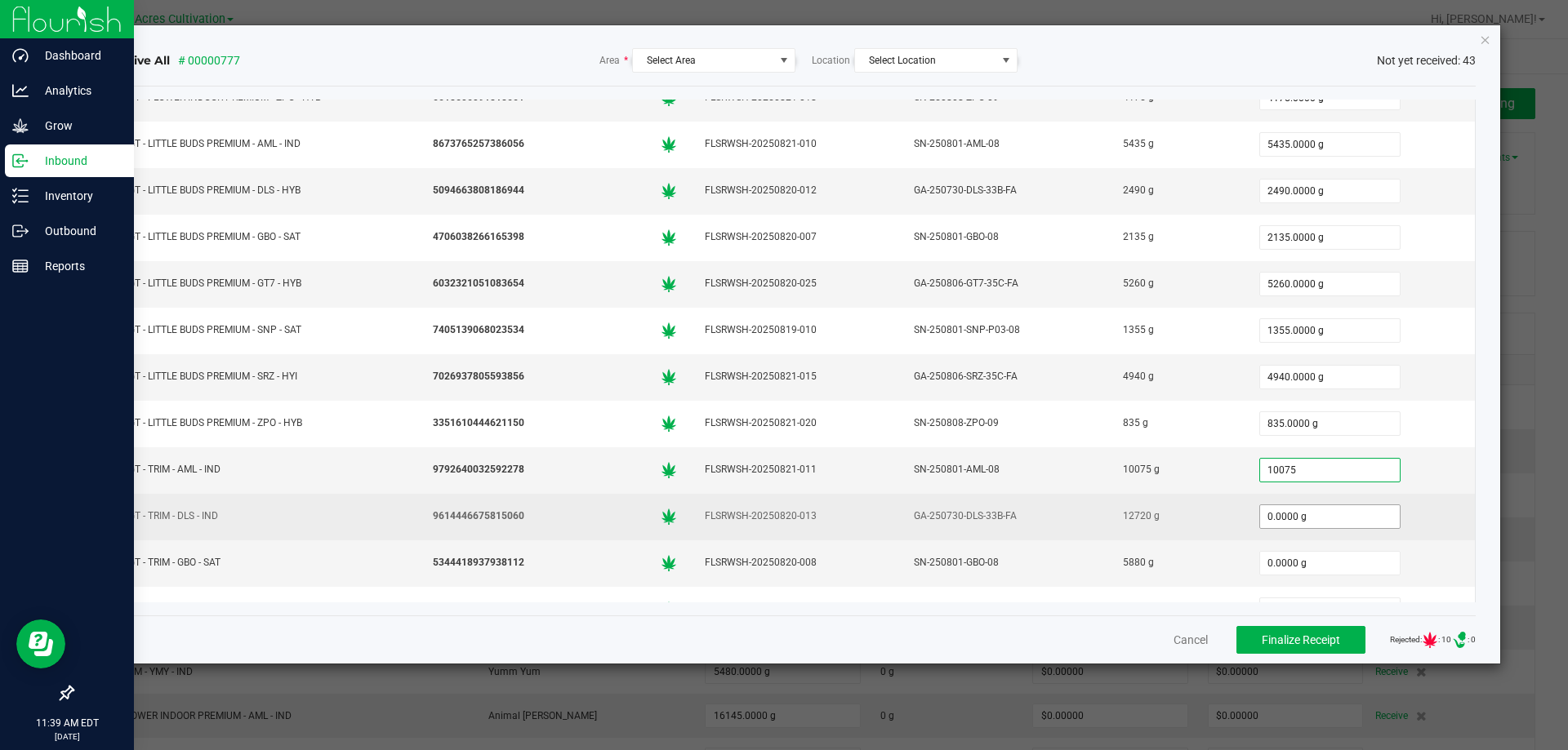
type input "10075.0000 g"
click at [1307, 506] on input "0" at bounding box center [1330, 516] width 140 height 23
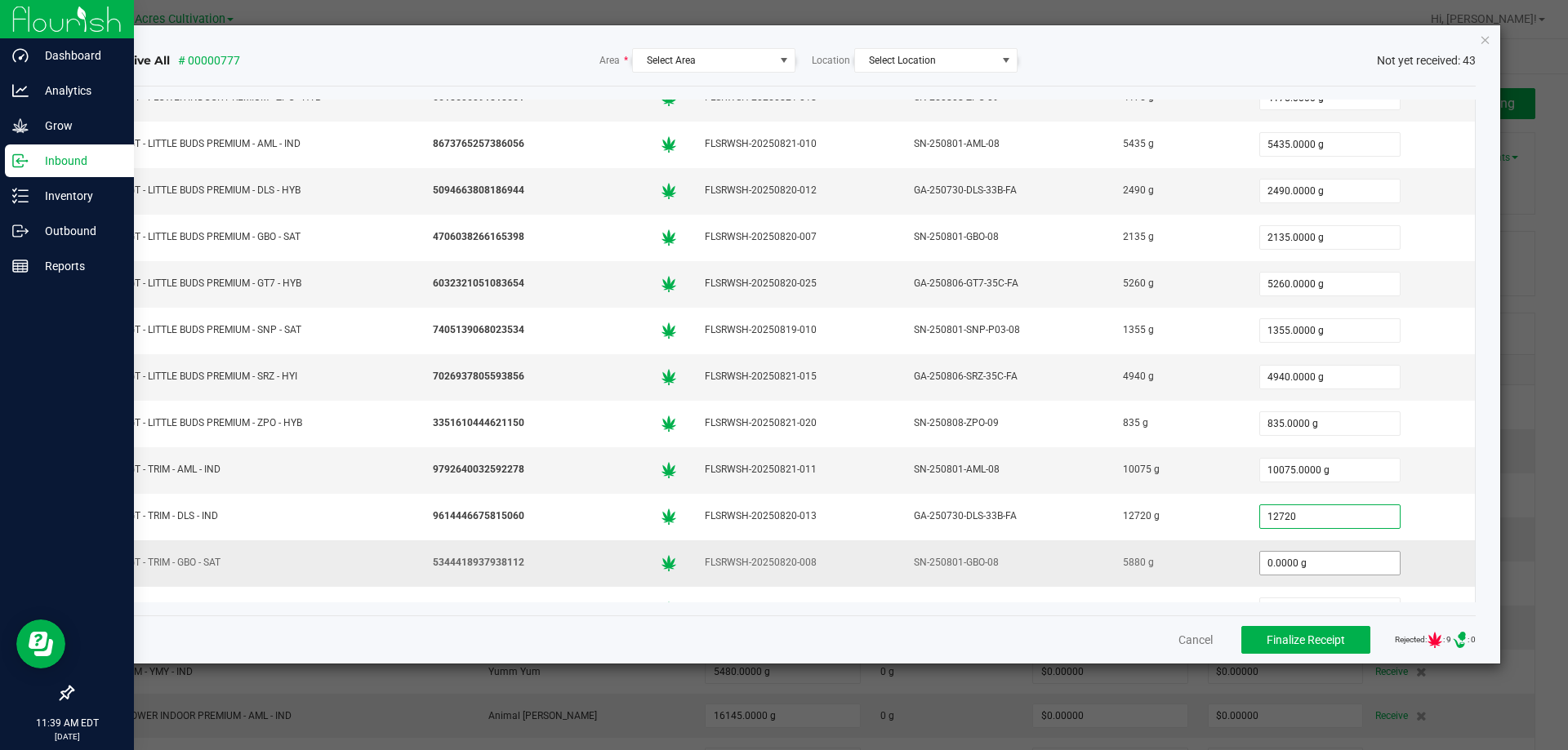
type input "12720.0000 g"
click at [1310, 558] on input "0" at bounding box center [1330, 563] width 140 height 23
type input "5880.0000 g"
click at [1429, 390] on div "4940.0000 g" at bounding box center [1360, 377] width 210 height 33
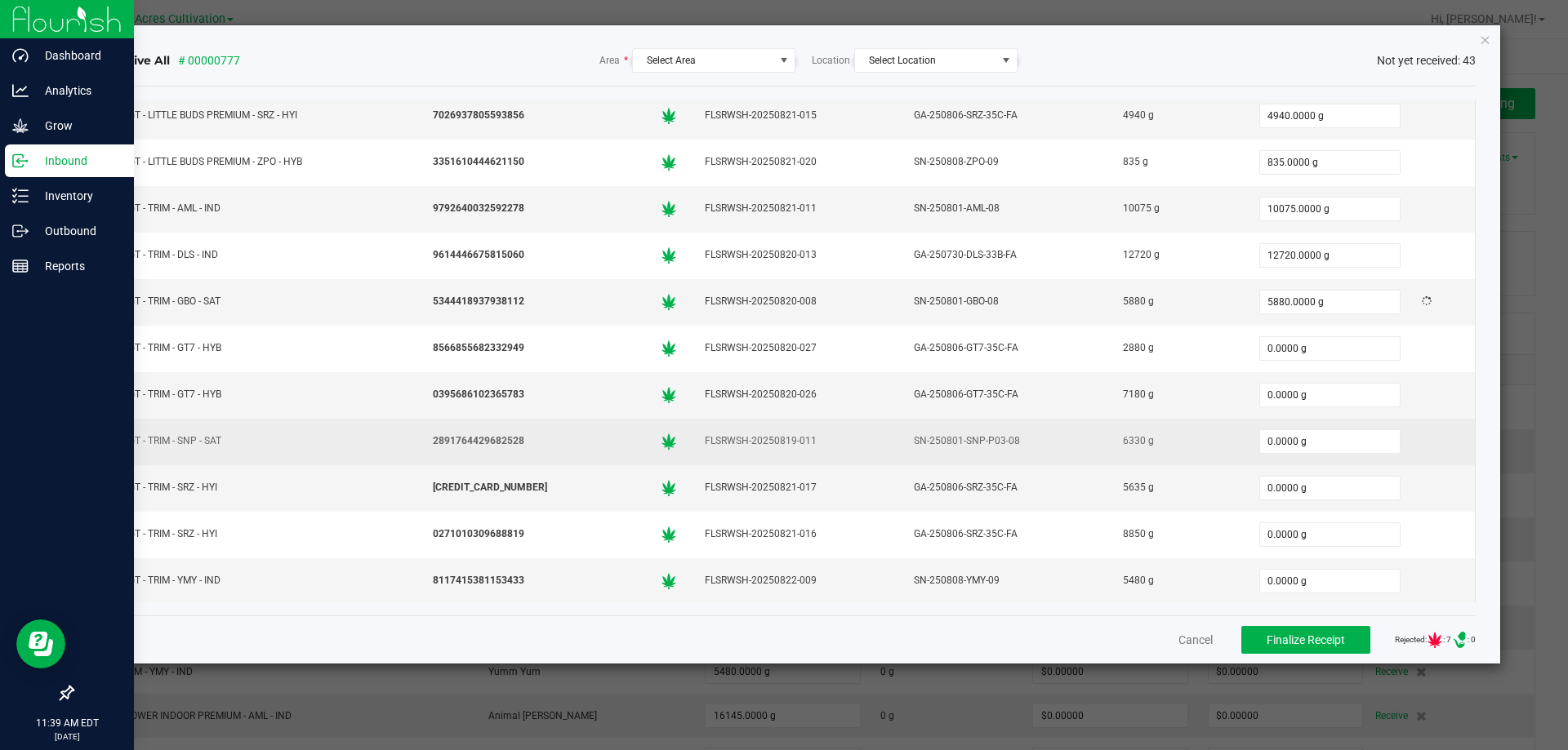
scroll to position [1534, 0]
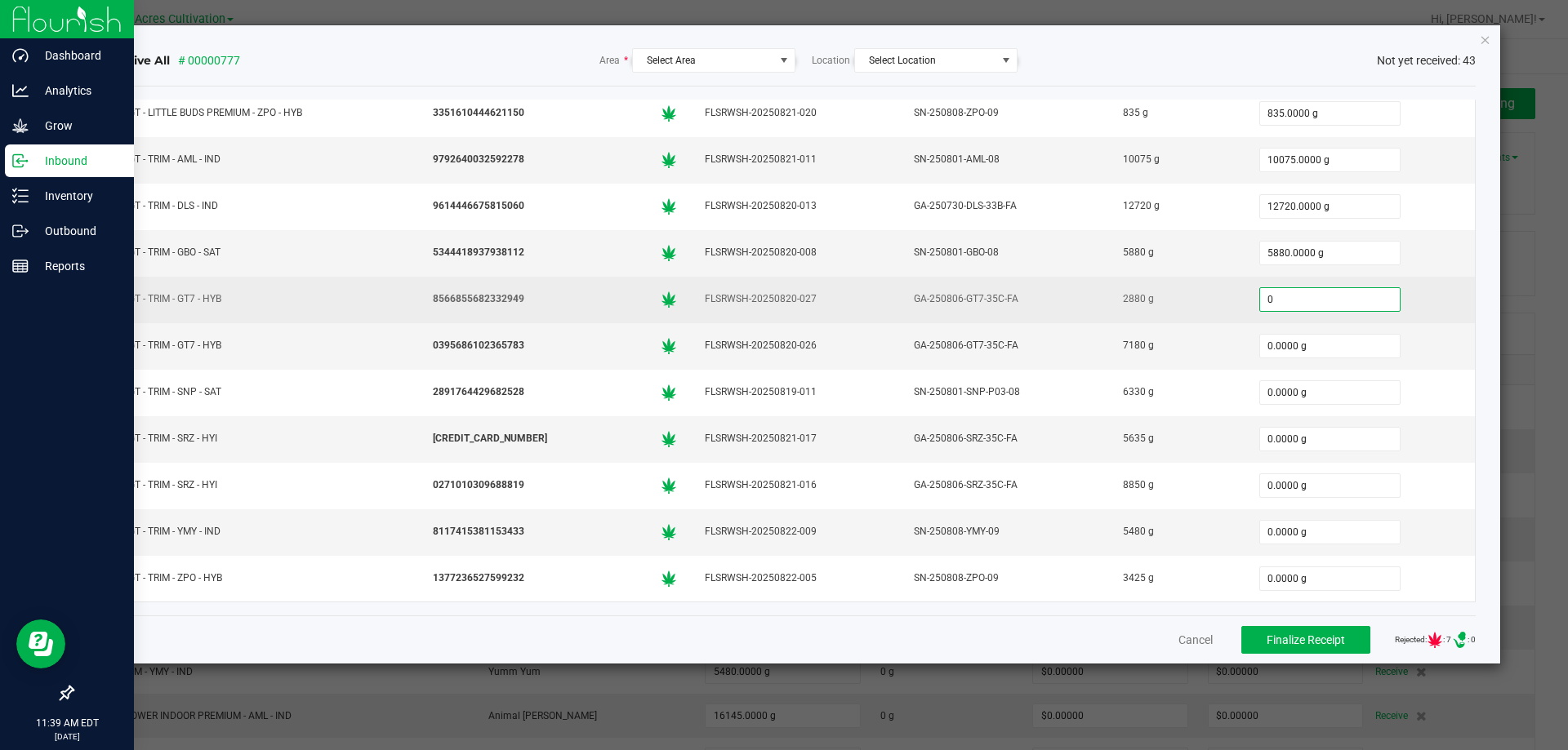
click at [1306, 306] on input "0" at bounding box center [1330, 299] width 140 height 23
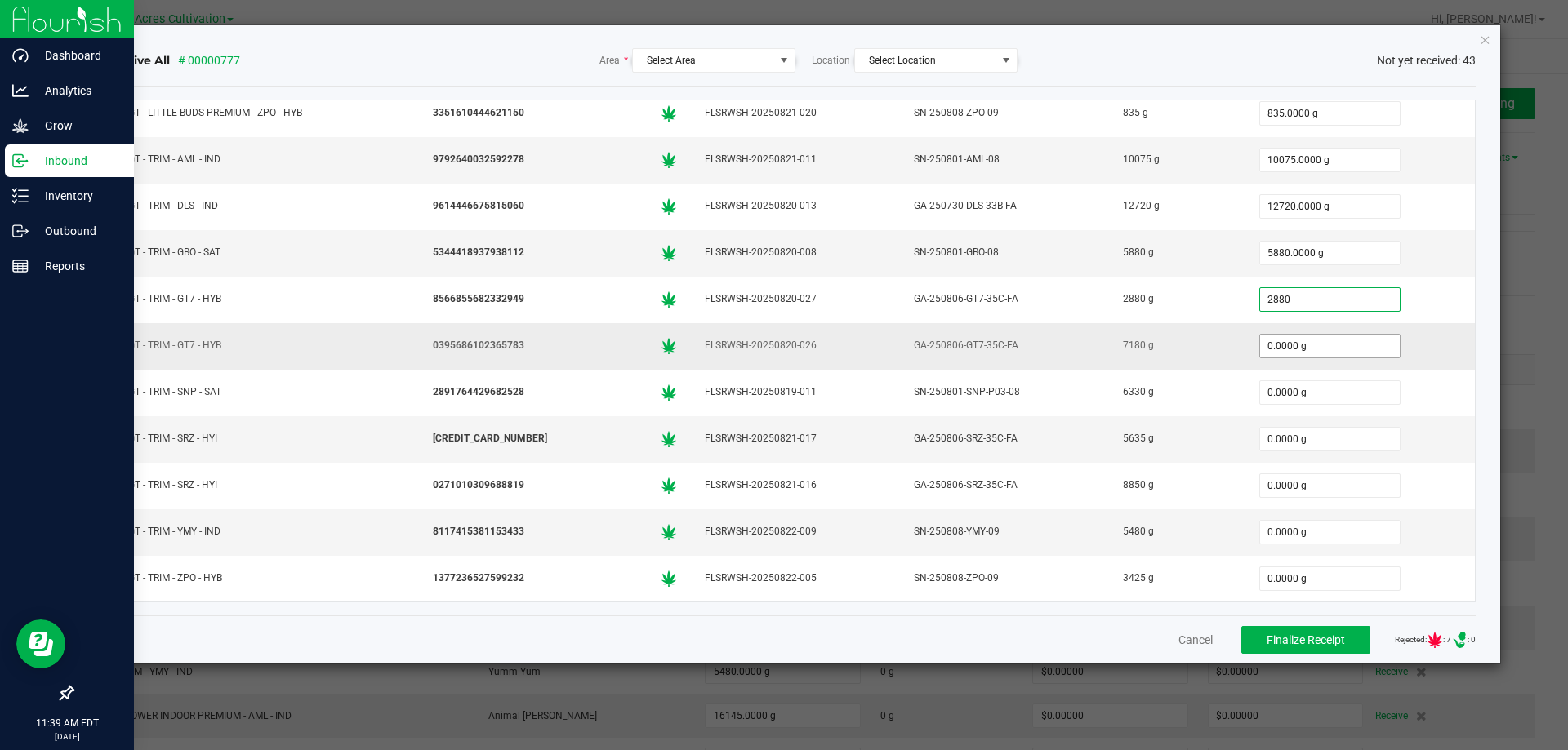
type input "2880.0000 g"
click at [1301, 339] on input "0" at bounding box center [1330, 345] width 140 height 23
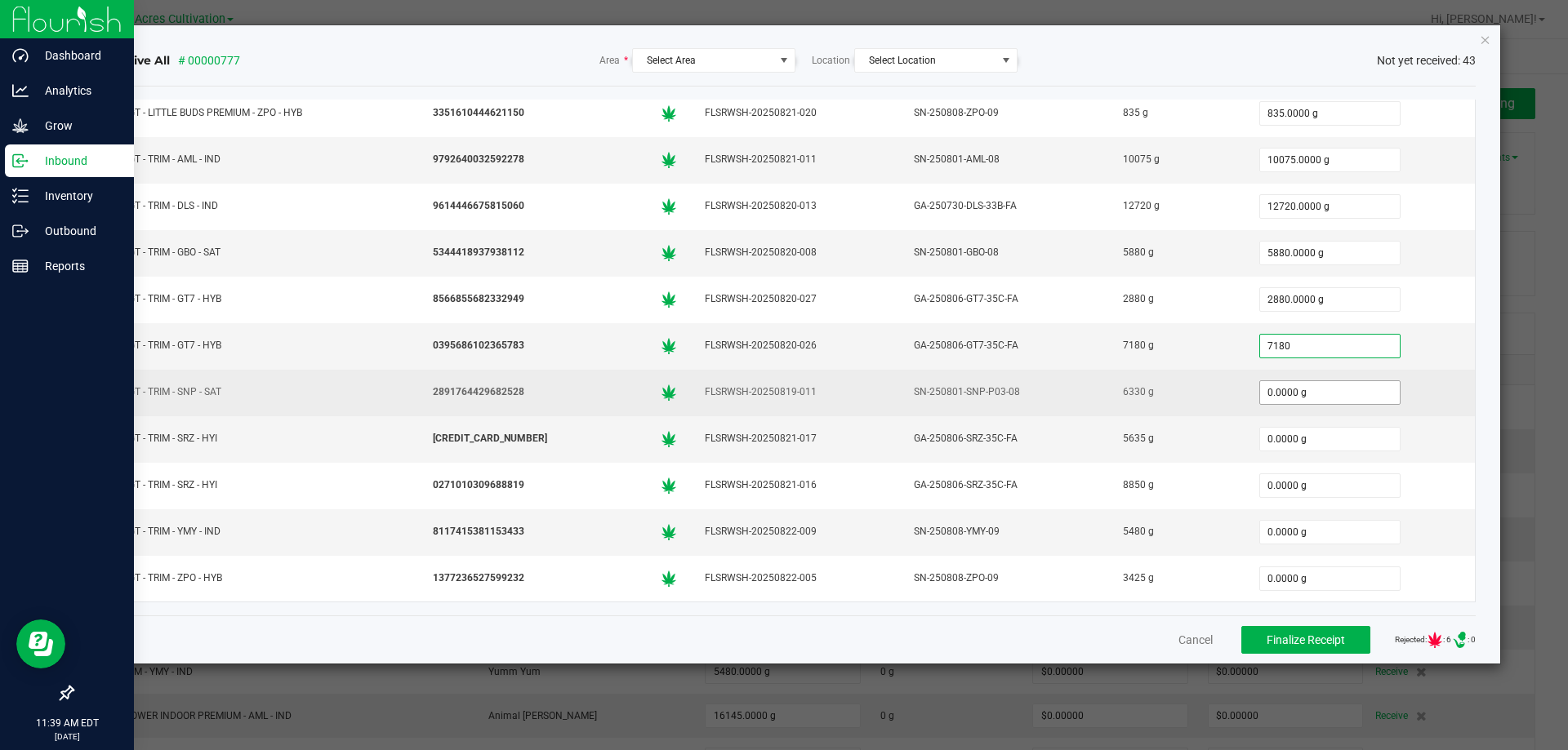
type input "7180.0000 g"
click at [1294, 384] on input "0" at bounding box center [1330, 392] width 140 height 23
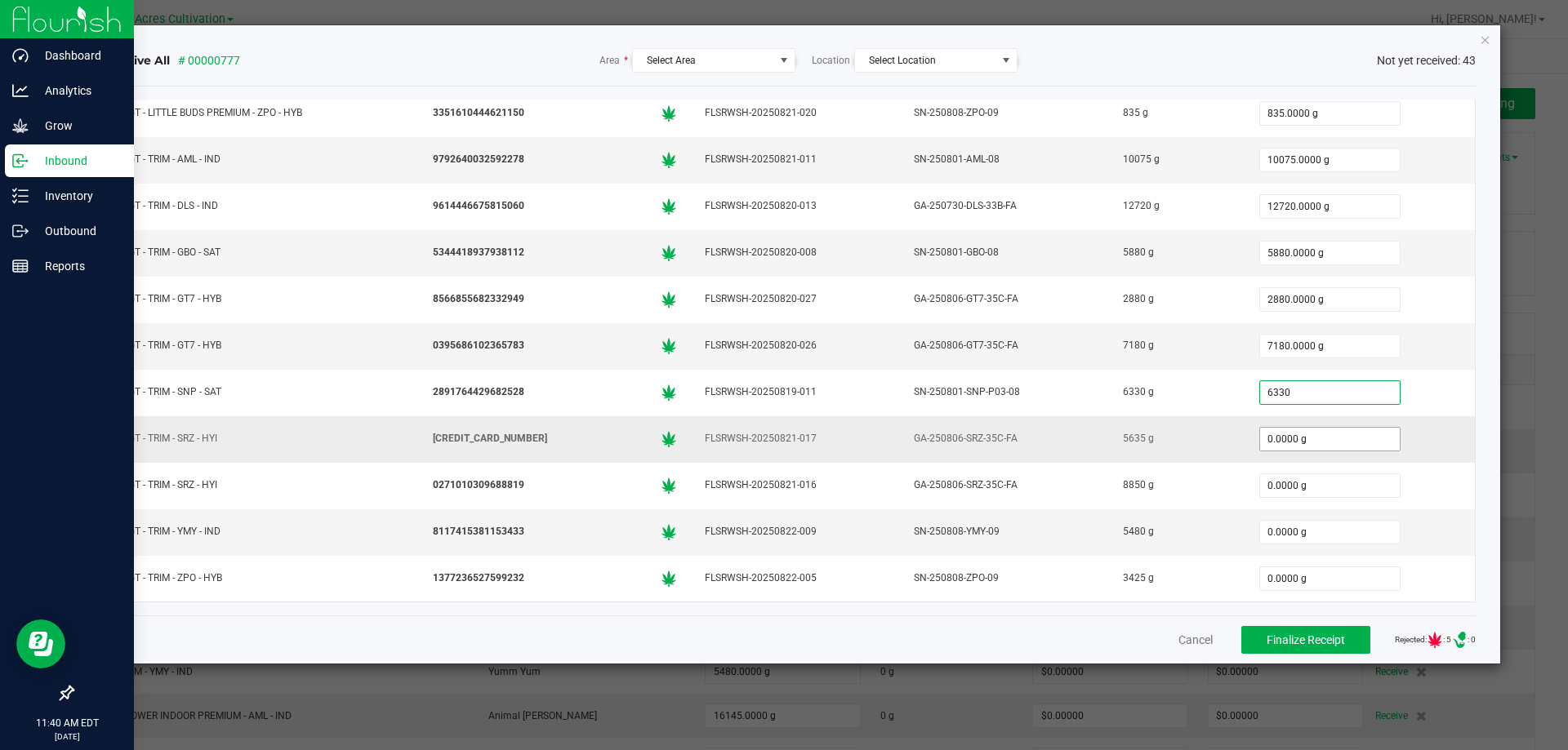
type input "6330.0000 g"
click at [1301, 437] on input "0" at bounding box center [1330, 438] width 140 height 23
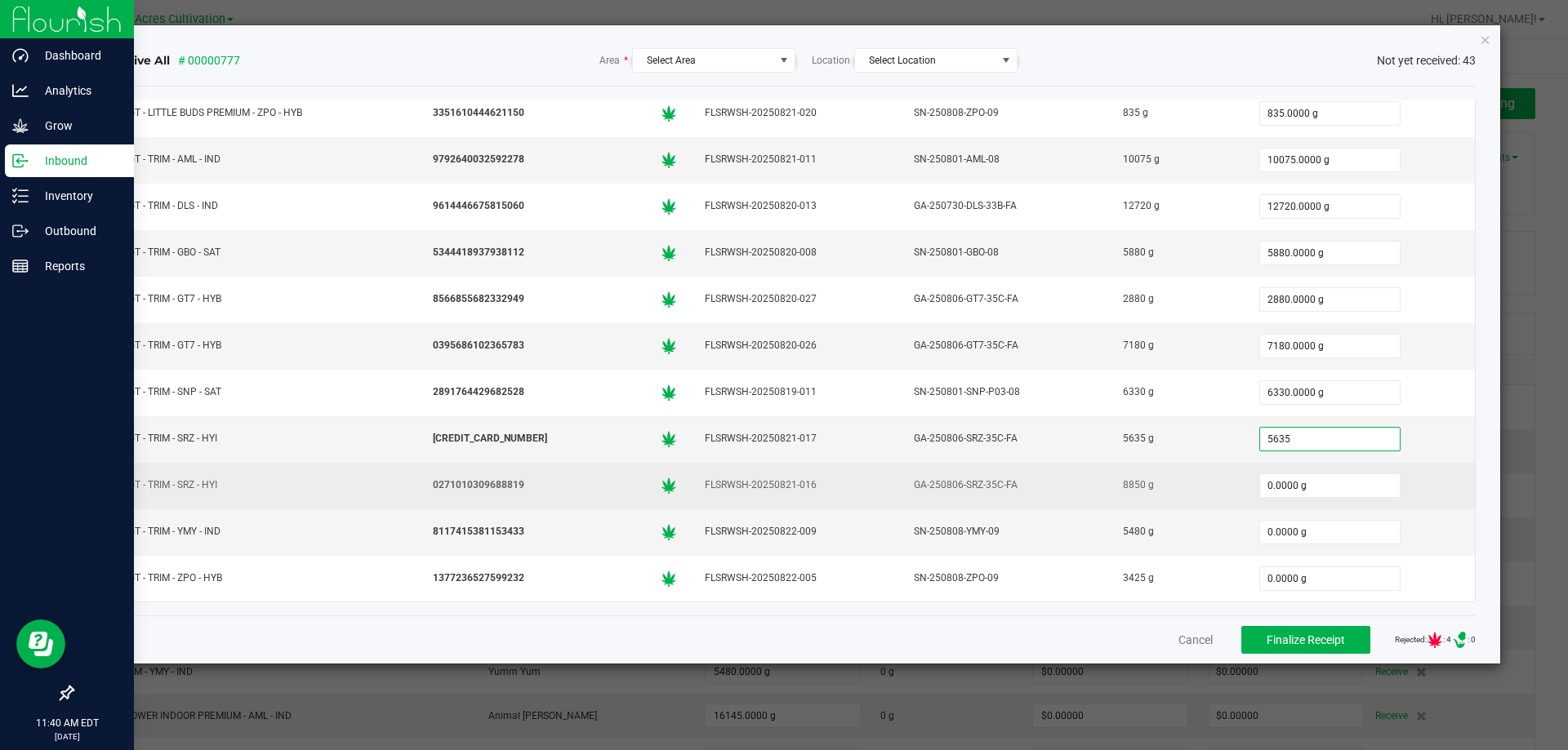
type input "5635.0000 g"
click at [1292, 468] on td "0.0000 g" at bounding box center [1361, 486] width 231 height 47
click at [1292, 484] on input "0" at bounding box center [1330, 485] width 140 height 23
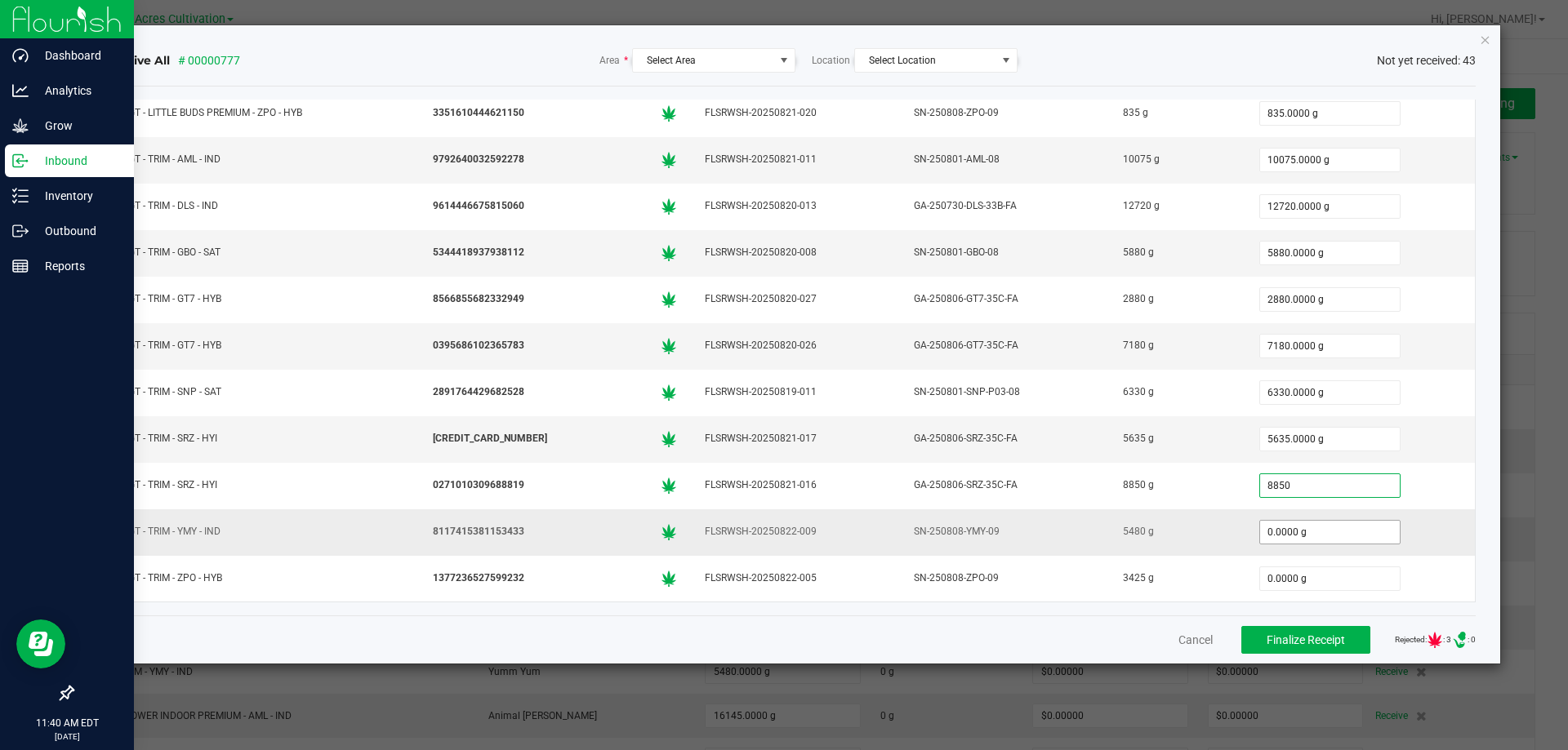
type input "8850.0000 g"
click at [1290, 538] on input "0" at bounding box center [1330, 531] width 140 height 23
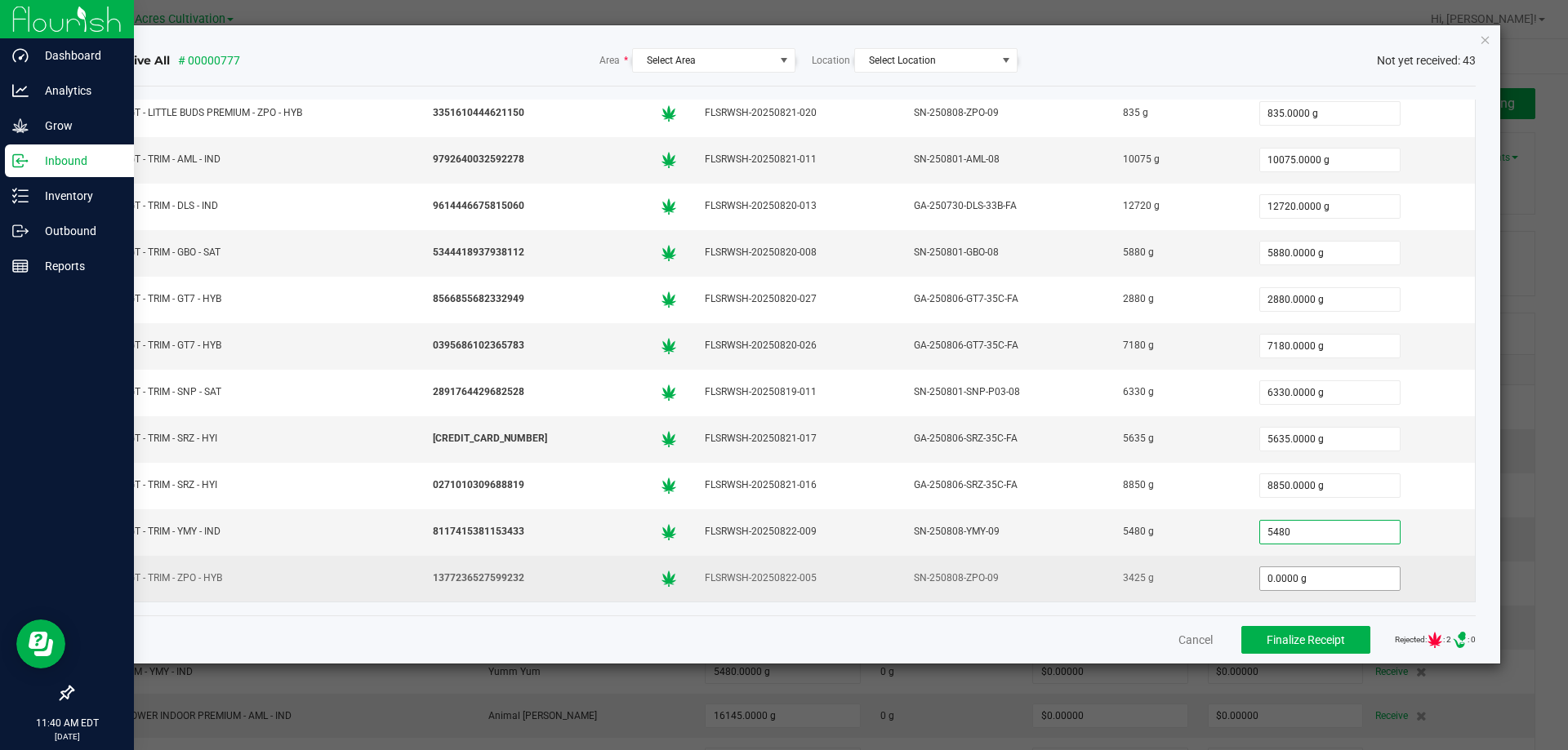
type input "5480.0000 g"
click at [1305, 579] on input "0" at bounding box center [1330, 578] width 140 height 23
click at [1415, 437] on div "5635.0000 g" at bounding box center [1360, 439] width 210 height 33
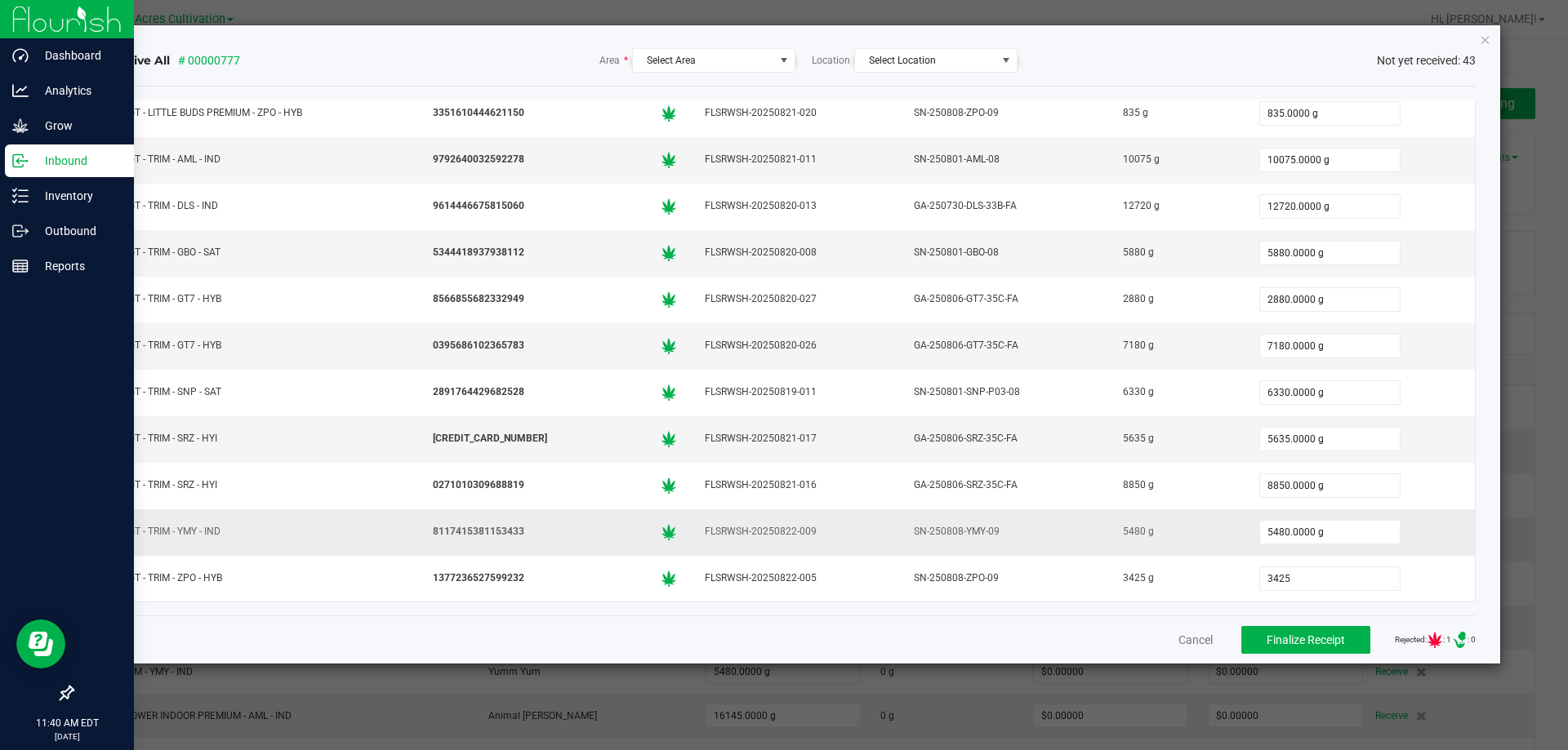
click at [1482, 494] on div "Receive All # 00000777 Area * Select Area Location Select Location Not yet rece…" at bounding box center [790, 344] width 1421 height 639
click at [1437, 504] on td "8850.0000 g" at bounding box center [1361, 486] width 231 height 47
click at [1277, 582] on input "3425" at bounding box center [1330, 578] width 140 height 23
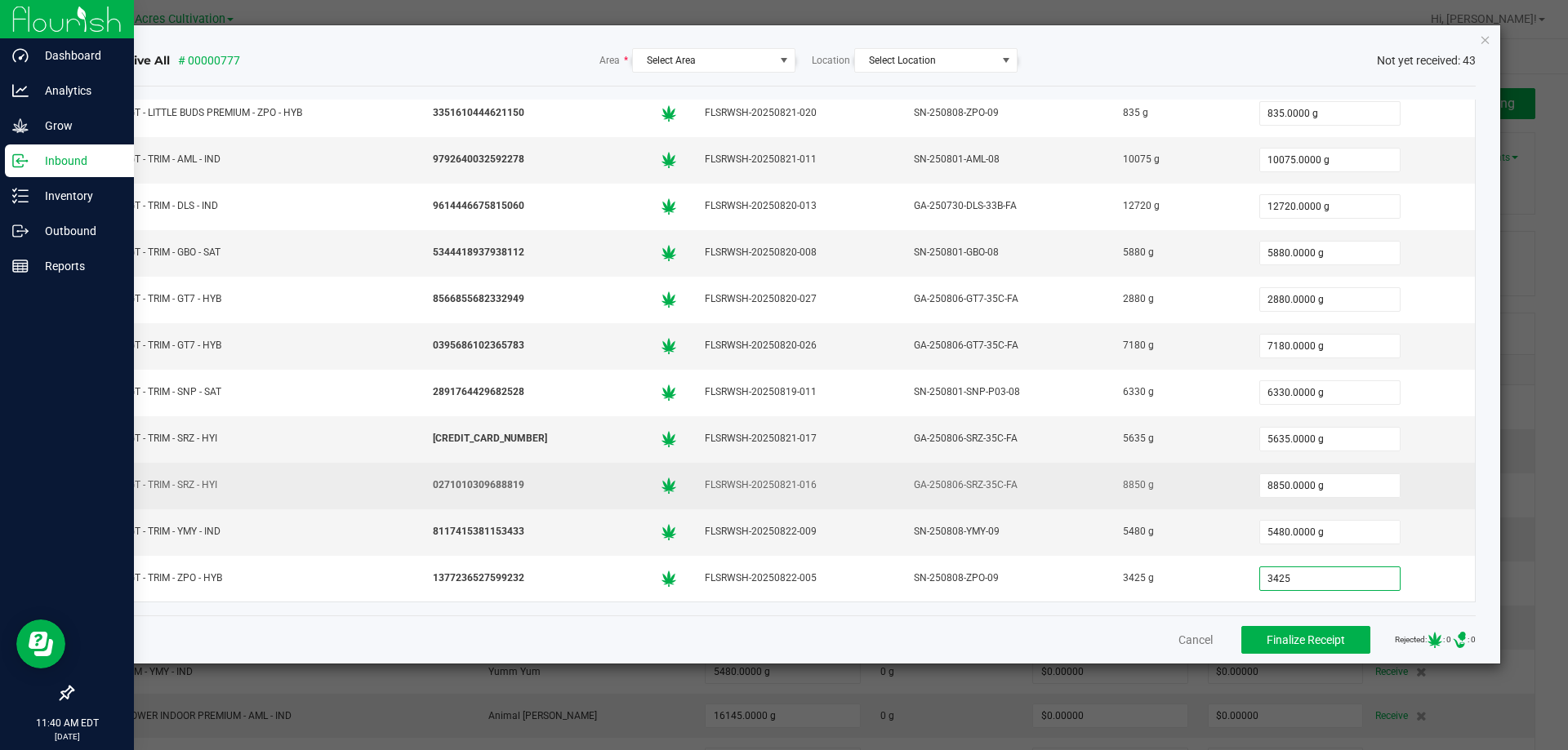
type input "3425.0000 g"
click at [1405, 472] on div "8850.0000 g" at bounding box center [1360, 485] width 210 height 33
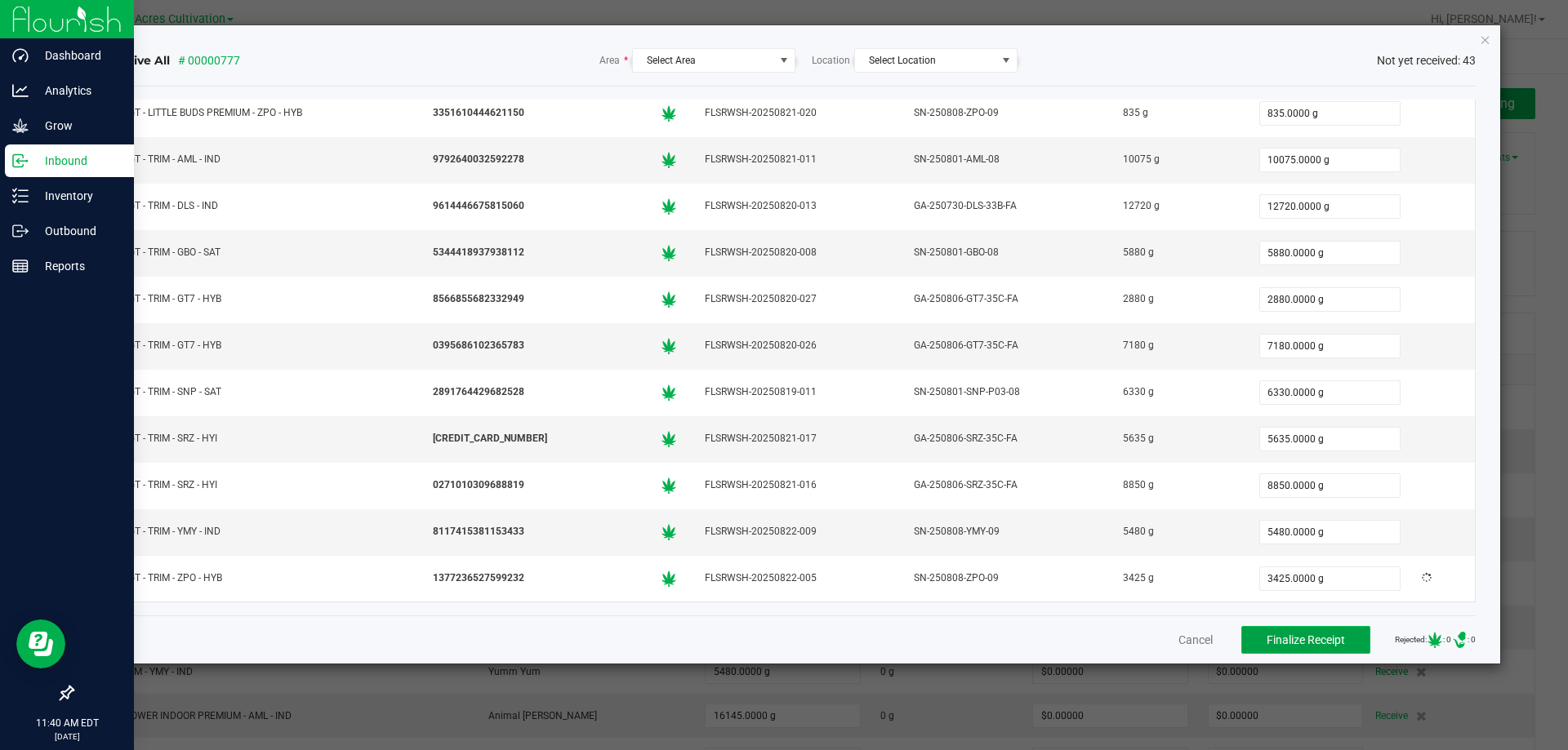
click at [1311, 643] on span "Finalize Receipt" at bounding box center [1306, 640] width 79 height 13
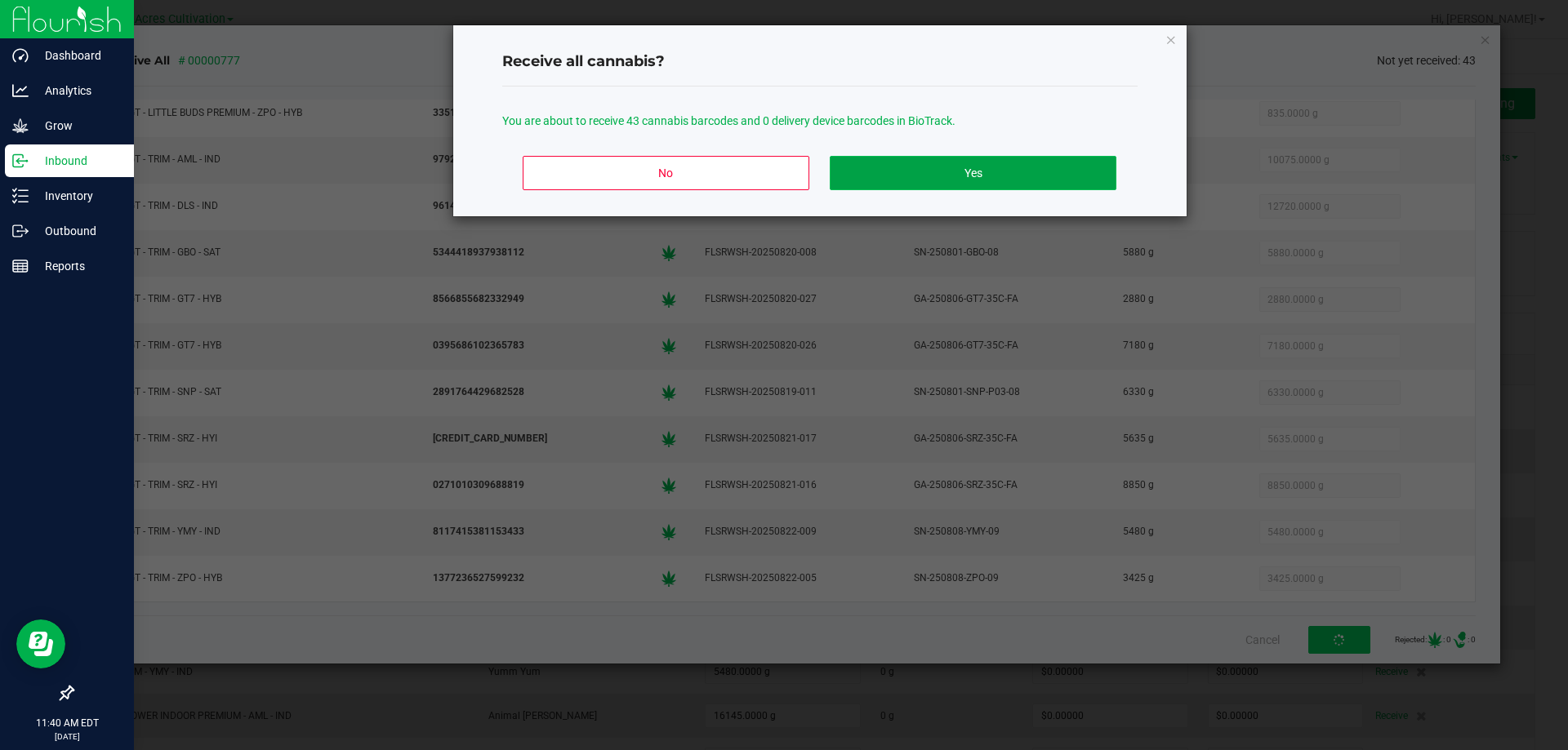
click at [956, 178] on button "Yes" at bounding box center [973, 173] width 286 height 34
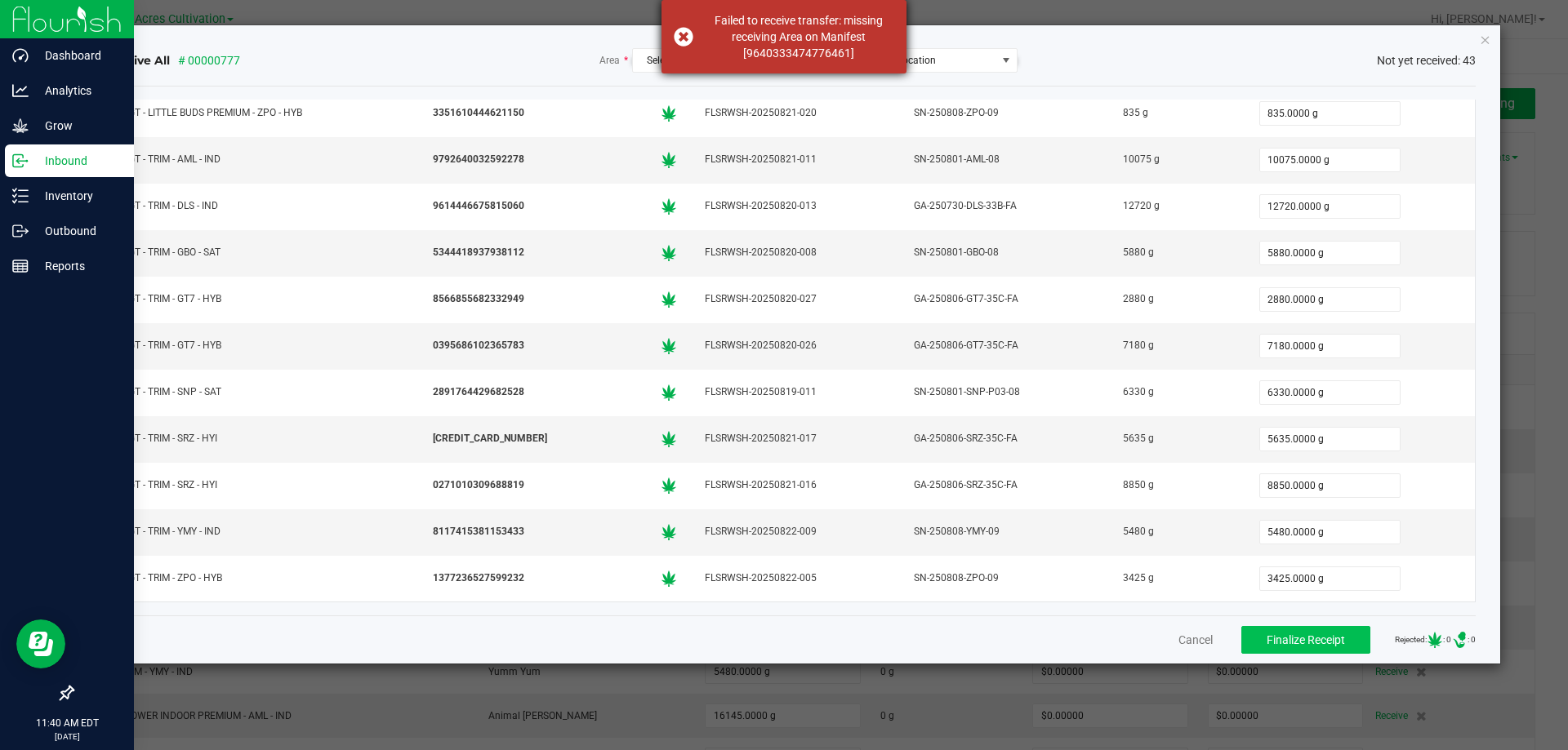
click at [757, 53] on div "Failed to receive transfer: missing receiving Area on Manifest [964033347477646…" at bounding box center [798, 37] width 192 height 49
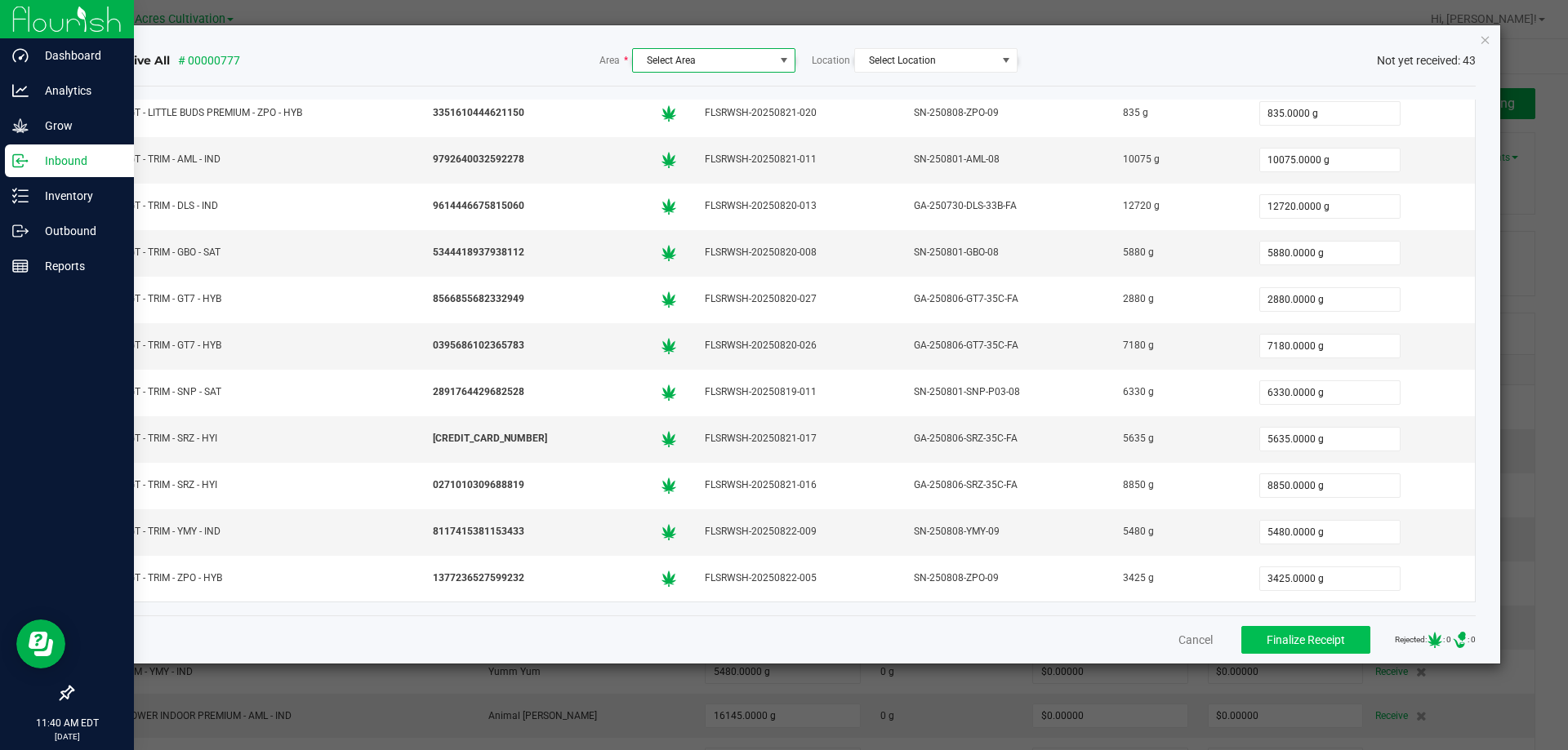
click at [785, 57] on span at bounding box center [784, 60] width 13 height 13
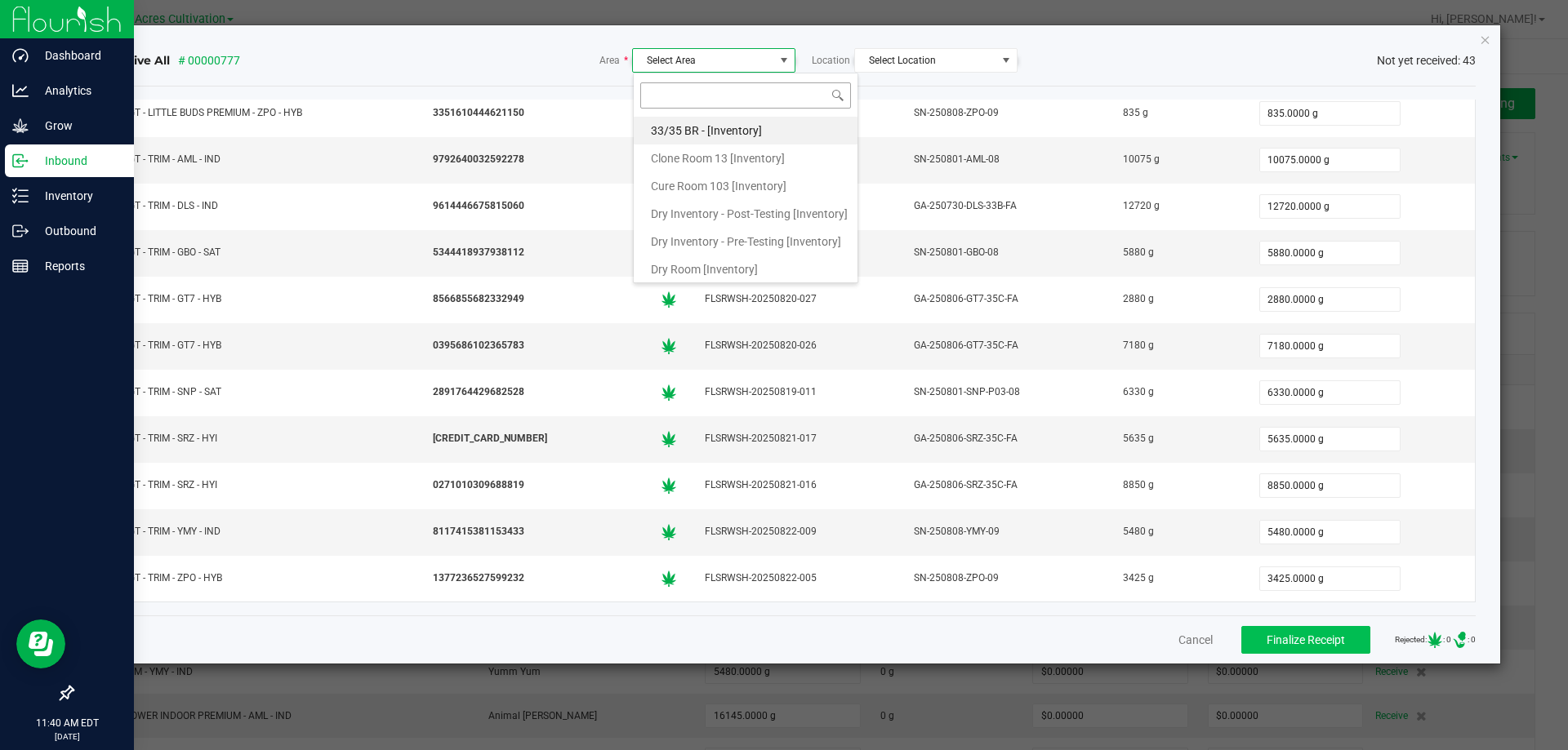
scroll to position [24, 164]
click at [704, 180] on span "Cure Room 103 [Inventory]" at bounding box center [719, 185] width 136 height 24
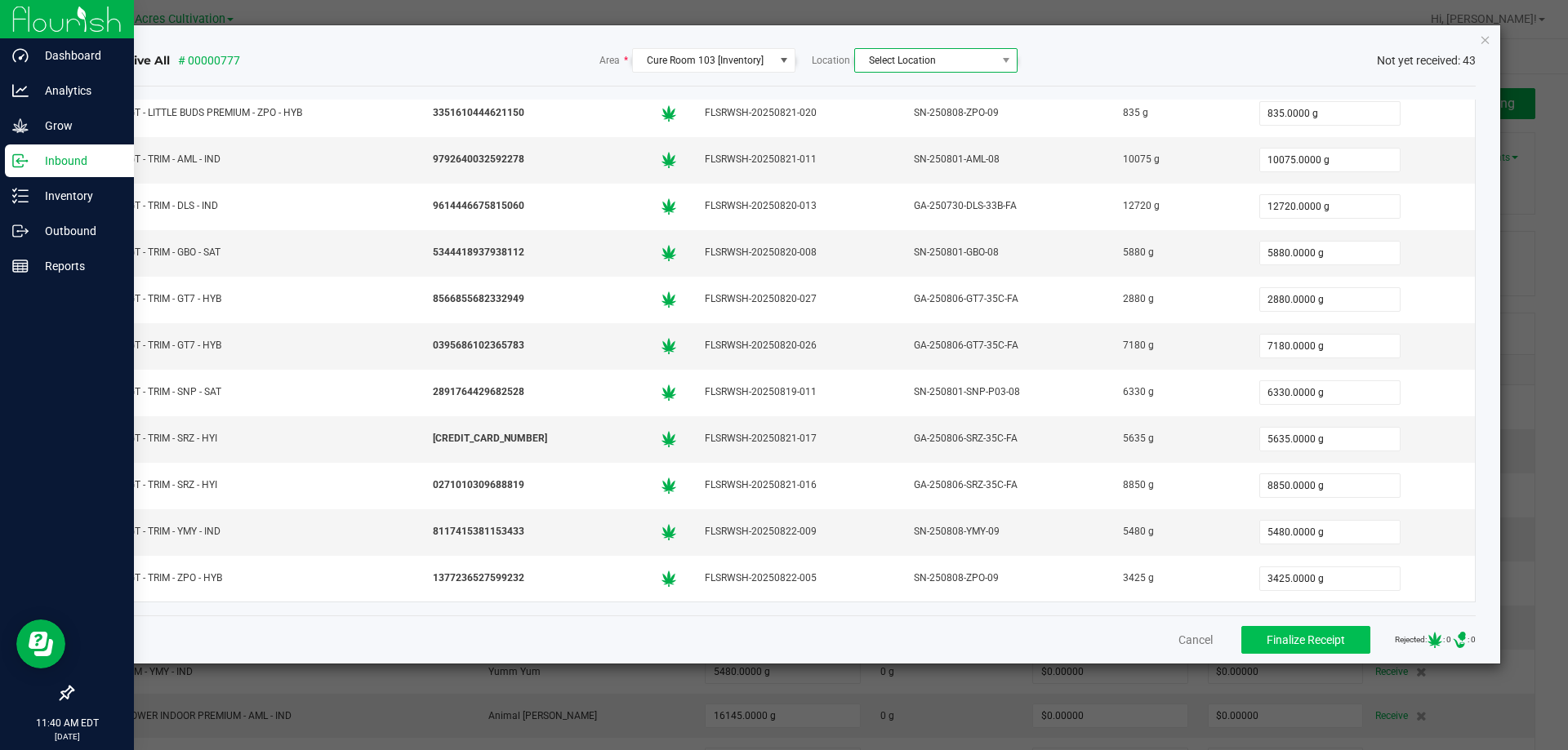
click at [994, 59] on span "Select Location" at bounding box center [926, 59] width 142 height 23
click at [924, 160] on span "FLW - In Testing" at bounding box center [911, 161] width 79 height 24
click at [1280, 641] on span "Finalize Receipt" at bounding box center [1306, 640] width 79 height 13
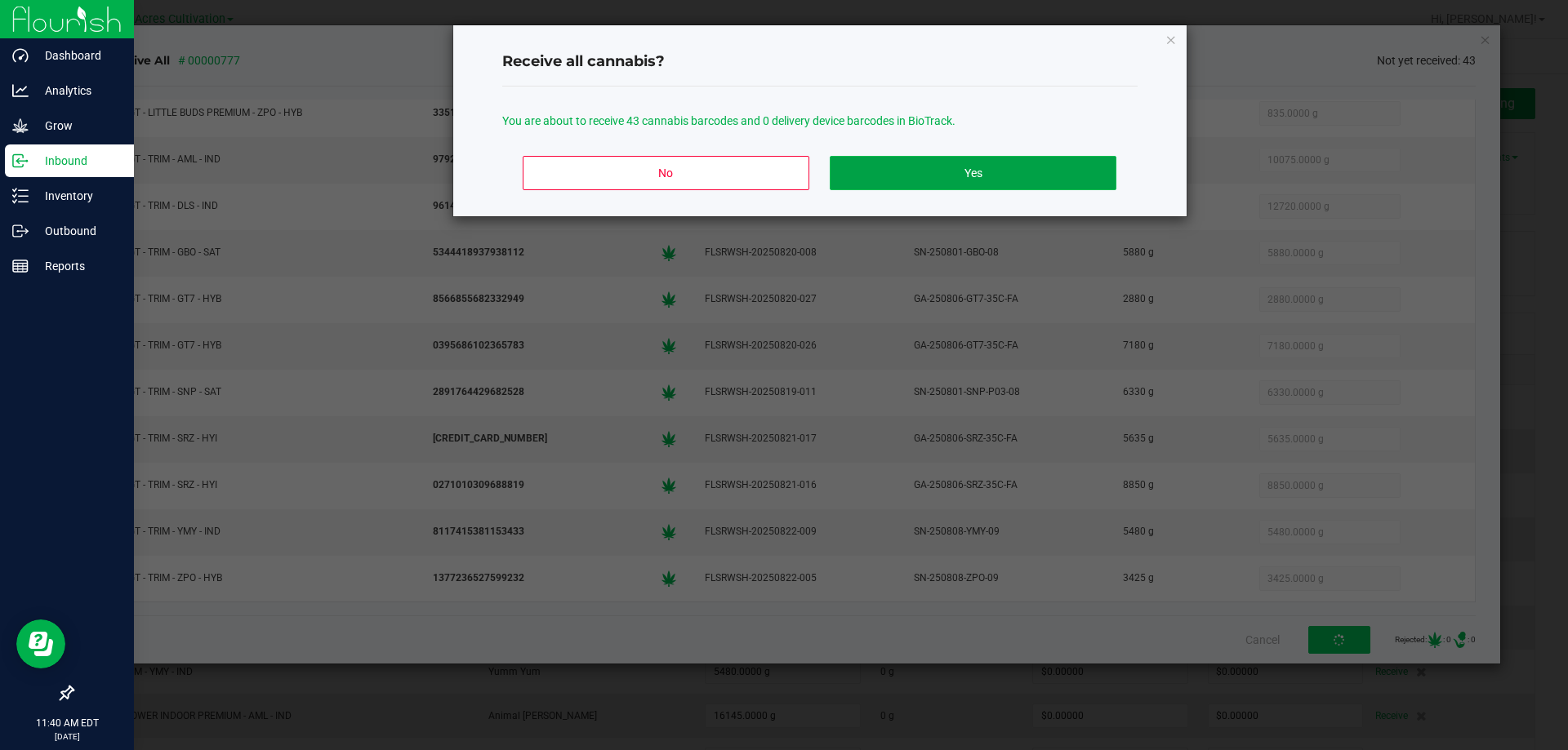
click at [1005, 178] on button "Yes" at bounding box center [973, 173] width 286 height 34
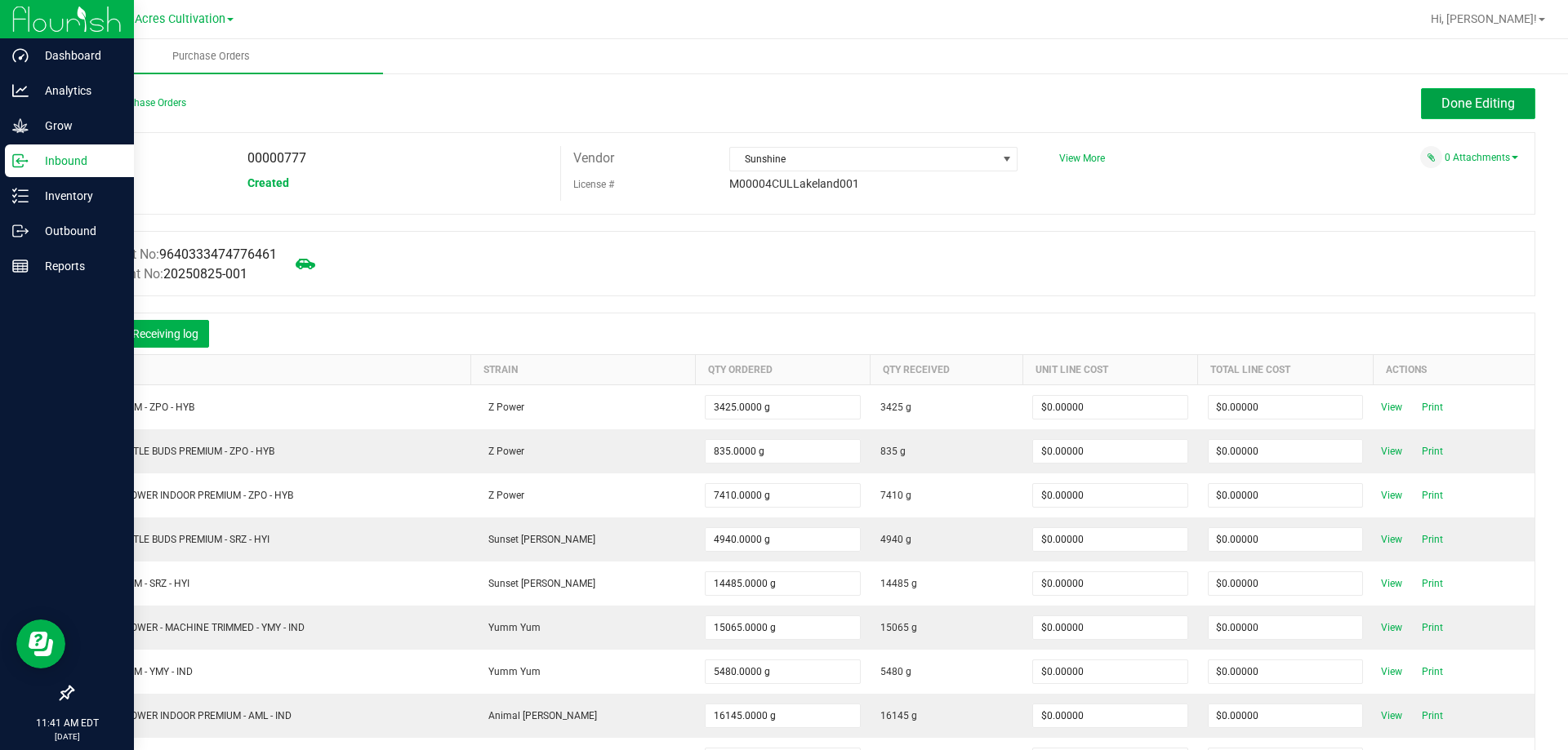
click at [1470, 96] on span "Done Editing" at bounding box center [1478, 103] width 74 height 16
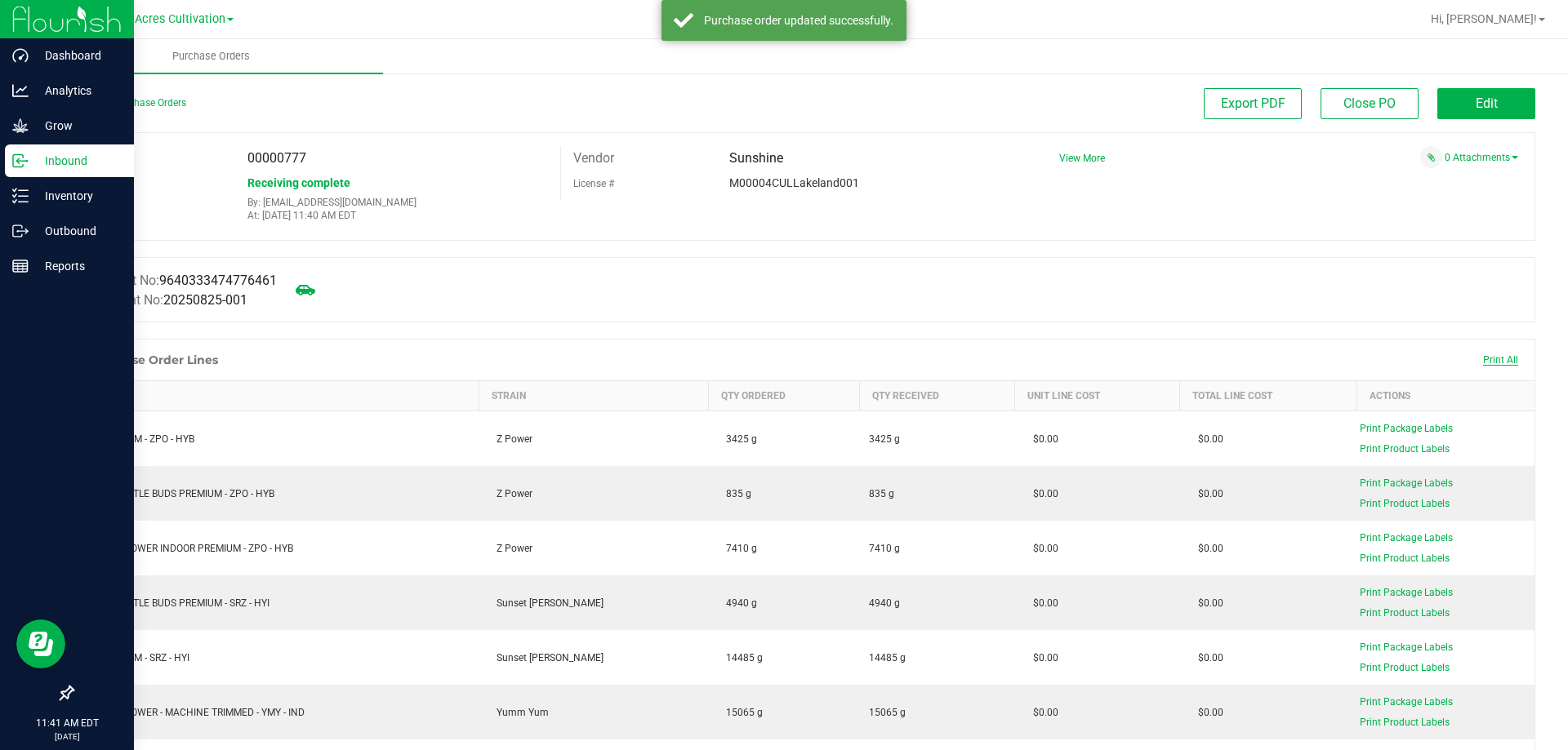
click at [1483, 357] on span "Print All" at bounding box center [1501, 360] width 35 height 12
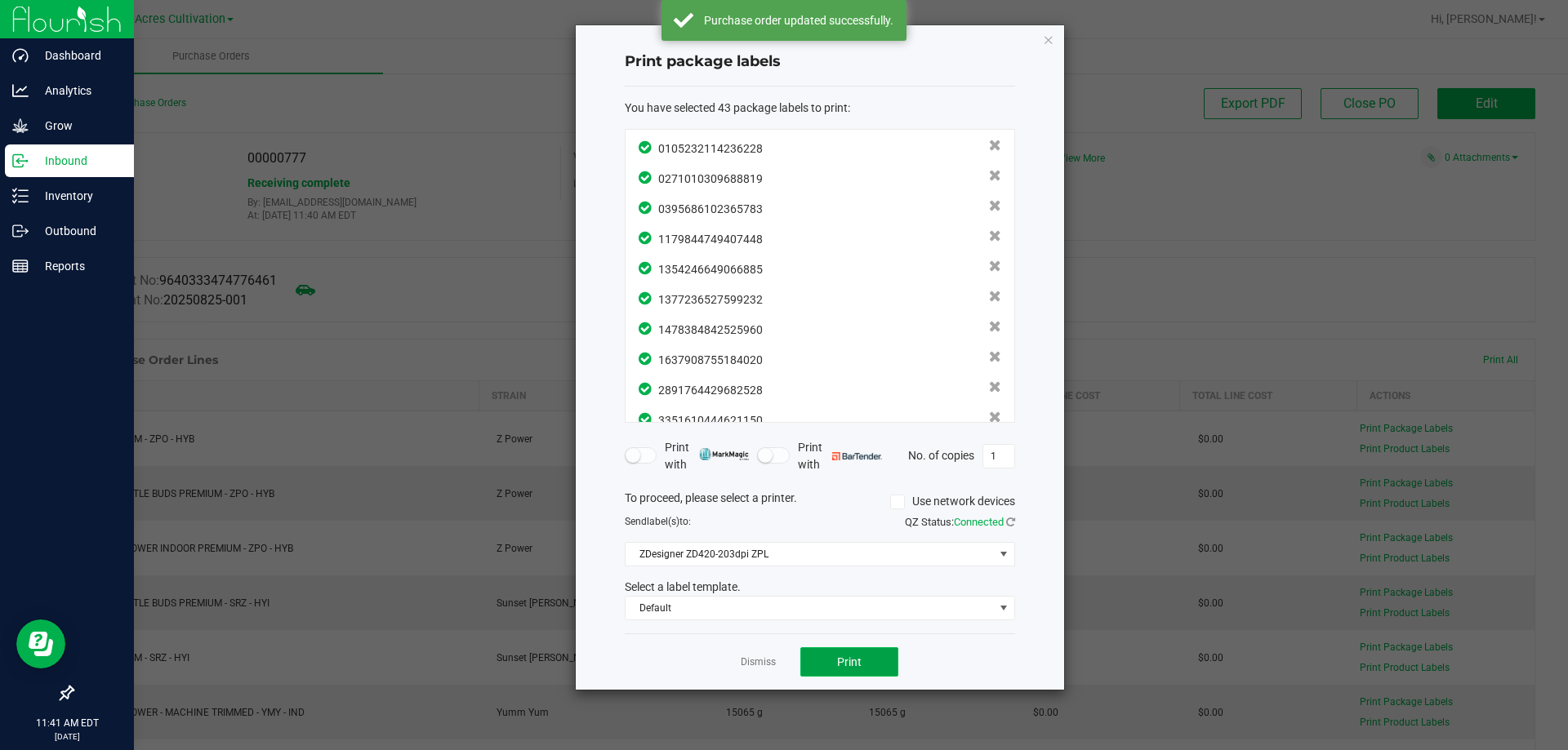
click at [863, 658] on button "Print" at bounding box center [849, 661] width 98 height 29
click at [511, 291] on ngb-modal-window "Print package labels You have selected 43 package labels to print : 01052321142…" at bounding box center [790, 375] width 1581 height 750
click at [1478, 289] on ngb-modal-window "Print package labels You have selected 43 package labels to print : 01052321142…" at bounding box center [790, 375] width 1581 height 750
click at [1546, 515] on ngb-modal-window "Print package labels You have selected 43 package labels to print : 01052321142…" at bounding box center [790, 375] width 1581 height 750
click at [488, 181] on ngb-modal-window "Print package labels You have selected 43 package labels to print : 01052321142…" at bounding box center [790, 375] width 1581 height 750
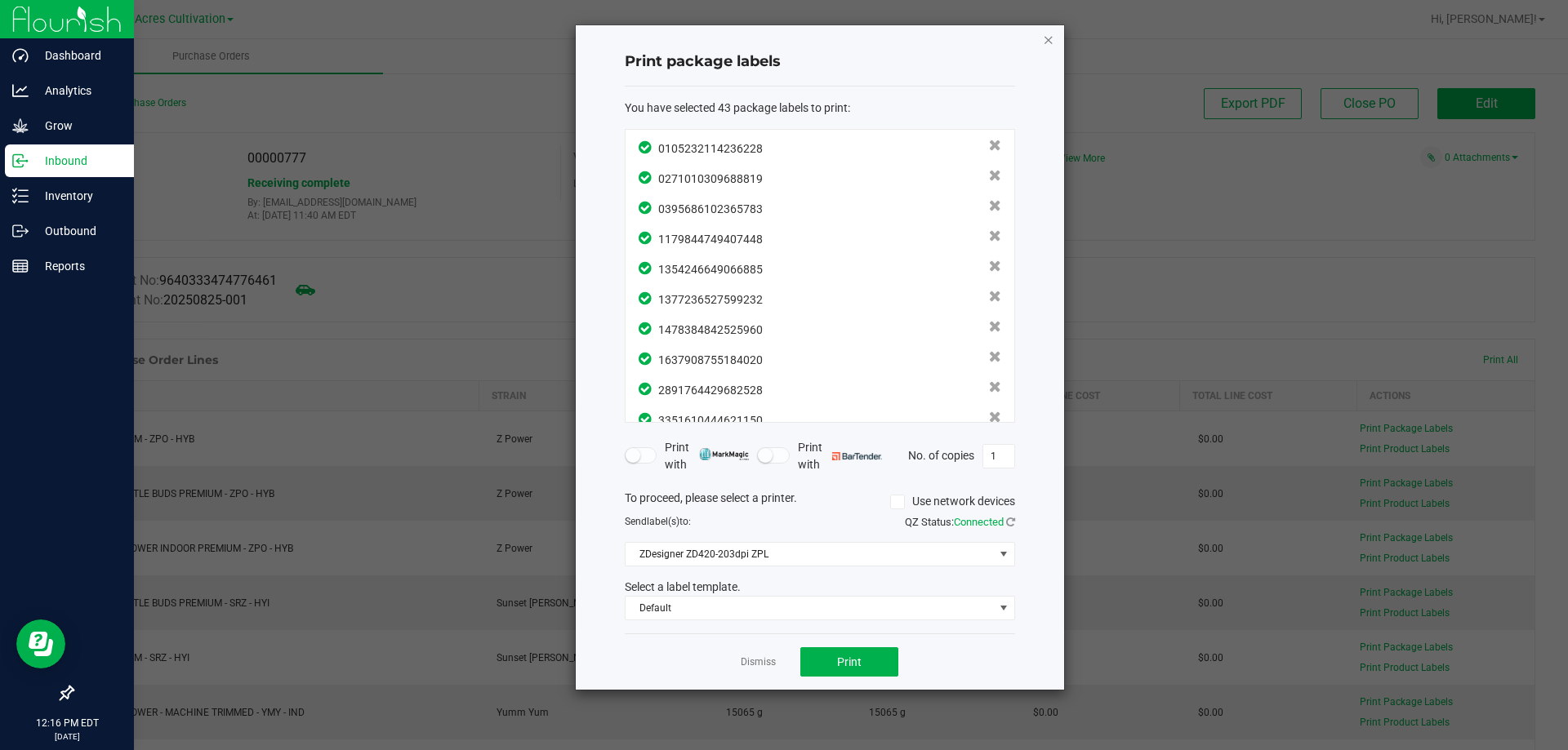
click at [1051, 36] on icon "button" at bounding box center [1049, 39] width 12 height 19
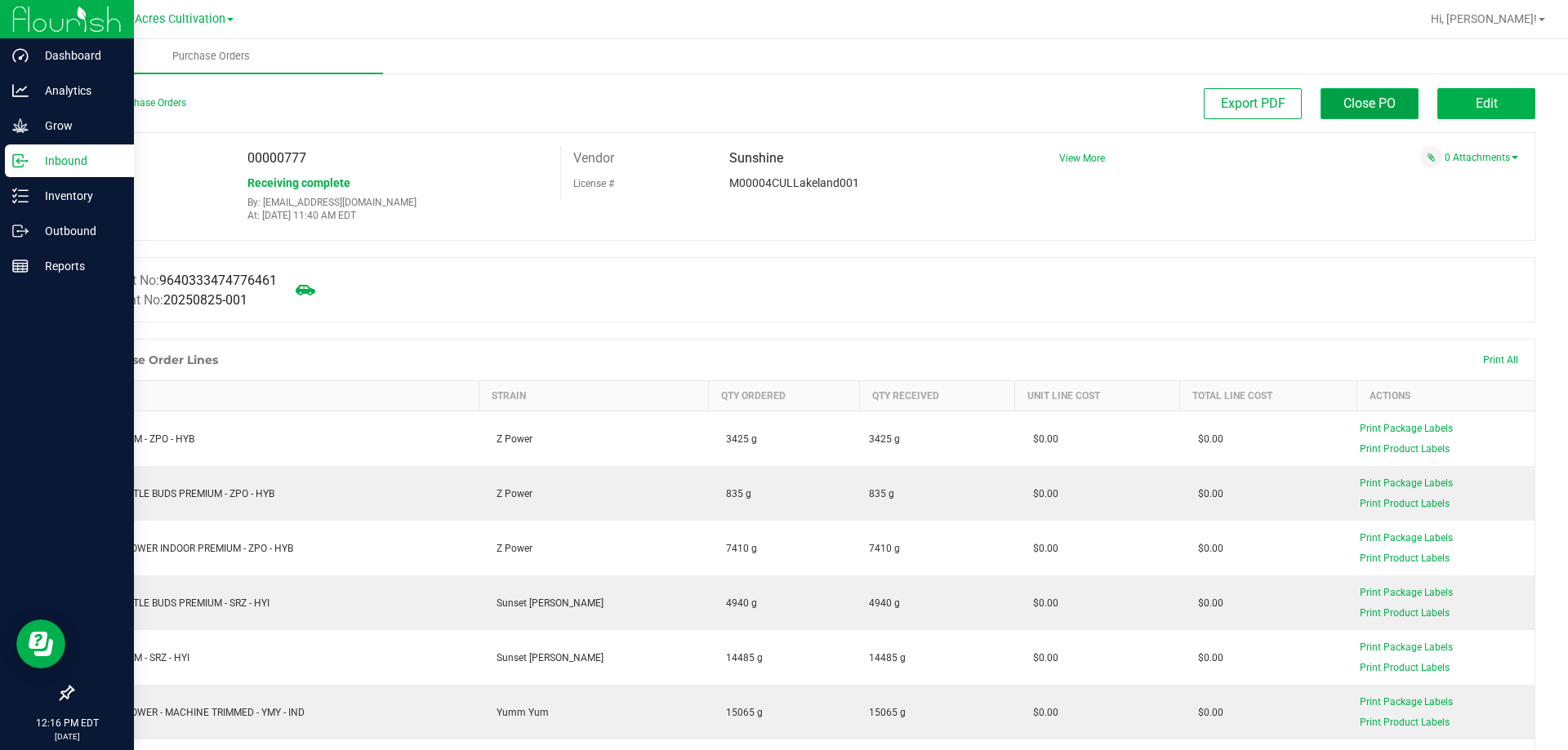
click at [1351, 98] on span "Close PO" at bounding box center [1369, 103] width 52 height 16
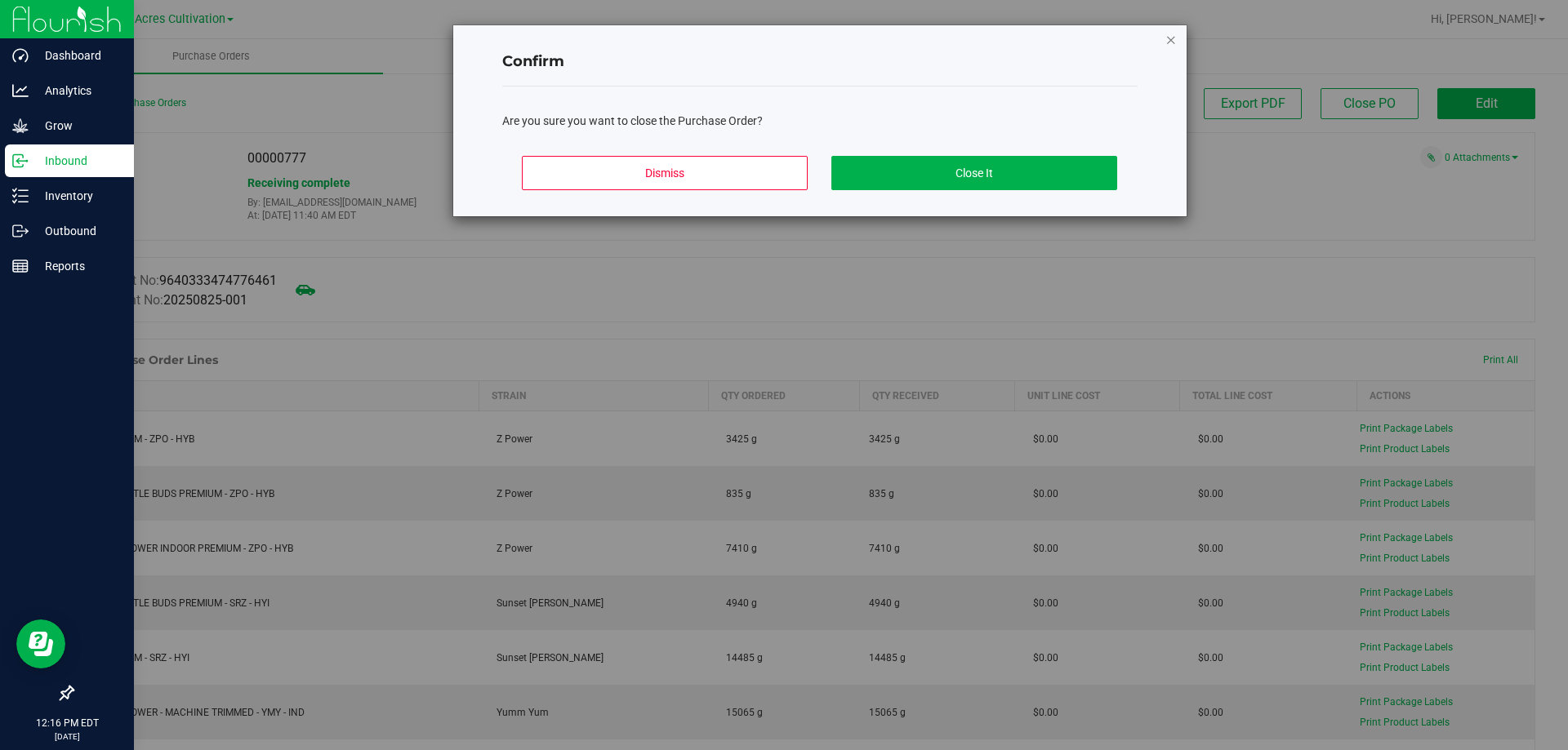
click at [1169, 39] on icon "Close modal" at bounding box center [1171, 39] width 12 height 19
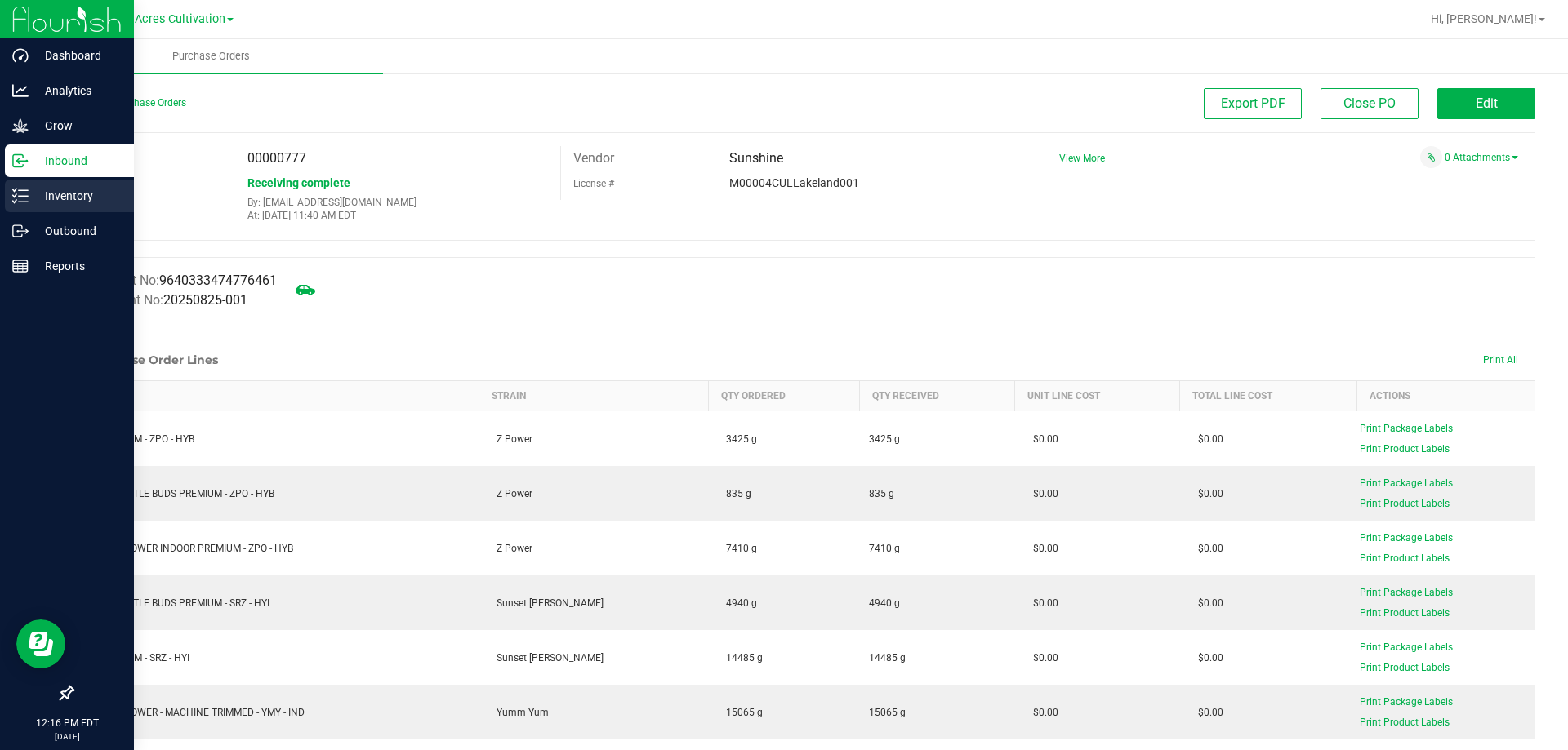
click at [81, 195] on p "Inventory" at bounding box center [77, 195] width 98 height 19
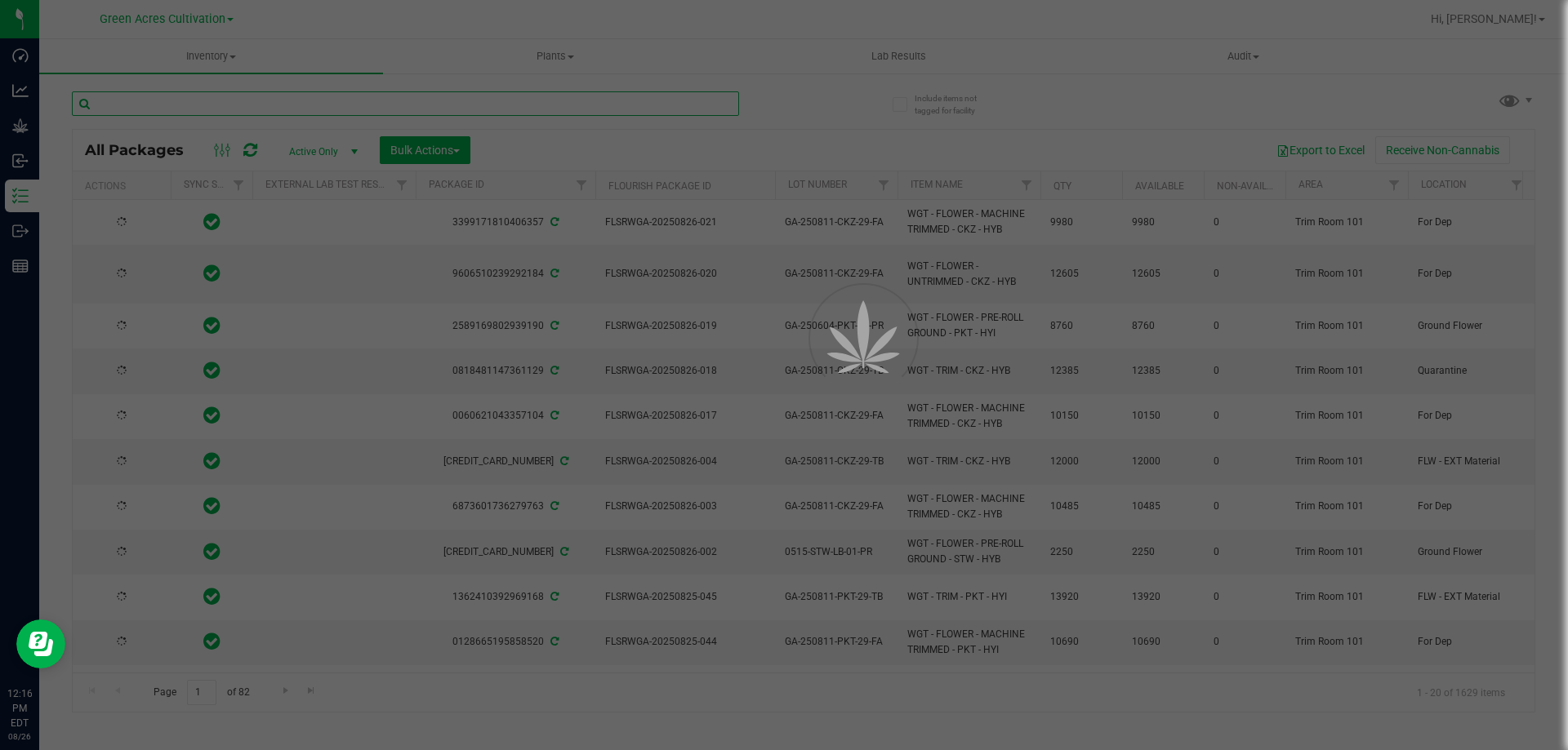
click at [387, 101] on input "text" at bounding box center [406, 103] width 667 height 24
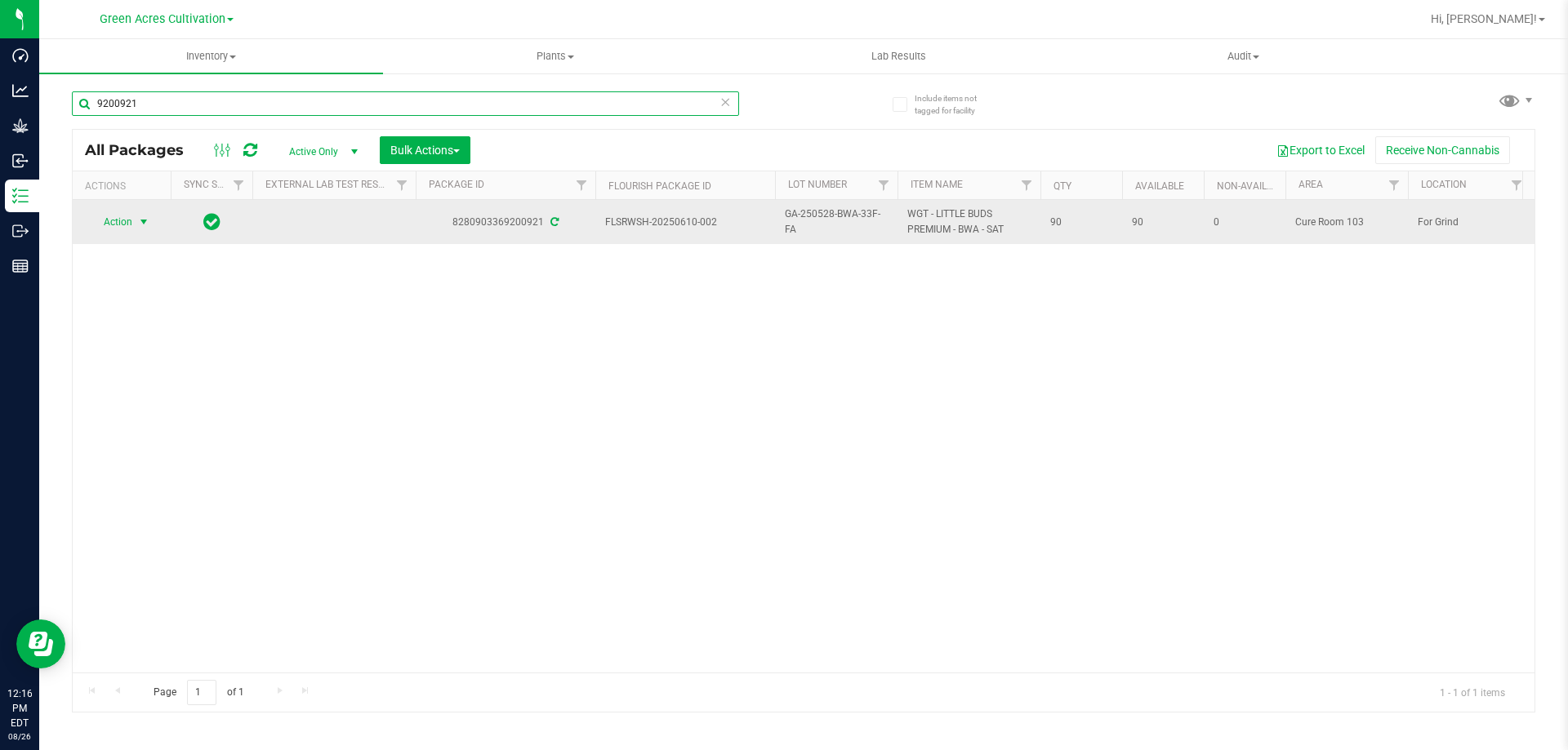
type input "9200921"
click at [147, 218] on span "select" at bounding box center [144, 222] width 13 height 13
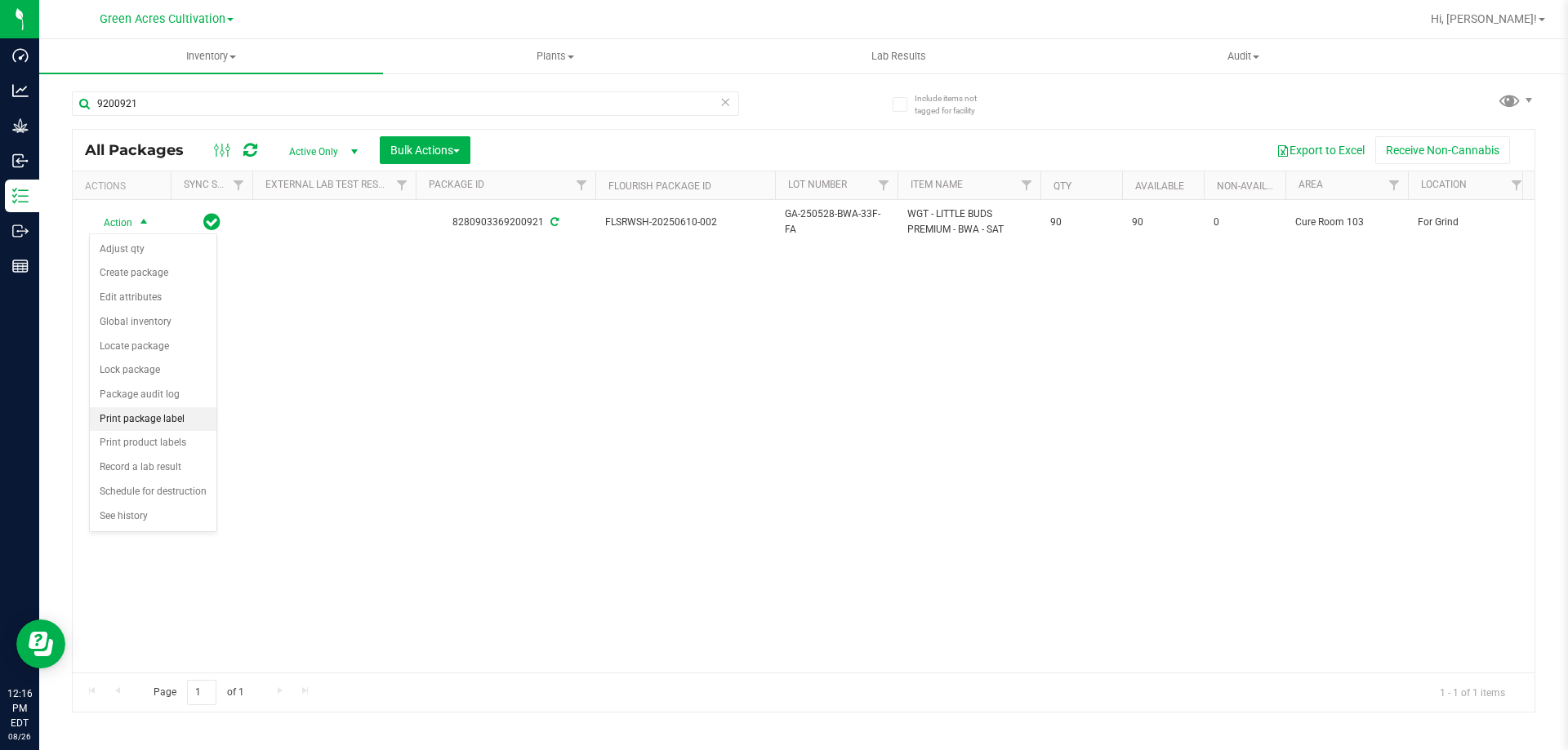
click at [162, 417] on li "Print package label" at bounding box center [153, 419] width 127 height 24
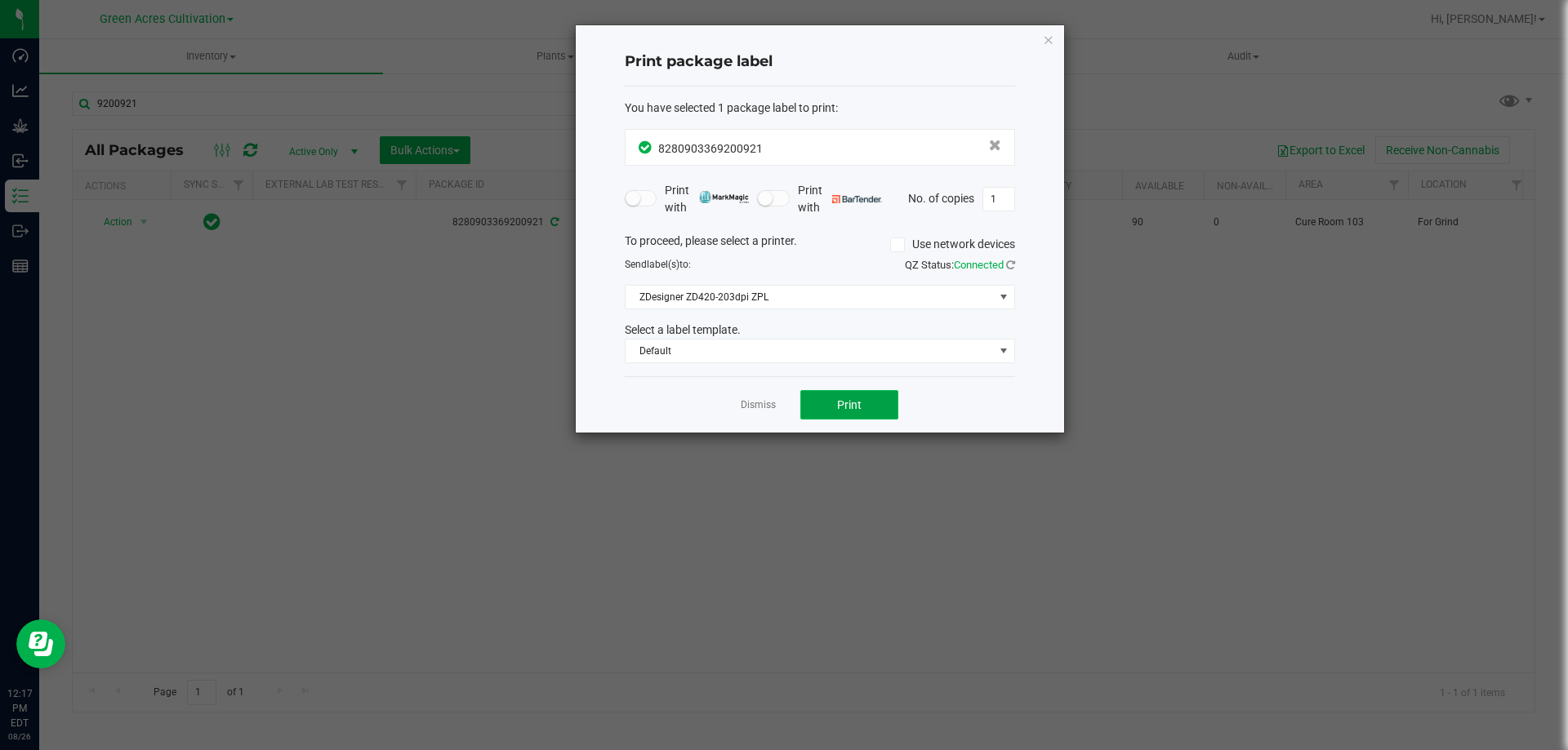
click at [848, 403] on span "Print" at bounding box center [849, 405] width 24 height 13
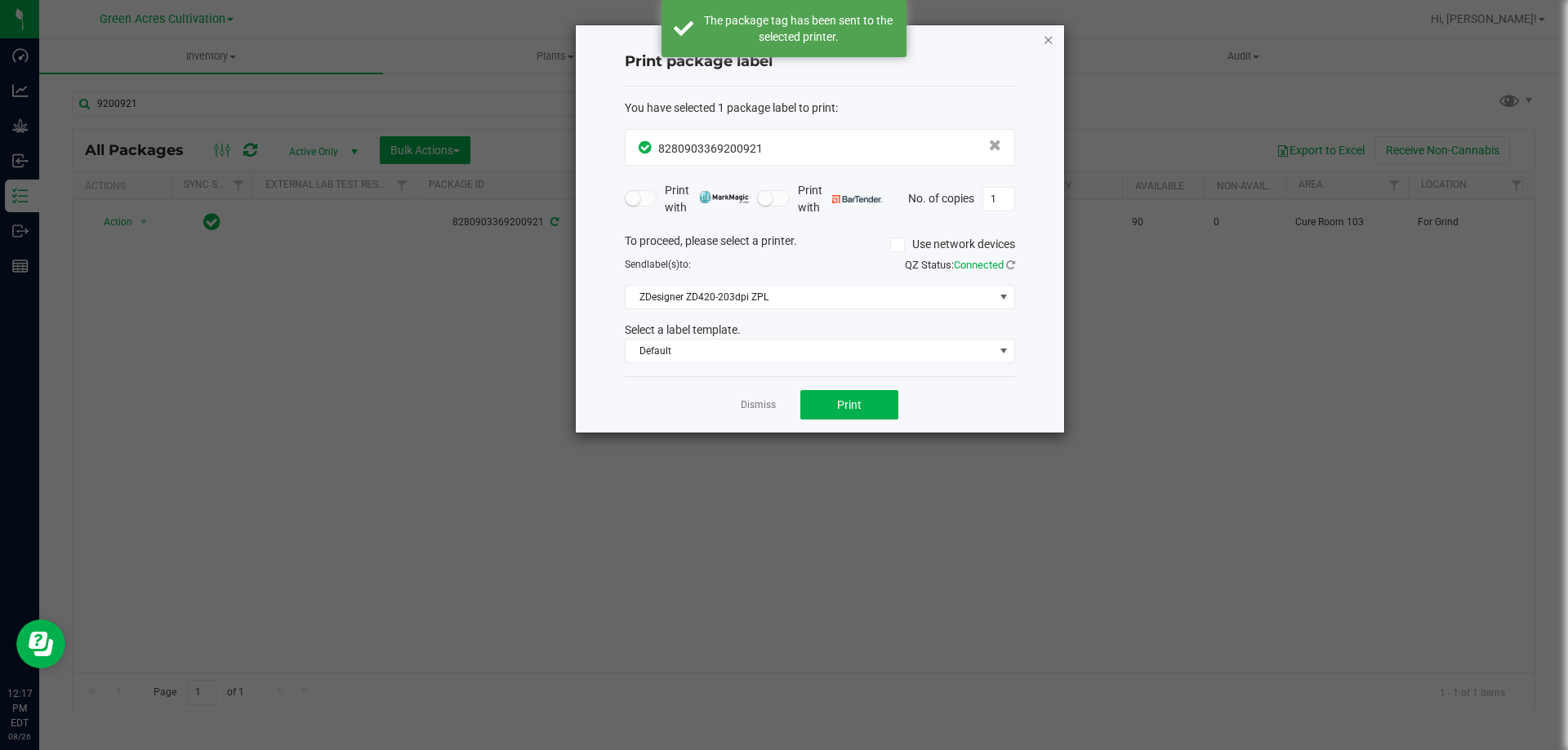
click at [1051, 39] on icon "button" at bounding box center [1049, 39] width 12 height 19
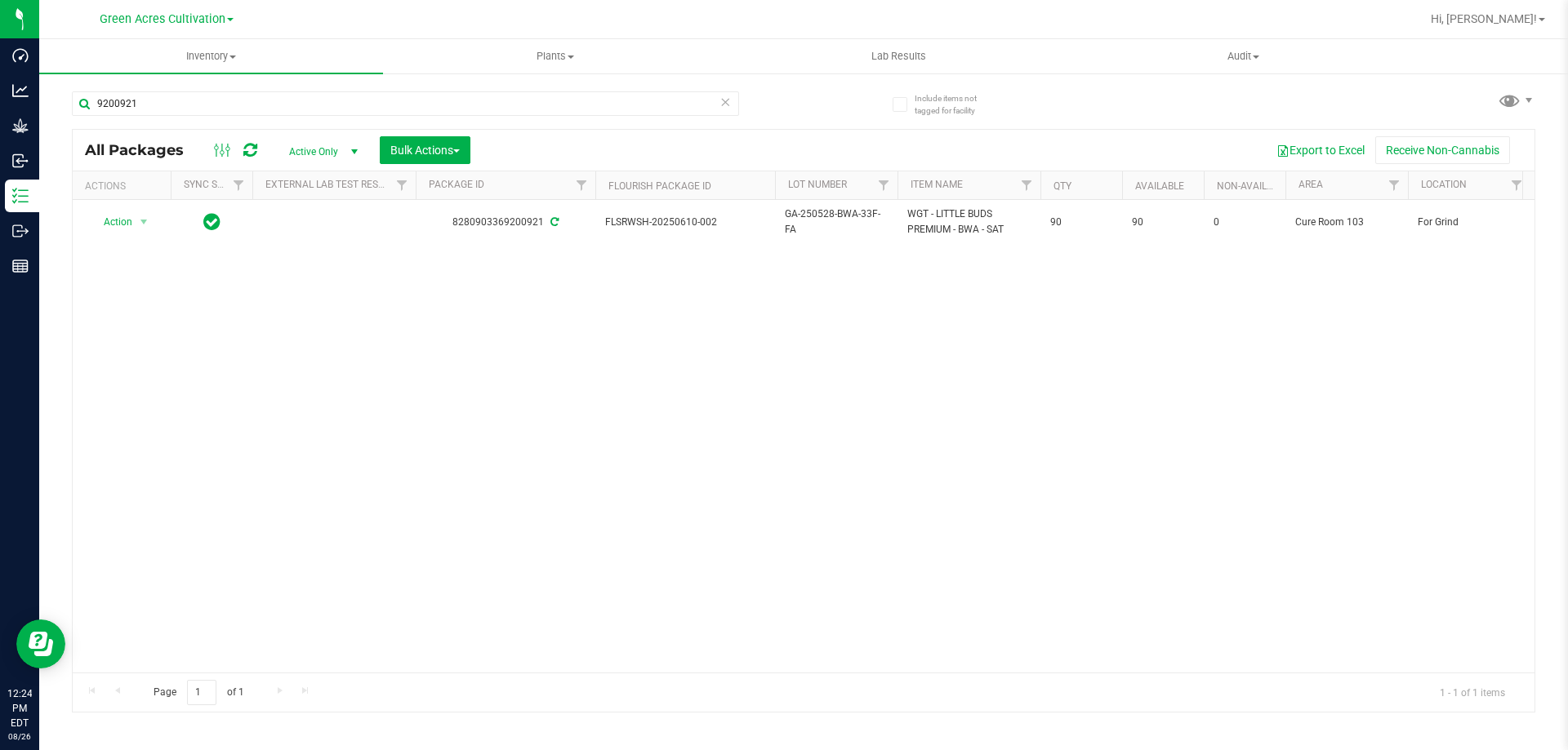
click at [713, 375] on div "Action Action Adjust qty Create package Edit attributes Global inventory Locate…" at bounding box center [804, 437] width 1462 height 473
